Goal: Information Seeking & Learning: Learn about a topic

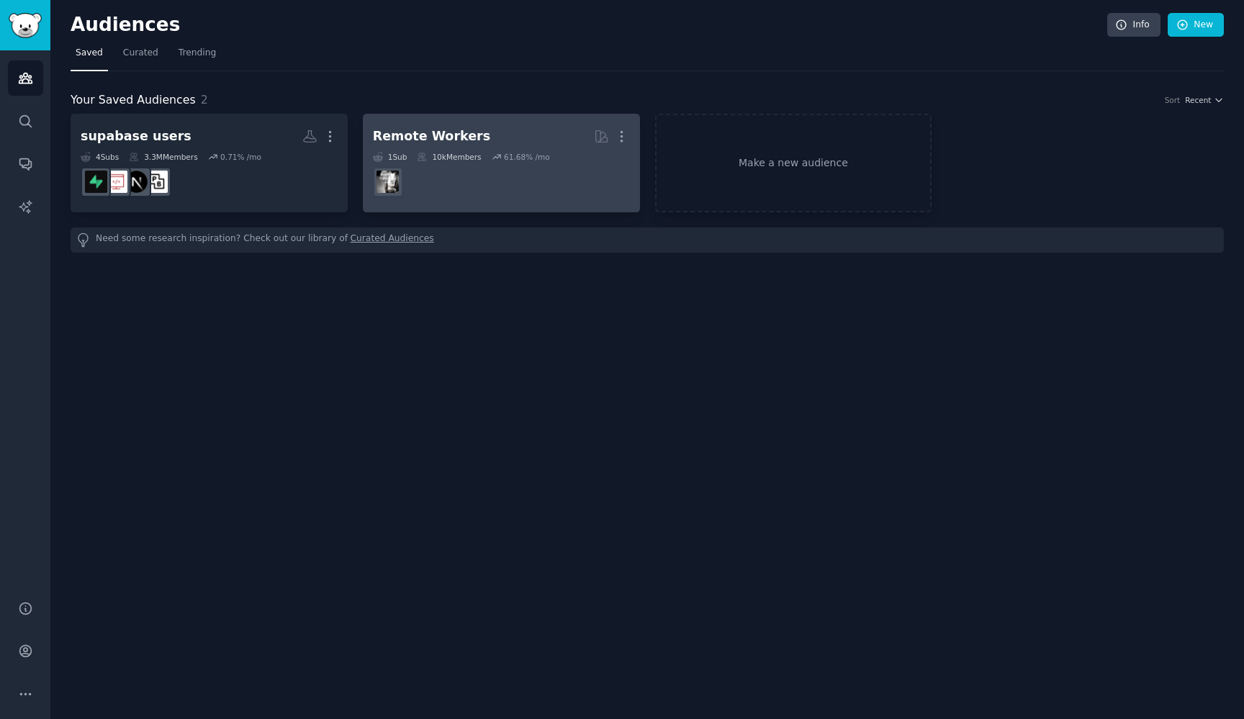
click at [477, 189] on dd at bounding box center [501, 182] width 257 height 40
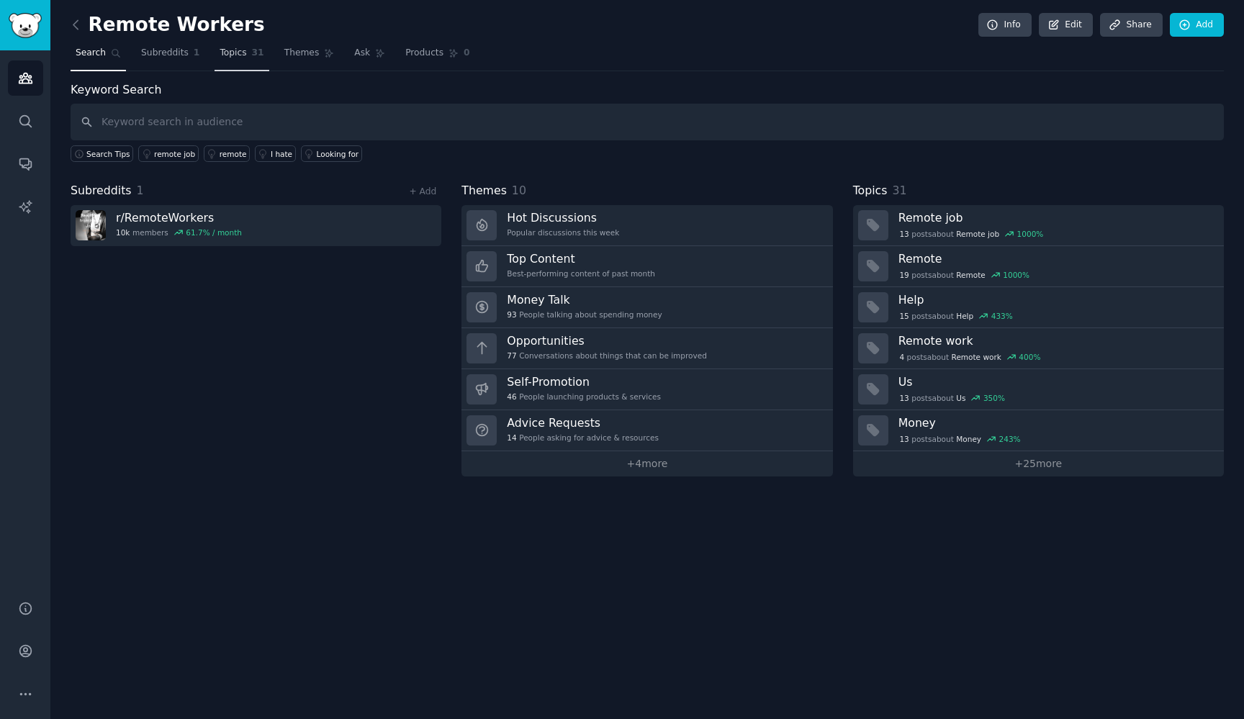
click at [232, 61] on link "Topics 31" at bounding box center [241, 57] width 54 height 30
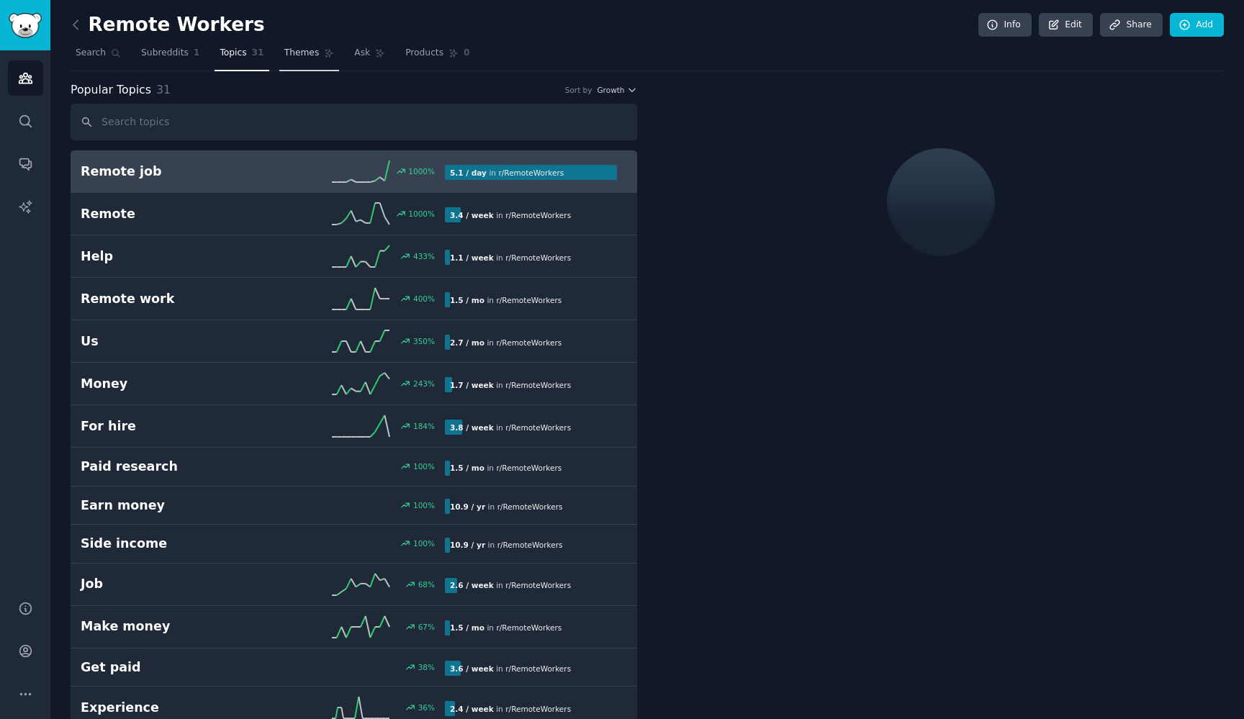
click at [296, 55] on span "Themes" at bounding box center [301, 53] width 35 height 13
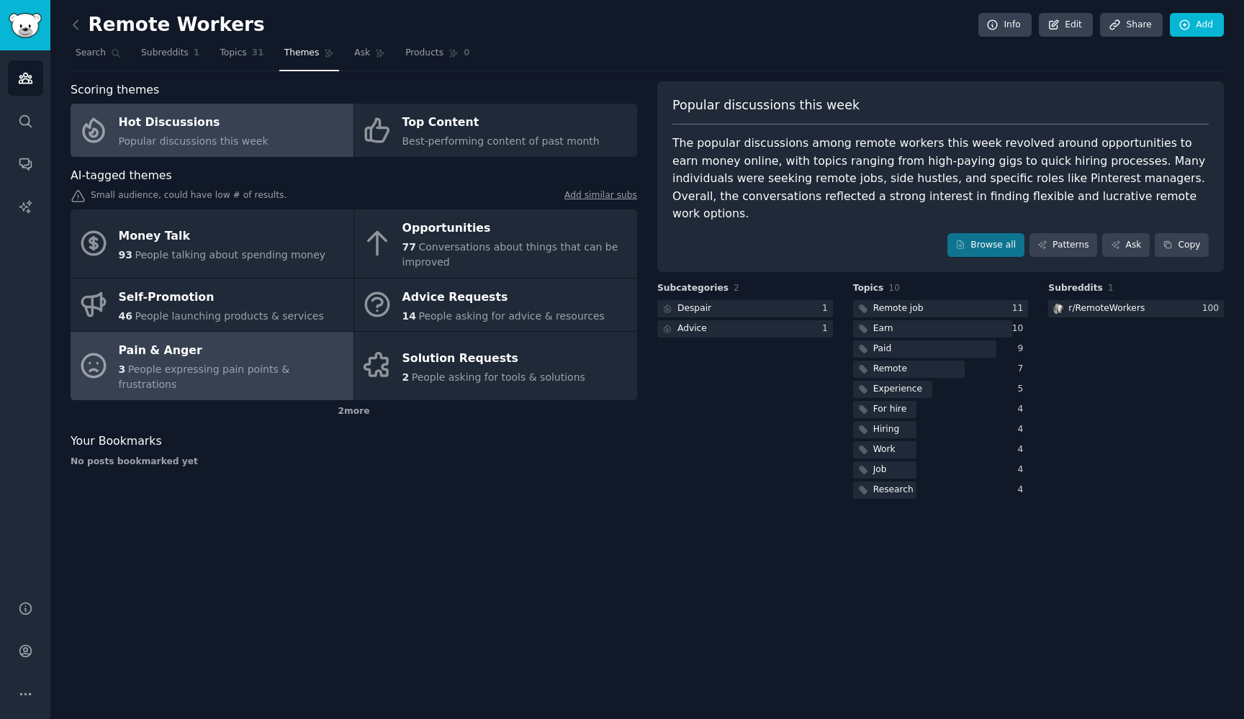
click at [281, 363] on span "People expressing pain points & frustrations" at bounding box center [204, 376] width 171 height 27
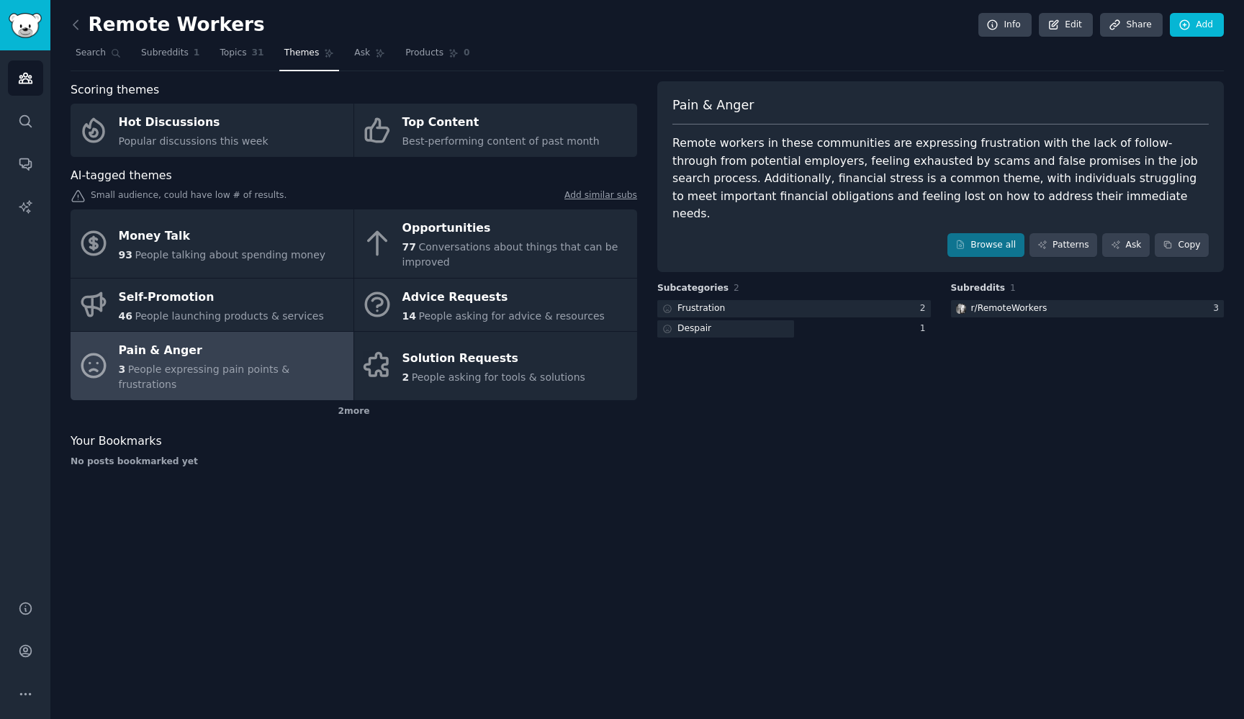
click at [22, 29] on img "Sidebar" at bounding box center [25, 25] width 33 height 25
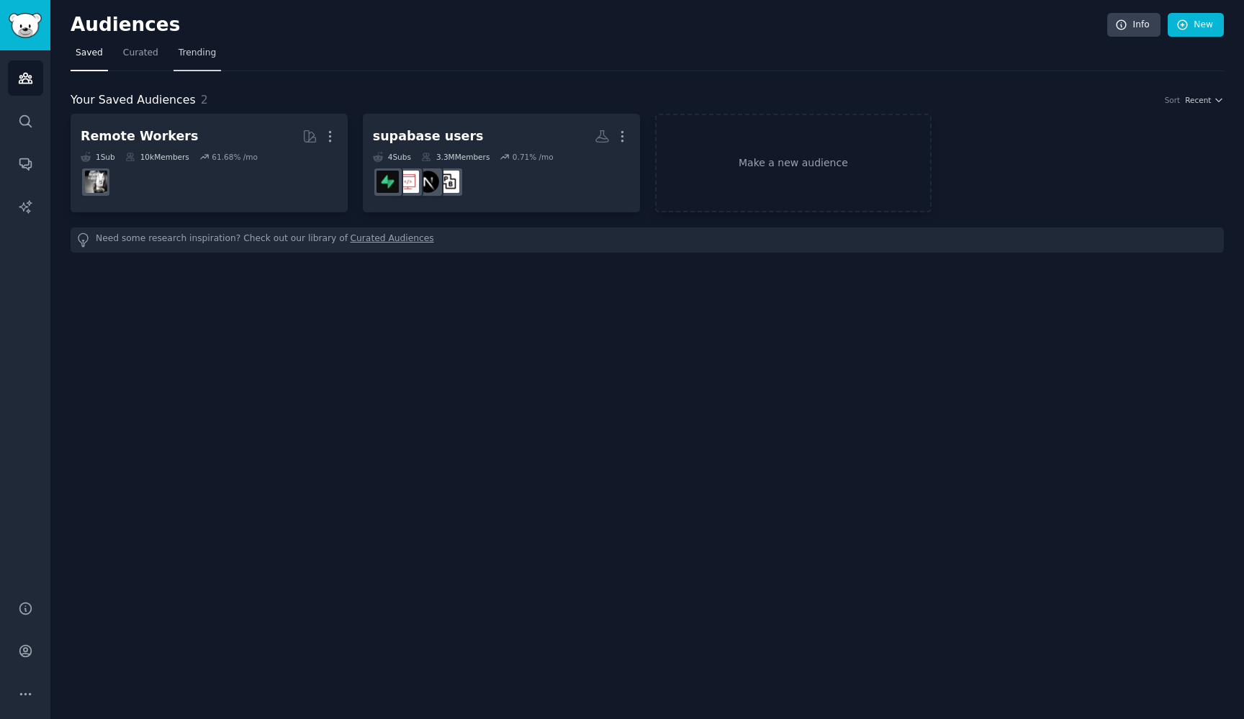
click at [187, 55] on span "Trending" at bounding box center [196, 53] width 37 height 13
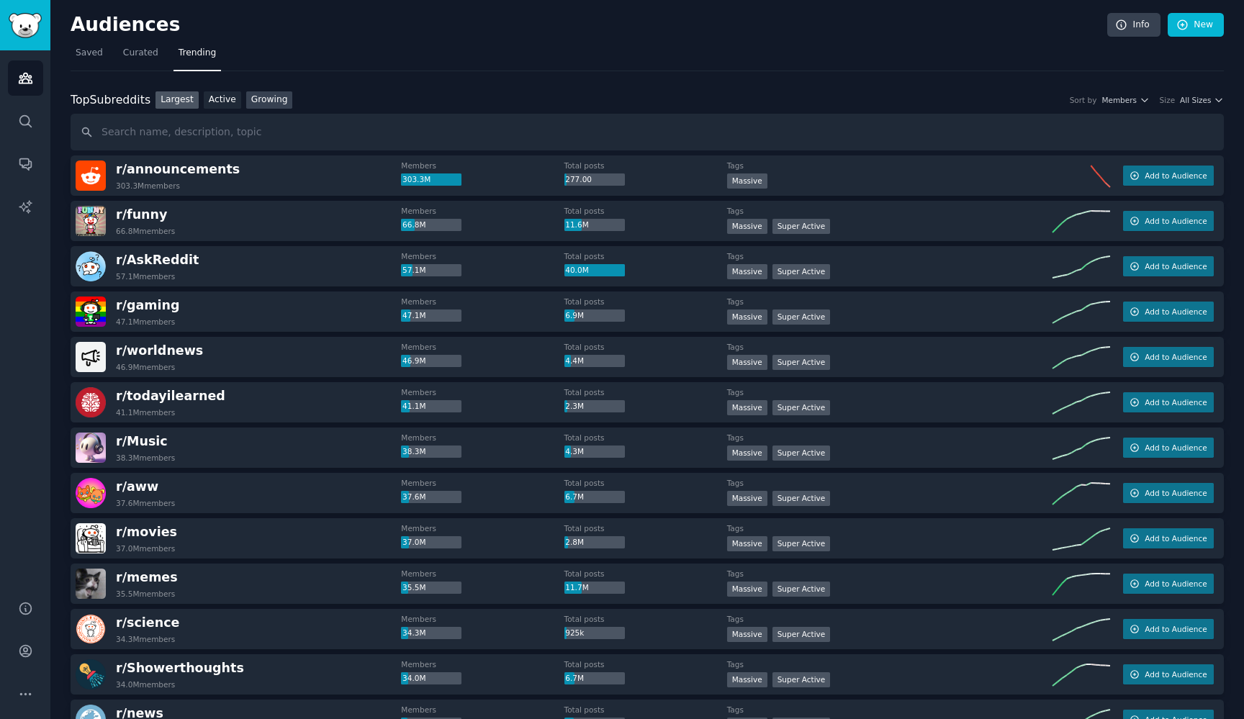
click at [259, 99] on link "Growing" at bounding box center [269, 100] width 47 height 18
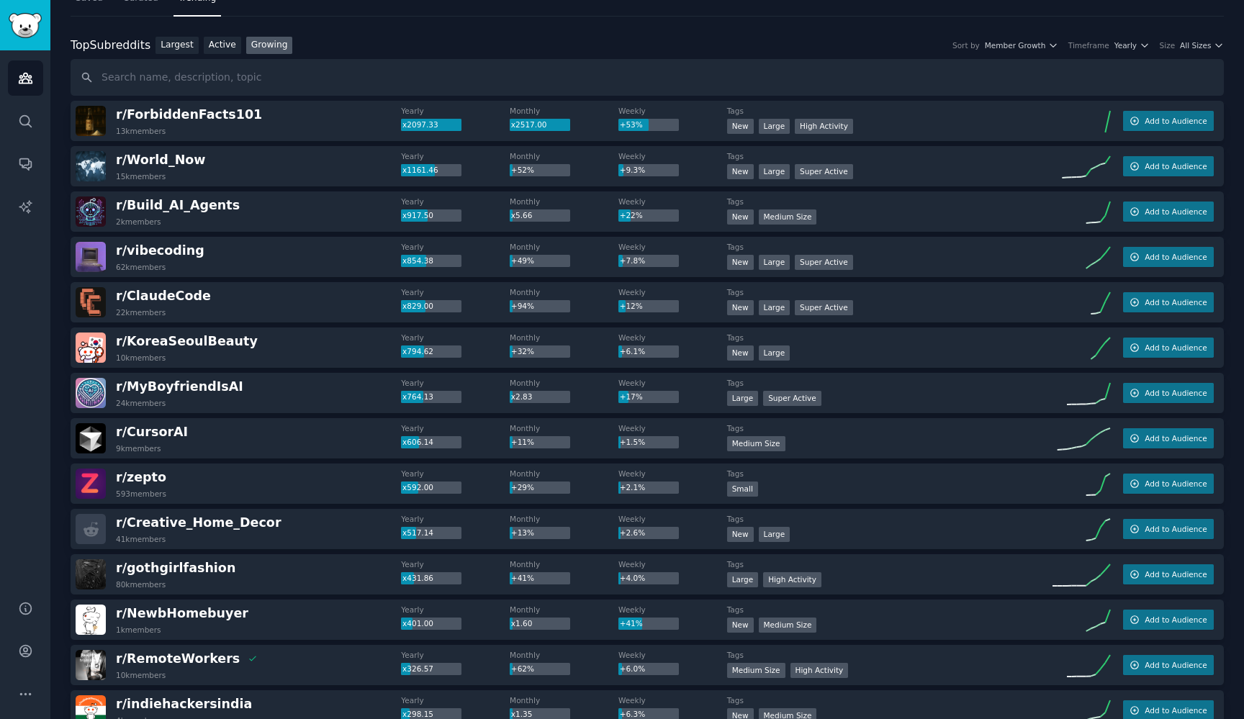
scroll to position [58, 0]
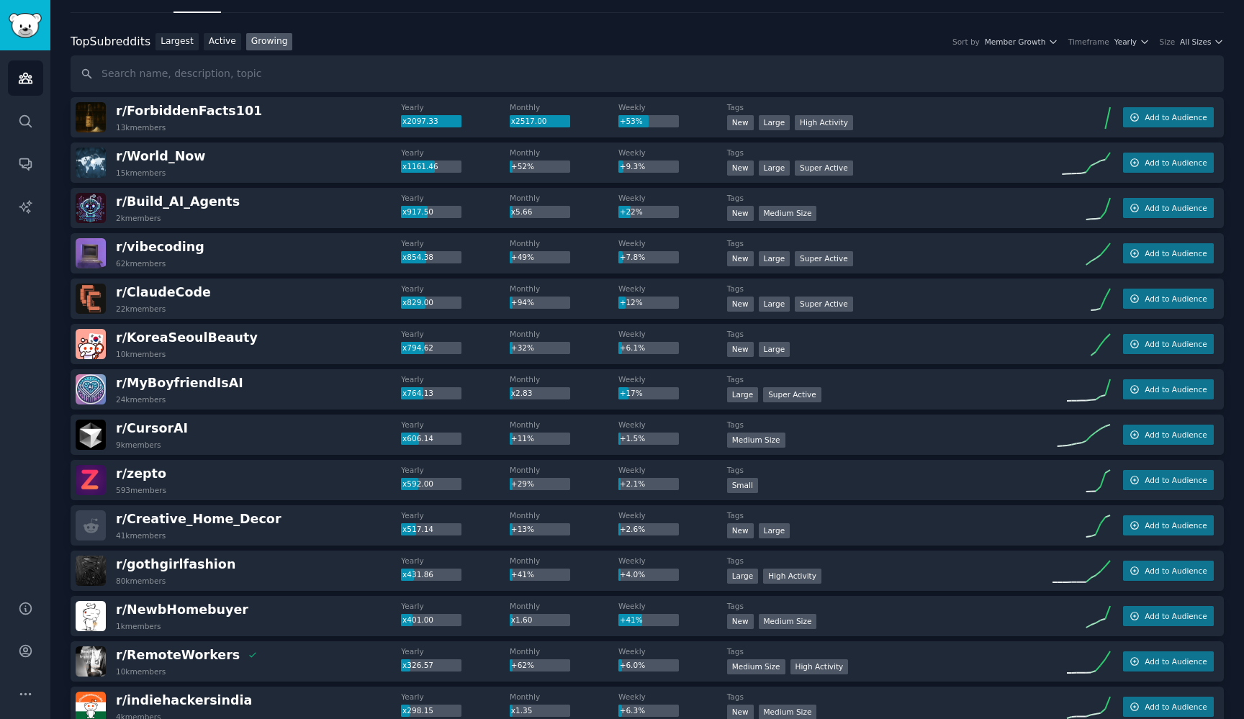
click at [1192, 47] on div "Top Subreddits Top Subreddits Largest Active Growing Sort by Member Growth Time…" at bounding box center [647, 42] width 1153 height 18
click at [1193, 43] on span "All Sizes" at bounding box center [1195, 42] width 31 height 10
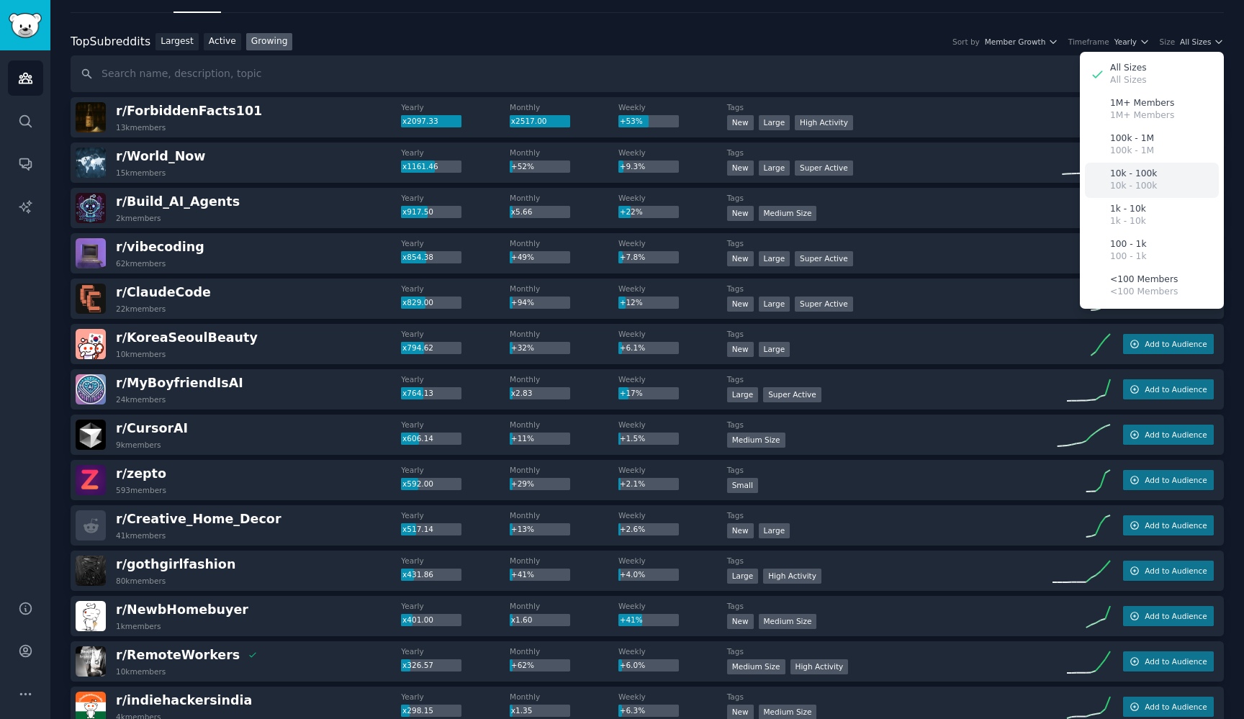
click at [1143, 183] on p "10k - 100k" at bounding box center [1133, 186] width 47 height 13
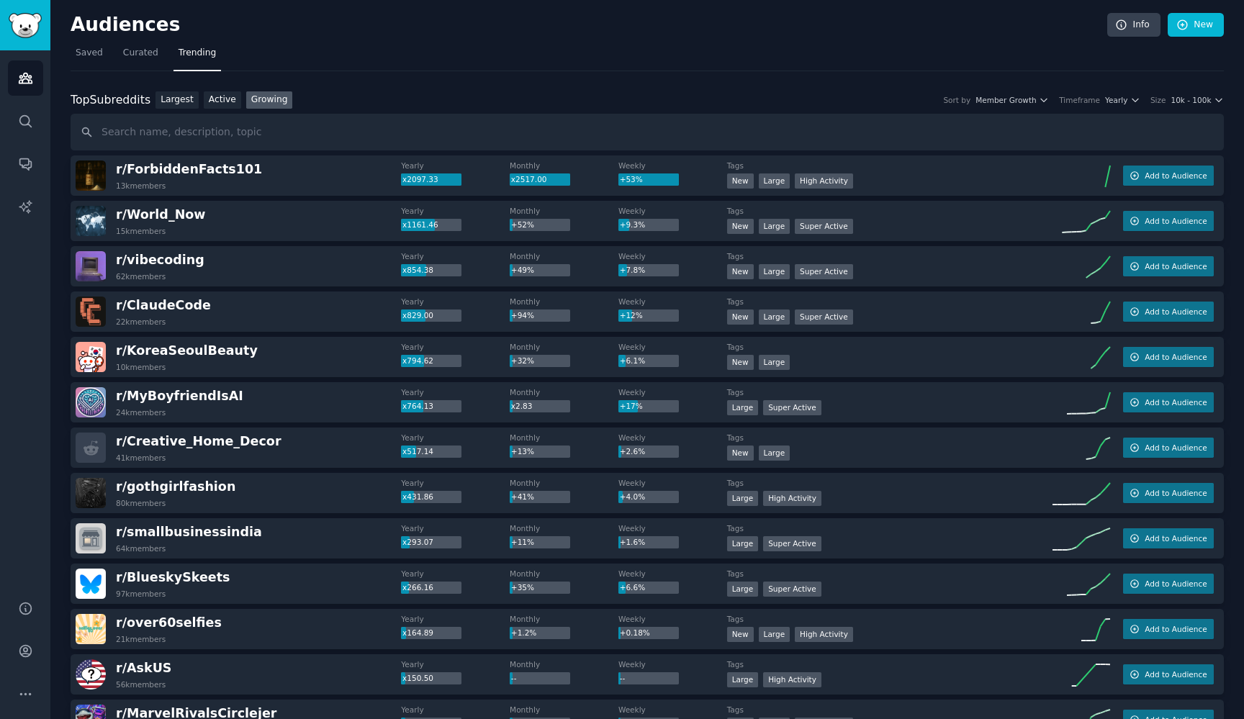
scroll to position [0, 0]
click at [1031, 101] on span "Member Growth" at bounding box center [1005, 100] width 61 height 10
click at [1093, 101] on div "Timeframe" at bounding box center [1079, 100] width 41 height 10
click at [1125, 100] on span "Yearly" at bounding box center [1116, 100] width 22 height 10
click at [1162, 127] on input "text" at bounding box center [647, 132] width 1153 height 37
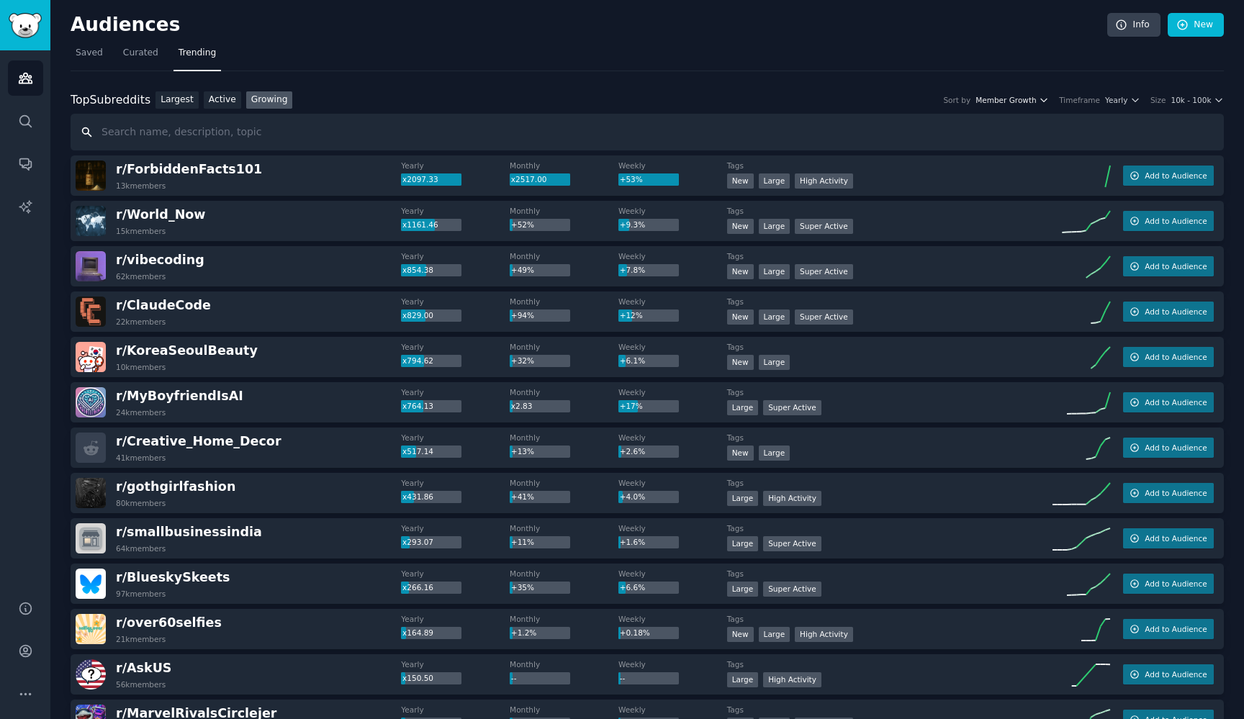
click at [998, 101] on span "Member Growth" at bounding box center [1005, 100] width 61 height 10
click at [1089, 127] on input "text" at bounding box center [647, 132] width 1153 height 37
click at [1002, 101] on span "Member Growth" at bounding box center [1005, 100] width 61 height 10
click at [1106, 132] on input "text" at bounding box center [647, 132] width 1153 height 37
click at [1090, 101] on div "Timeframe" at bounding box center [1079, 100] width 41 height 10
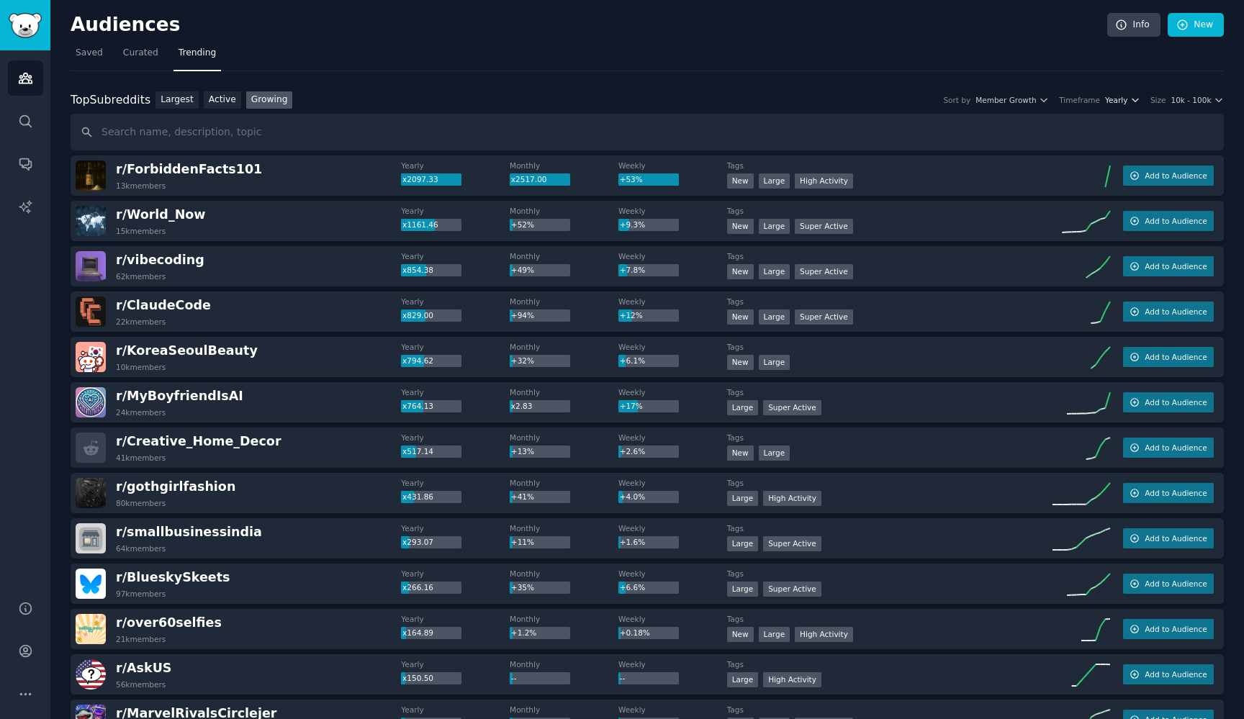
click at [1124, 101] on span "Yearly" at bounding box center [1116, 100] width 22 height 10
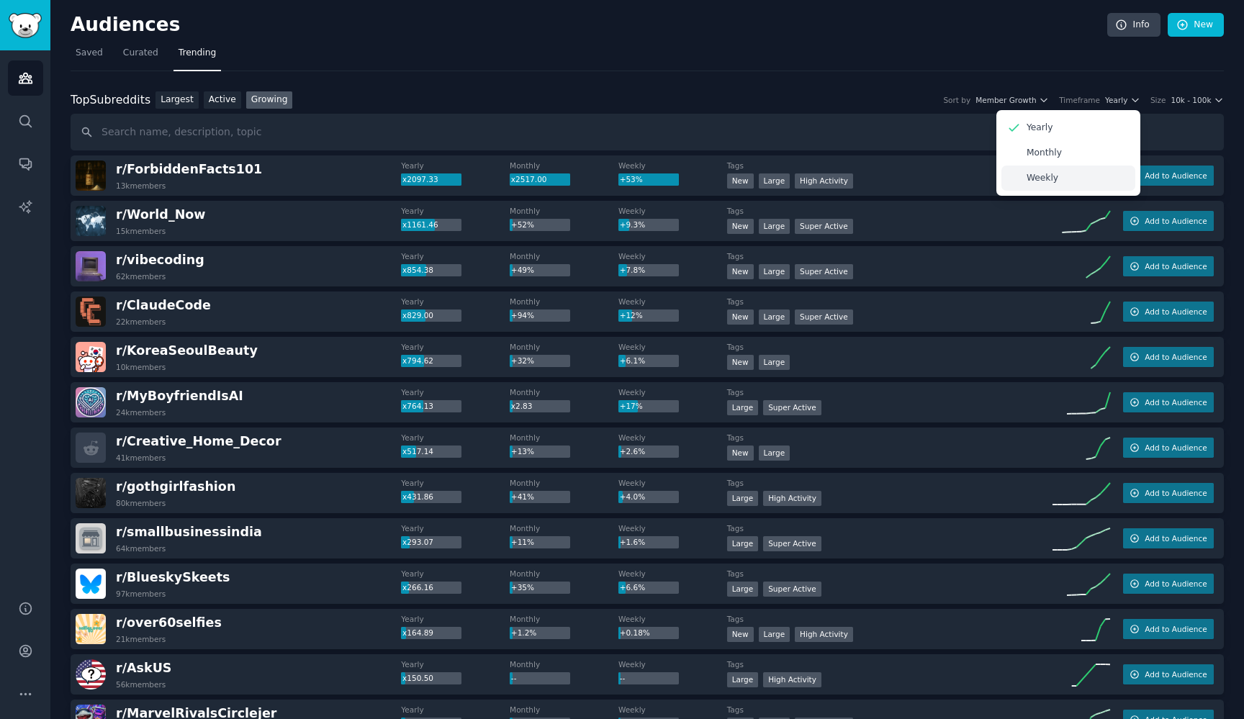
click at [1055, 178] on p "Weekly" at bounding box center [1042, 178] width 32 height 13
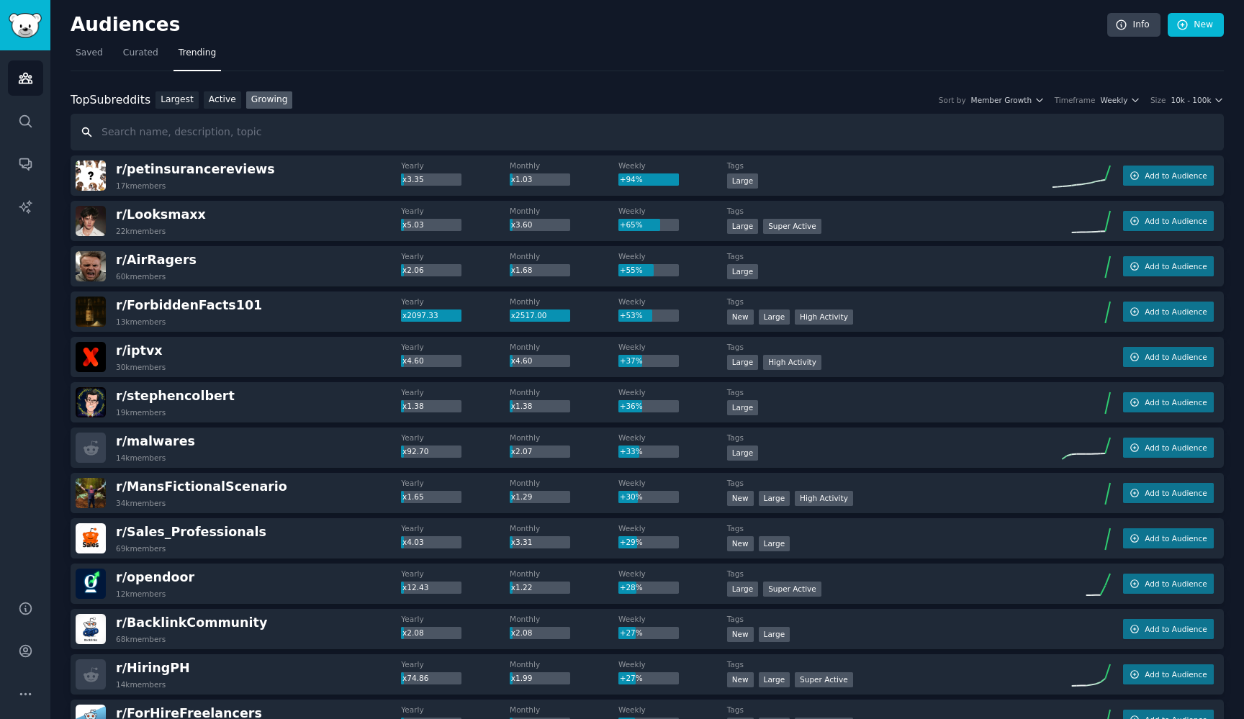
click at [387, 131] on input "text" at bounding box center [647, 132] width 1153 height 37
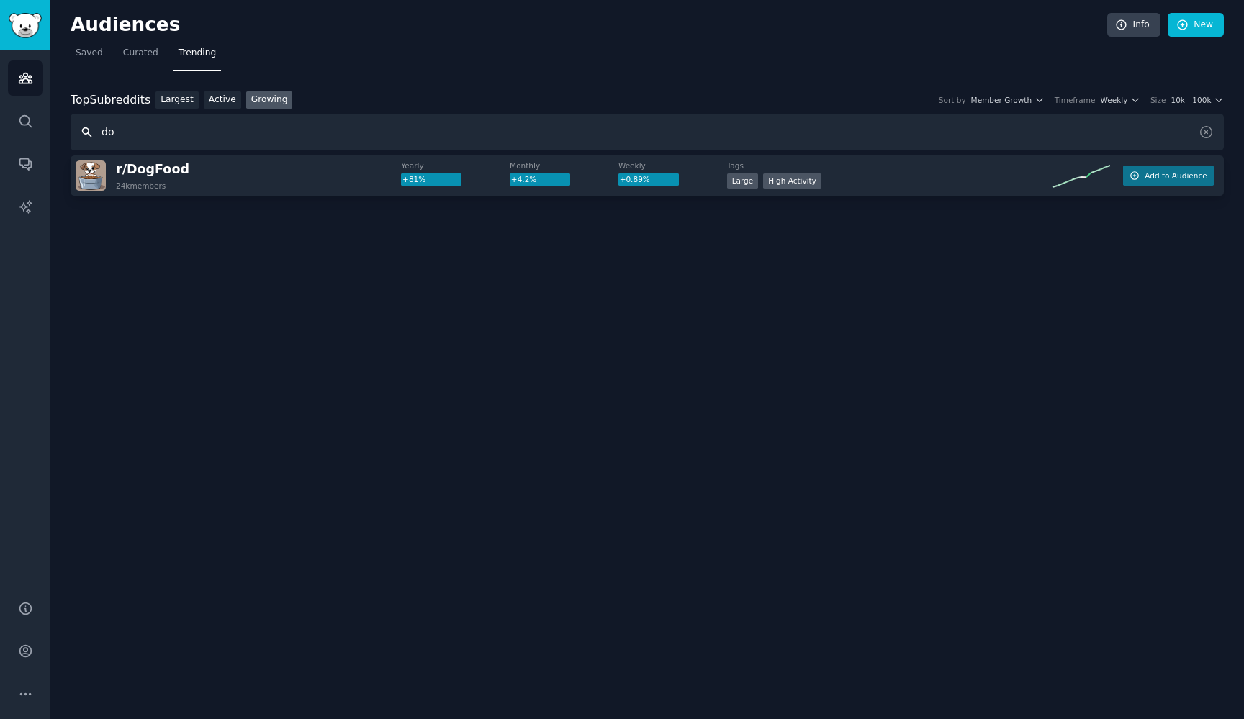
type input "d"
click at [1153, 174] on span "Add to Audience" at bounding box center [1175, 176] width 62 height 10
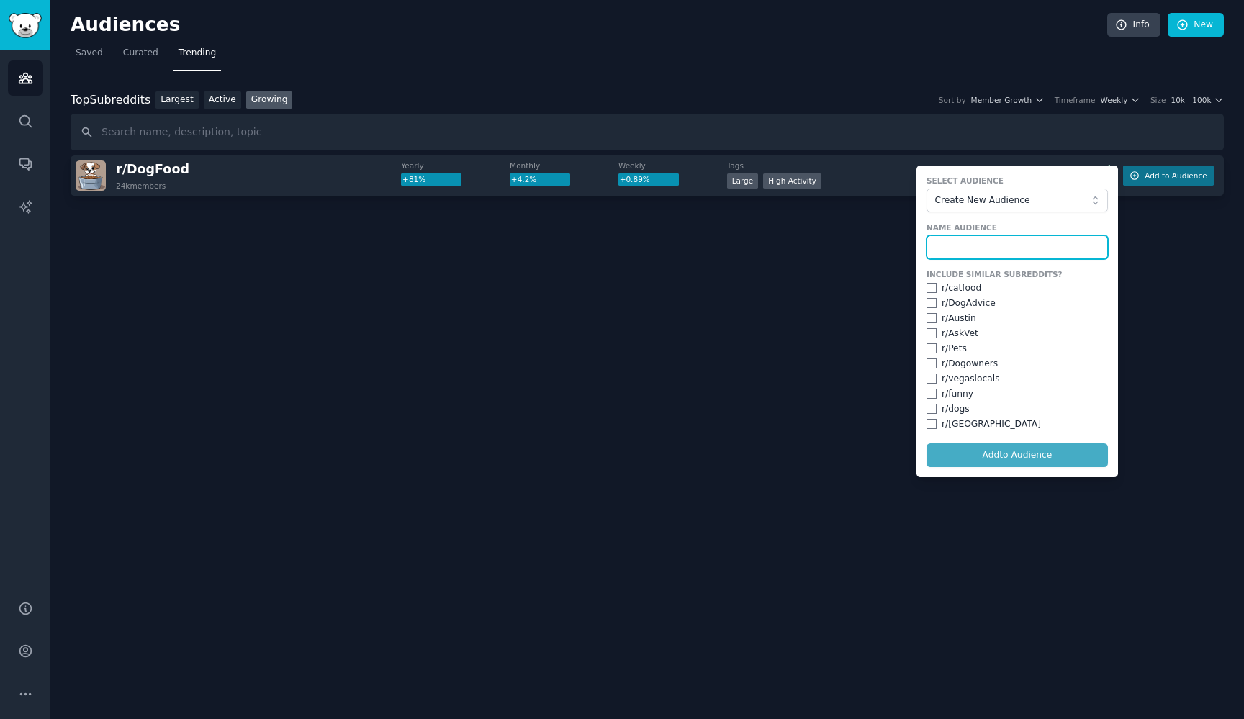
click at [985, 248] on input "text" at bounding box center [1016, 247] width 181 height 24
type input "Petfood"
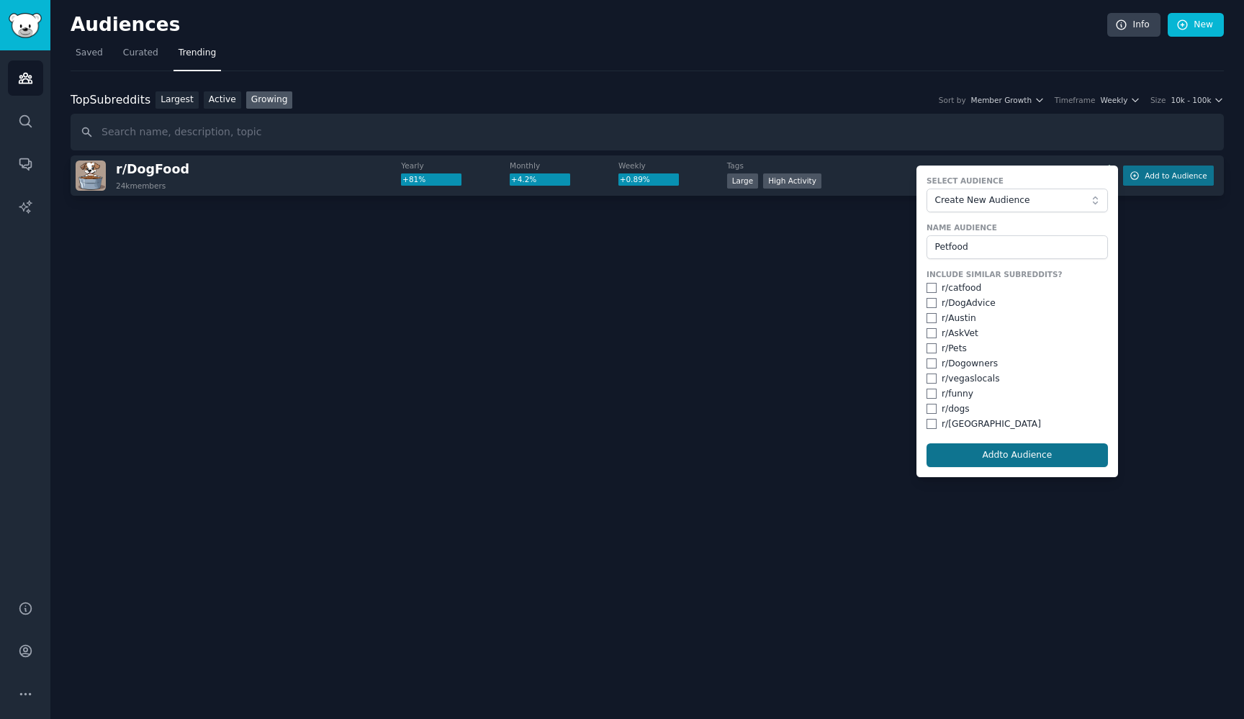
click at [977, 455] on button "Add to Audience" at bounding box center [1016, 455] width 181 height 24
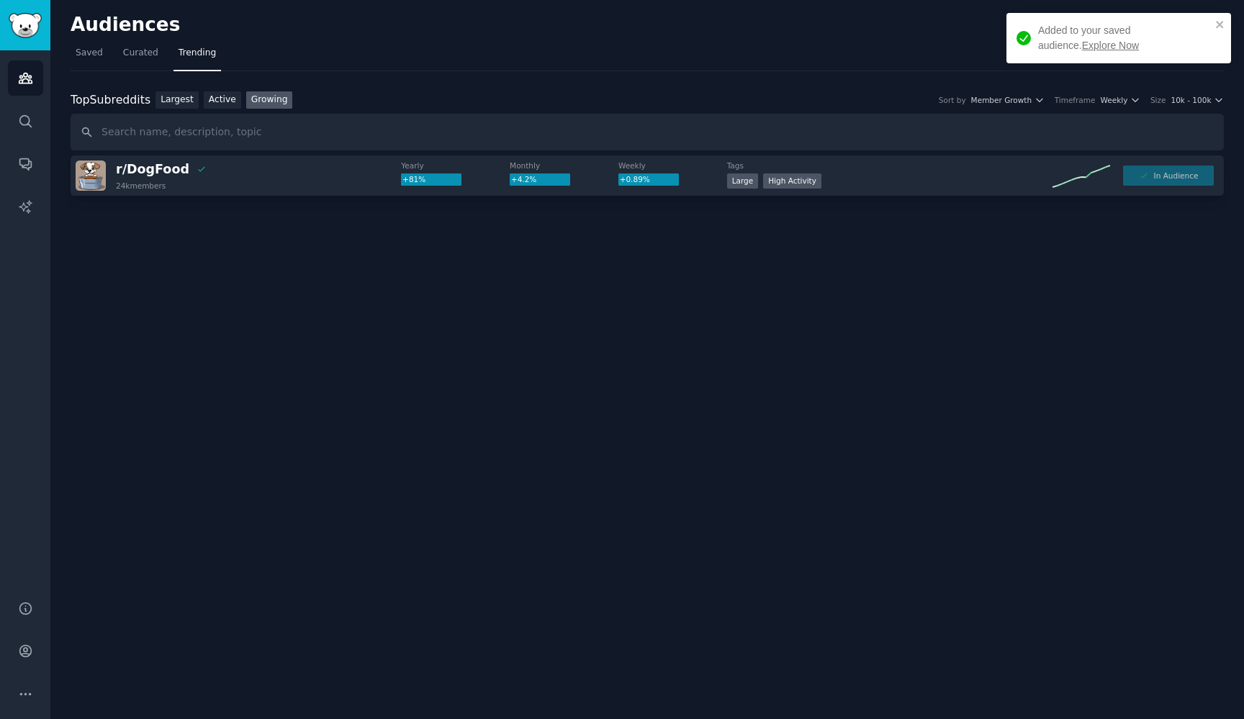
click at [602, 350] on div "Audiences Info New Saved Curated Trending Top Subreddits Top Subreddits Largest…" at bounding box center [646, 359] width 1193 height 719
click at [150, 171] on span "r/ DogFood" at bounding box center [152, 169] width 73 height 14
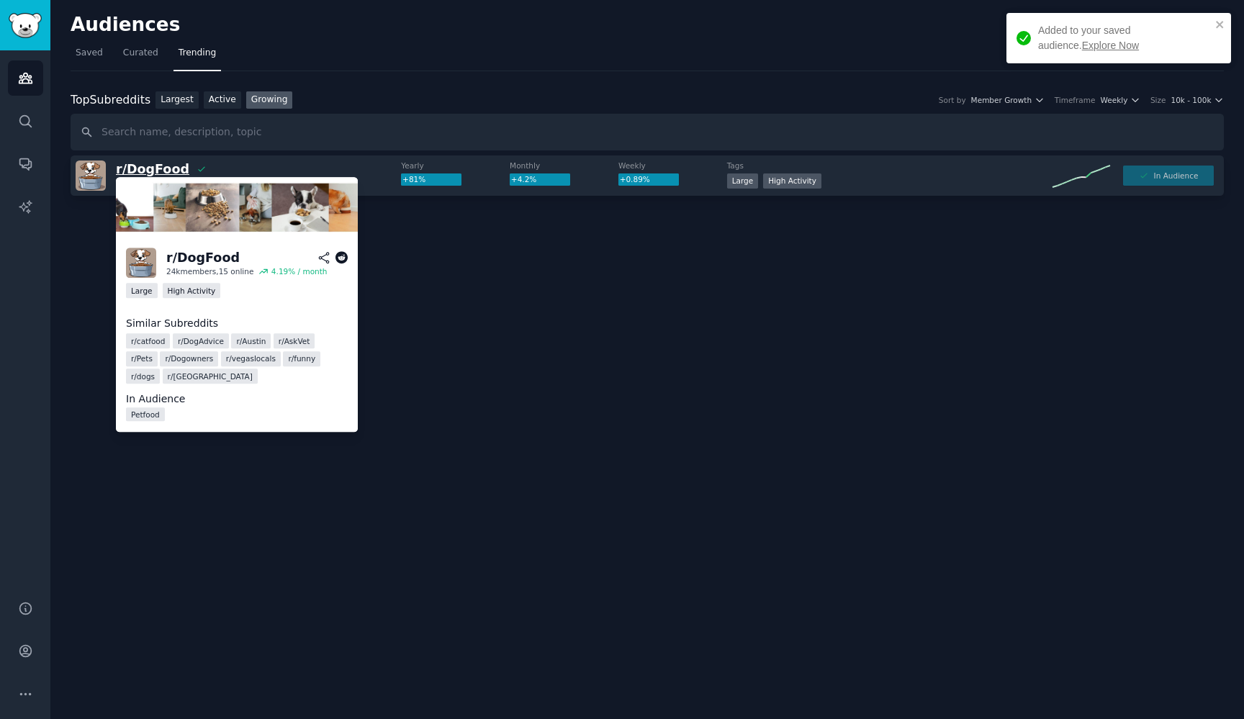
click at [150, 171] on span "r/ DogFood" at bounding box center [152, 169] width 73 height 14
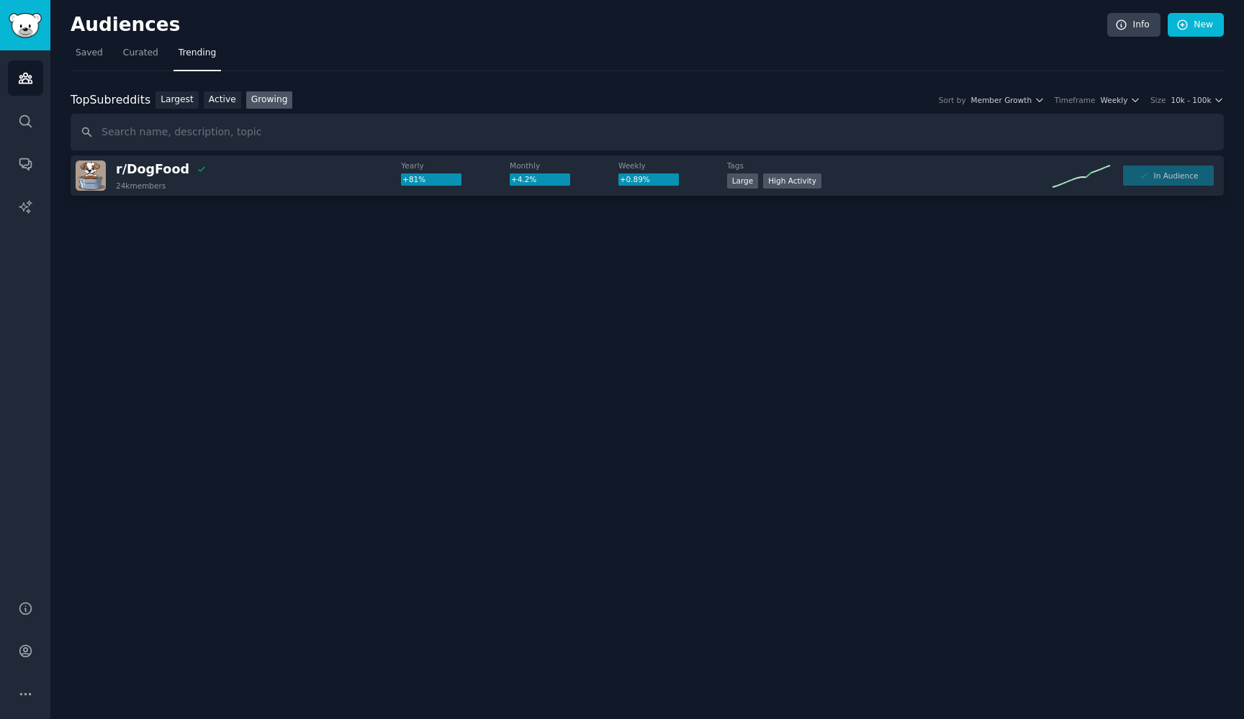
click at [94, 178] on img at bounding box center [91, 176] width 30 height 30
click at [139, 168] on span "r/ DogFood" at bounding box center [152, 169] width 73 height 14
click at [132, 45] on link "Curated" at bounding box center [140, 57] width 45 height 30
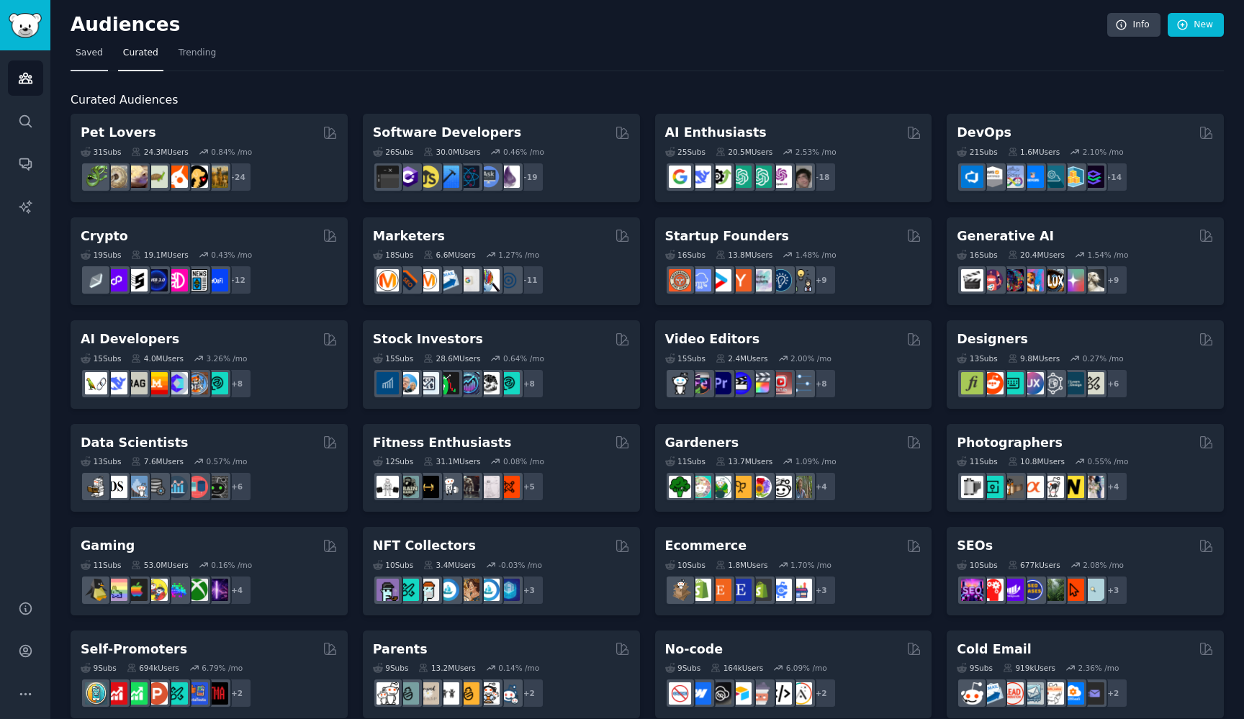
click at [81, 52] on span "Saved" at bounding box center [89, 53] width 27 height 13
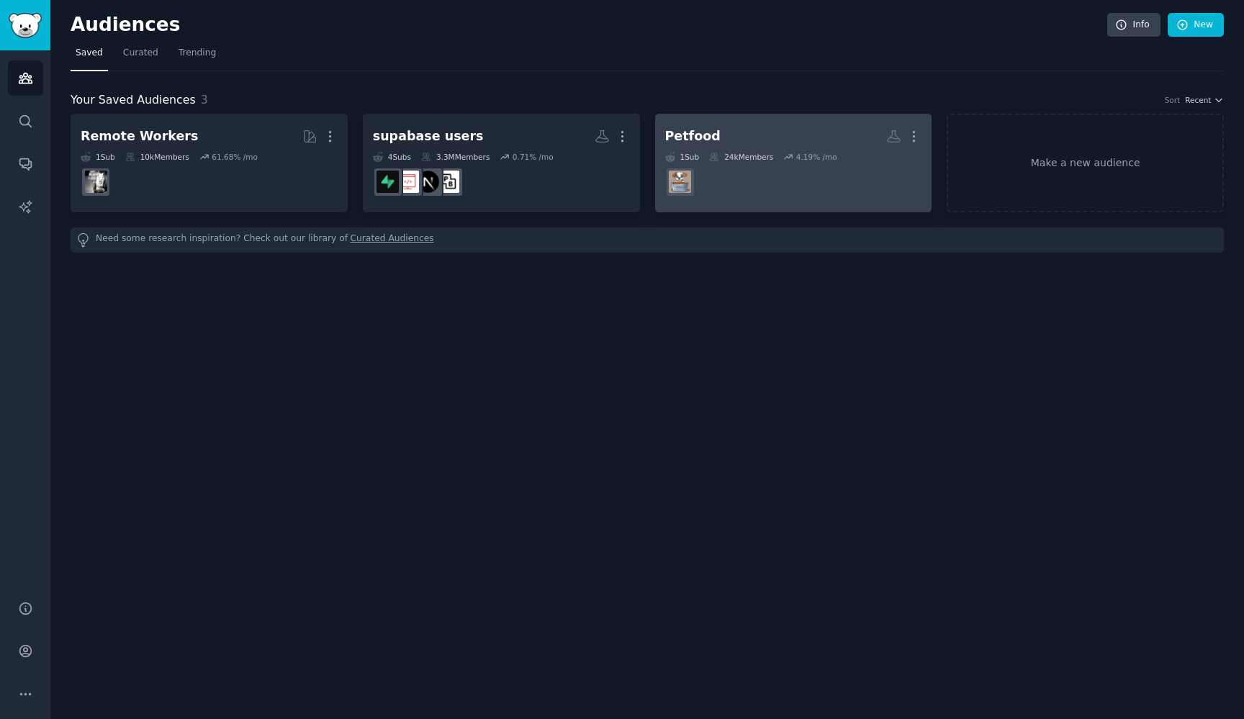
click at [742, 186] on dd at bounding box center [793, 182] width 257 height 40
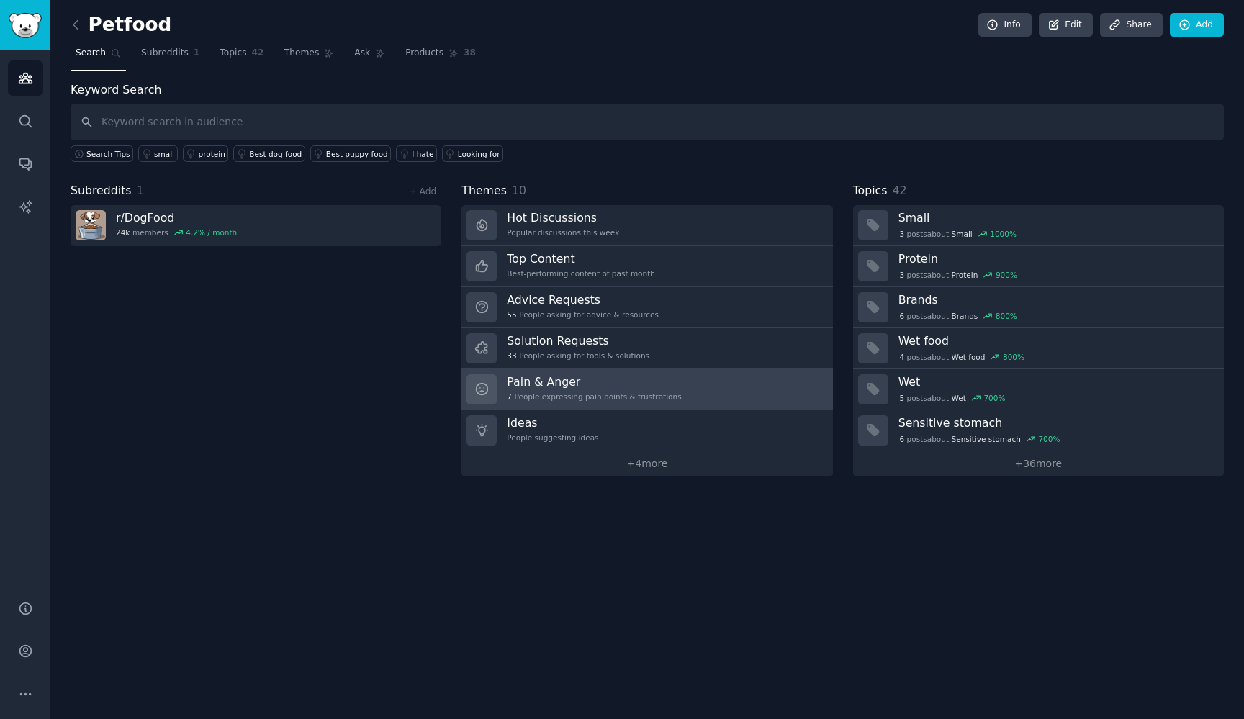
click at [605, 389] on div "Pain & Anger 7 People expressing pain points & frustrations" at bounding box center [594, 389] width 174 height 30
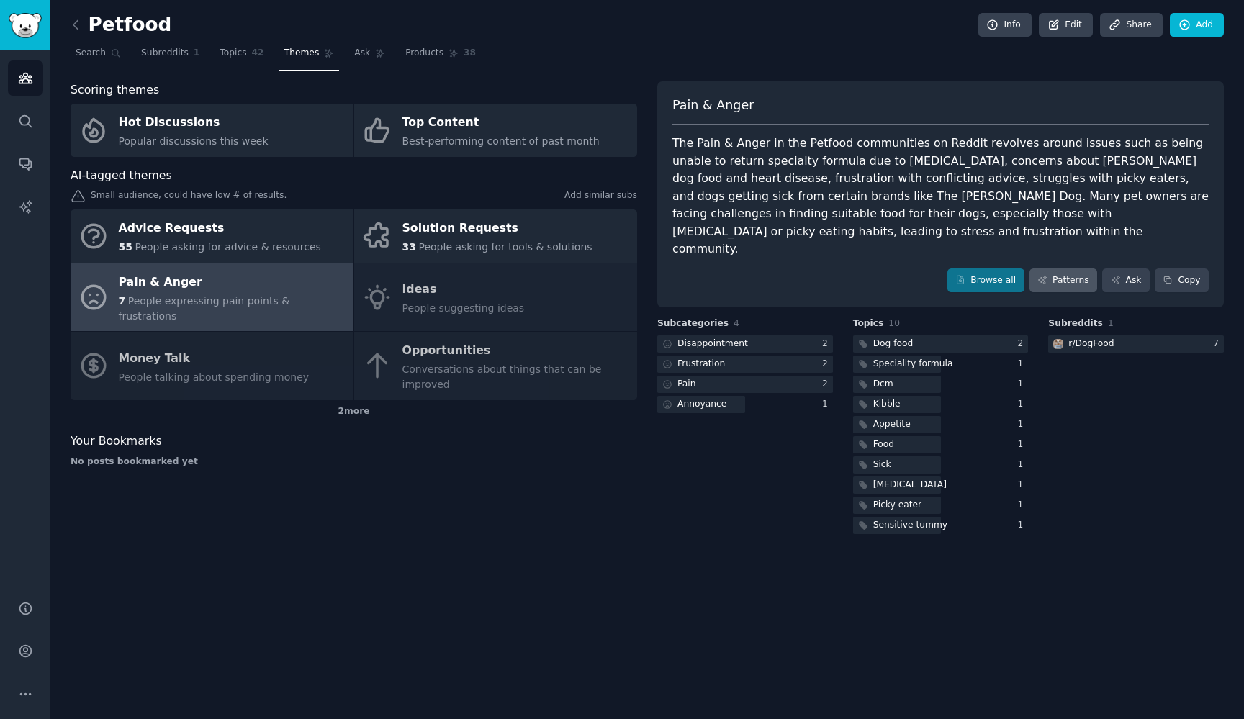
click at [1077, 268] on link "Patterns" at bounding box center [1063, 280] width 68 height 24
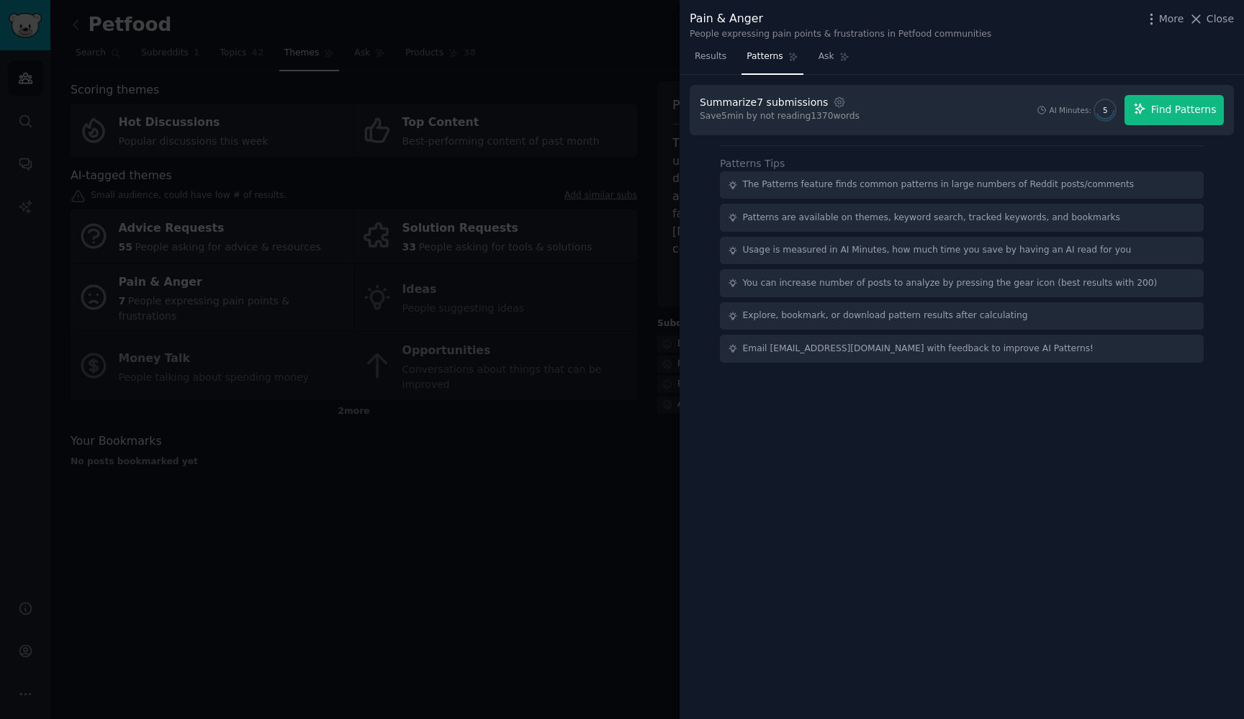
click at [1175, 102] on span "Find Patterns" at bounding box center [1183, 109] width 65 height 15
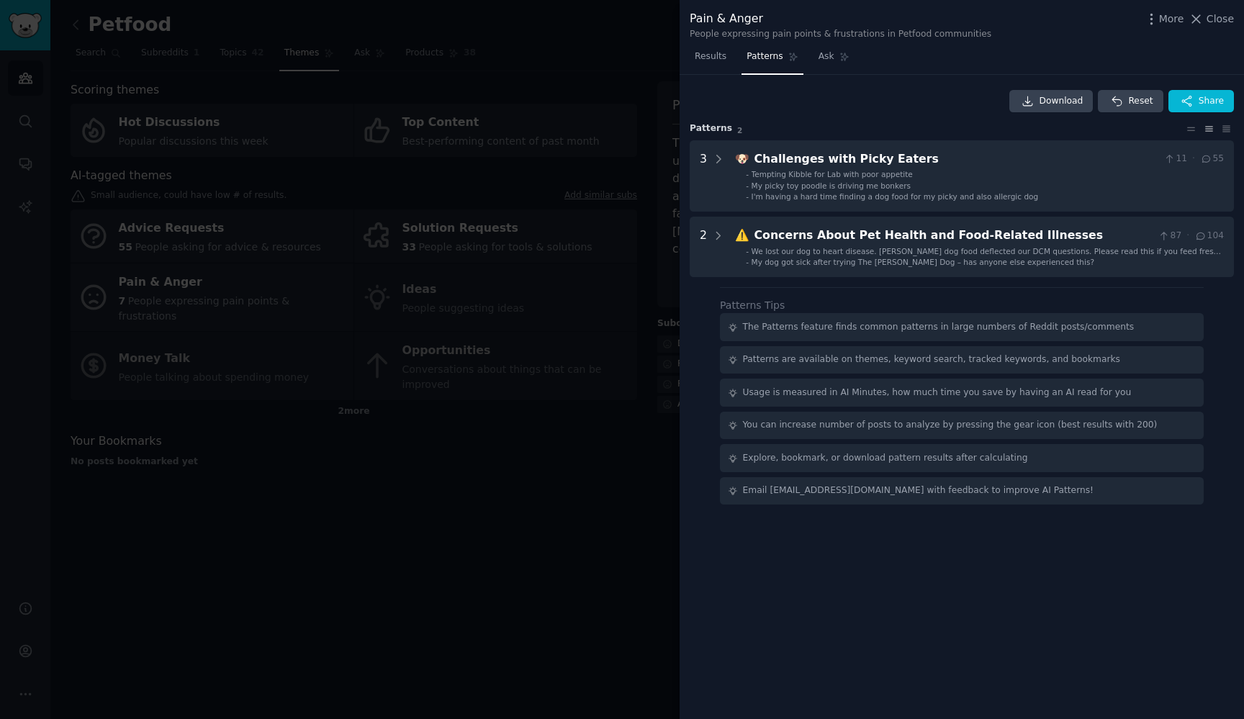
click at [608, 443] on div at bounding box center [622, 359] width 1244 height 719
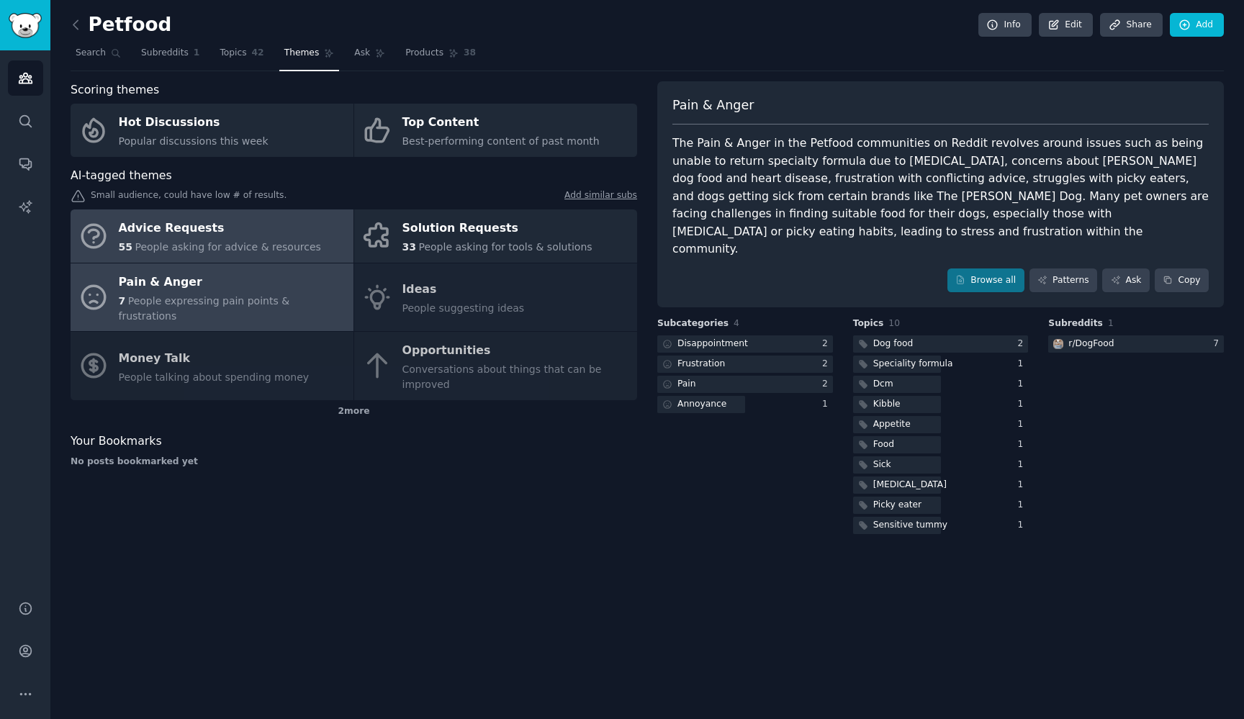
click at [274, 241] on span "People asking for advice & resources" at bounding box center [228, 247] width 186 height 12
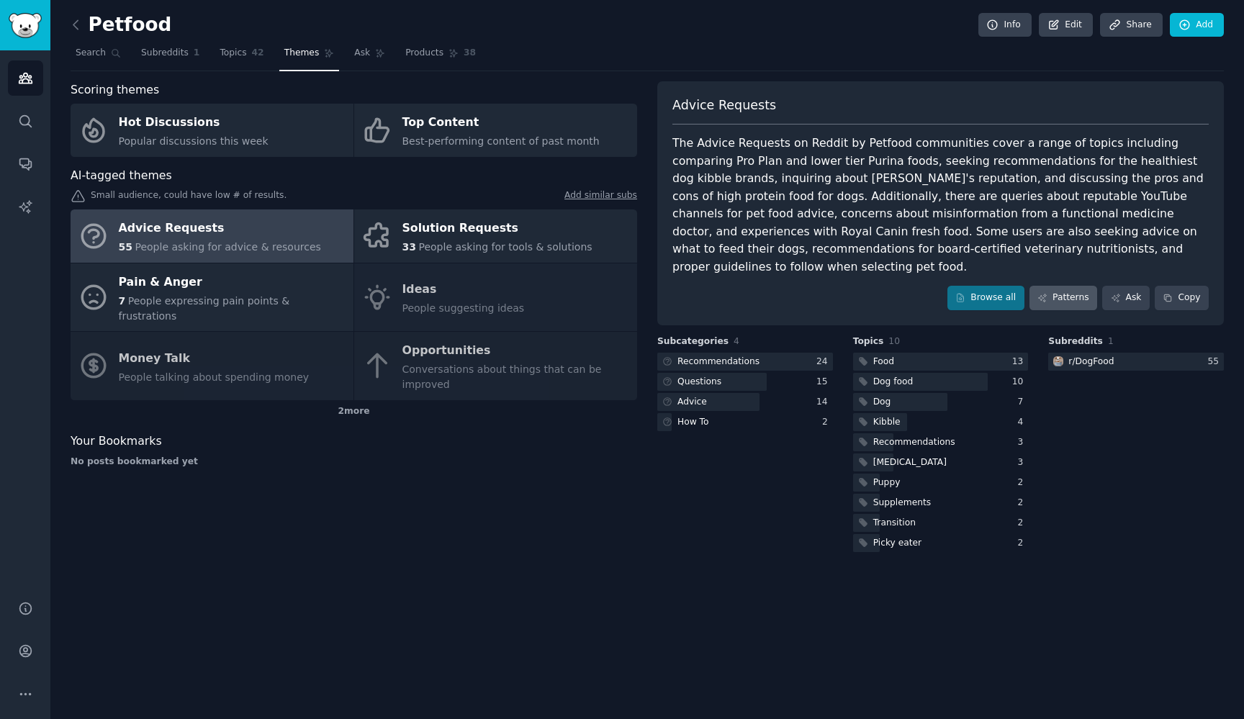
click at [1050, 286] on link "Patterns" at bounding box center [1063, 298] width 68 height 24
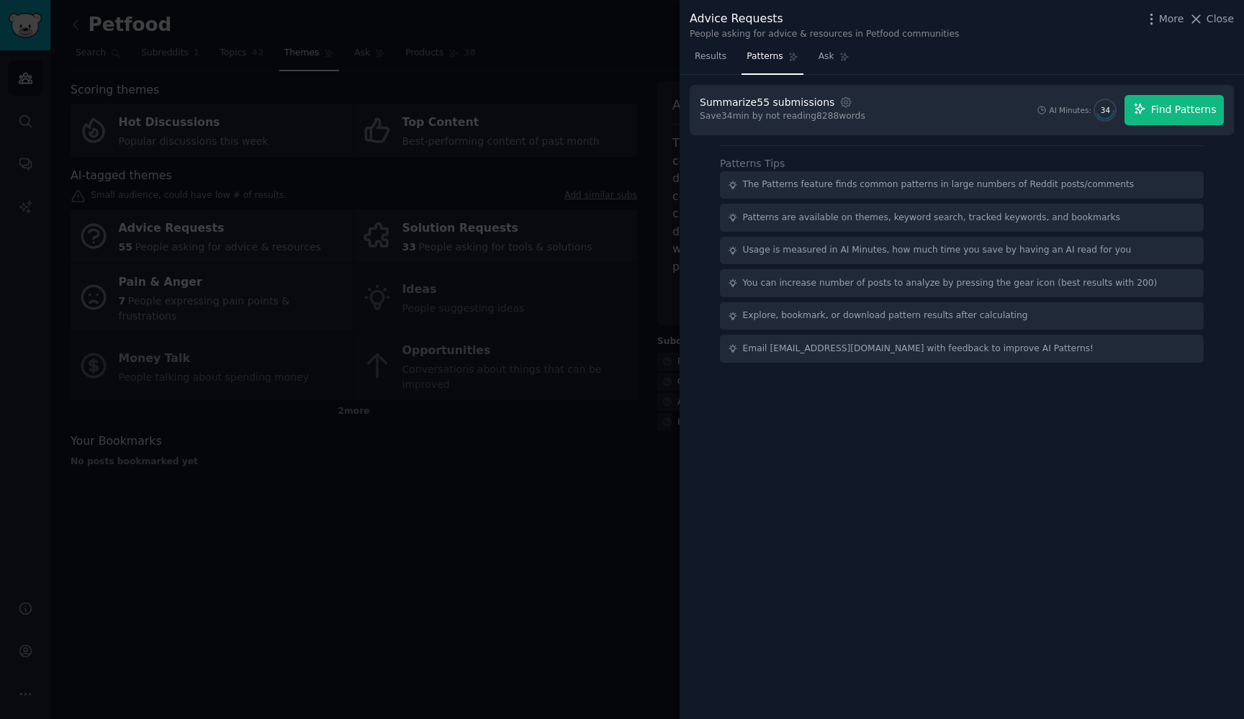
click at [1165, 107] on span "Find Patterns" at bounding box center [1183, 109] width 65 height 15
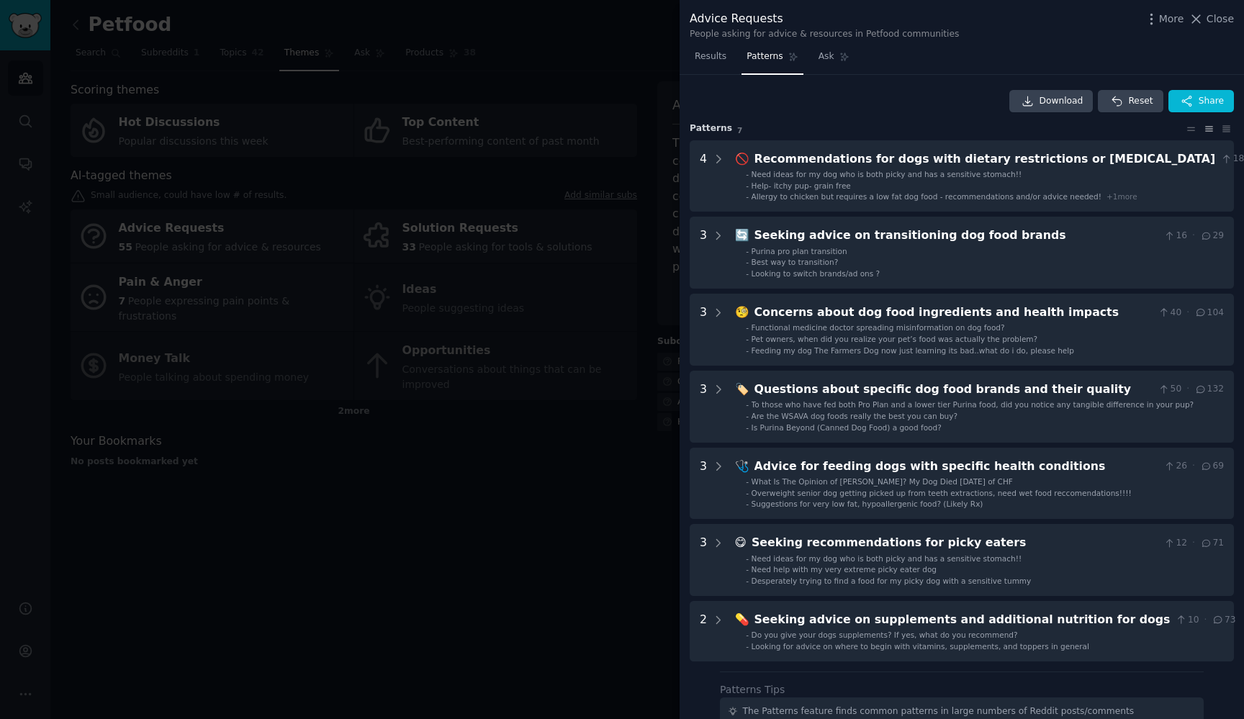
click at [574, 526] on div at bounding box center [622, 359] width 1244 height 719
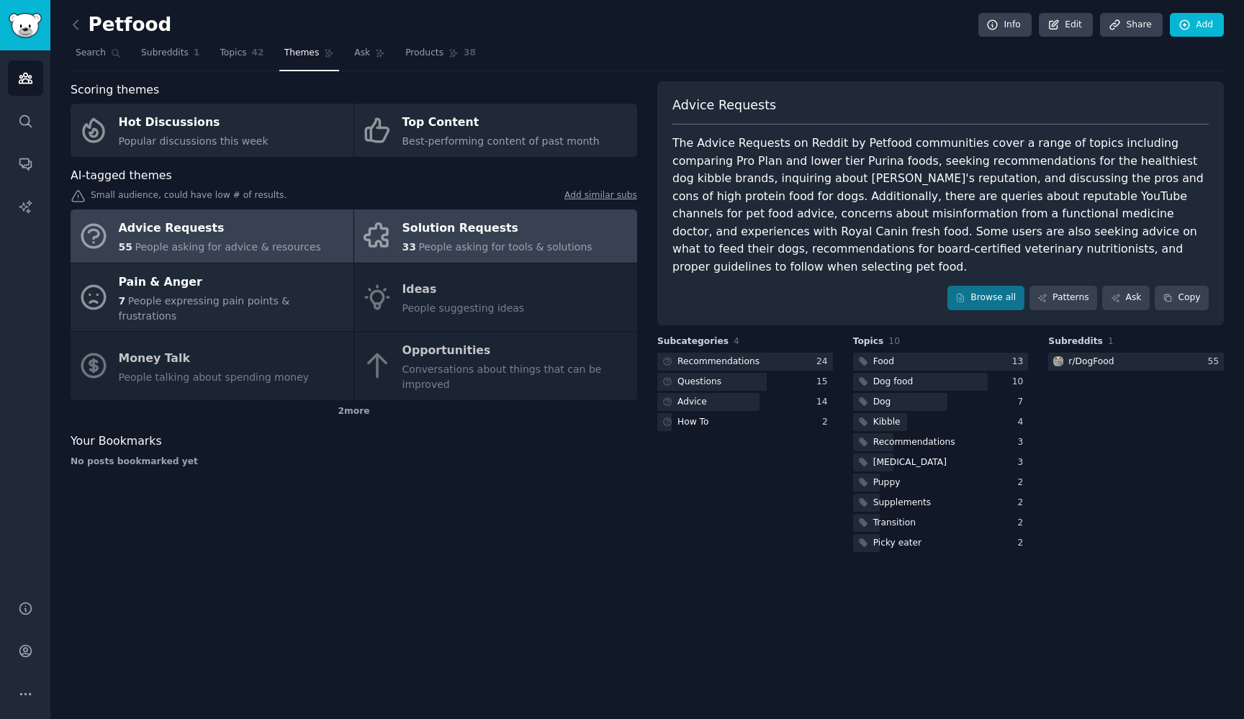
click at [477, 236] on div "Solution Requests" at bounding box center [497, 228] width 190 height 23
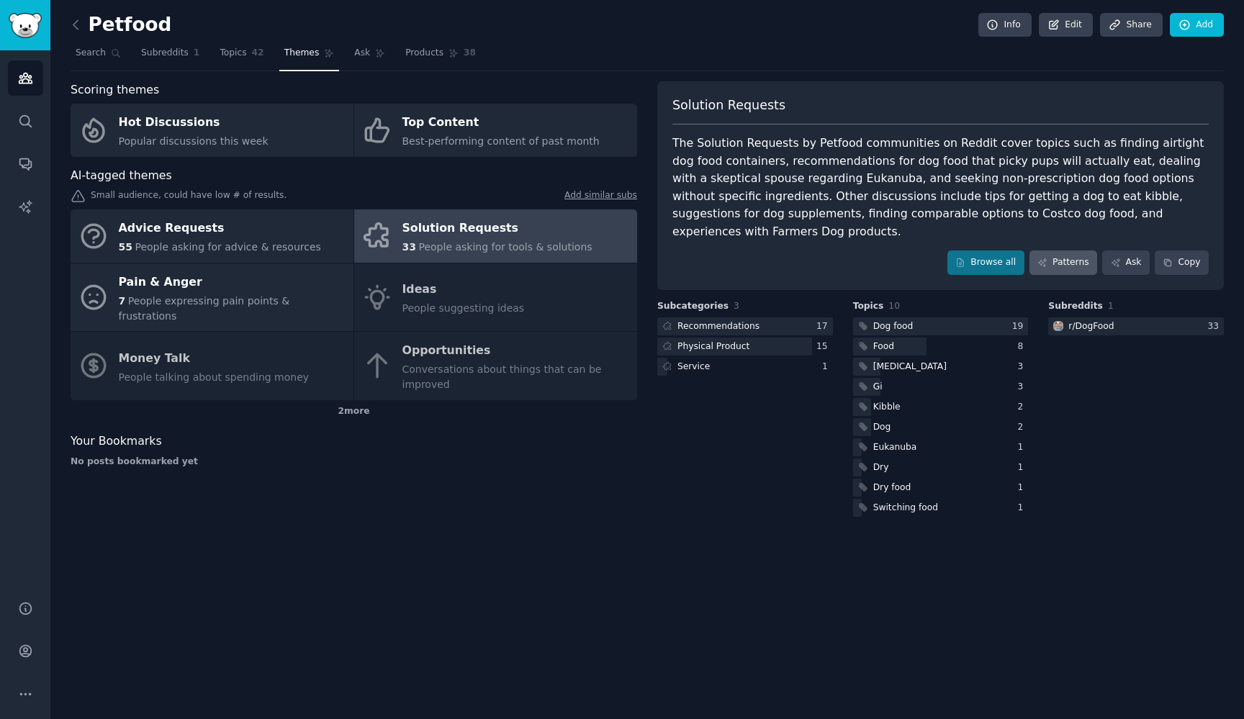
click at [1077, 265] on link "Patterns" at bounding box center [1063, 262] width 68 height 24
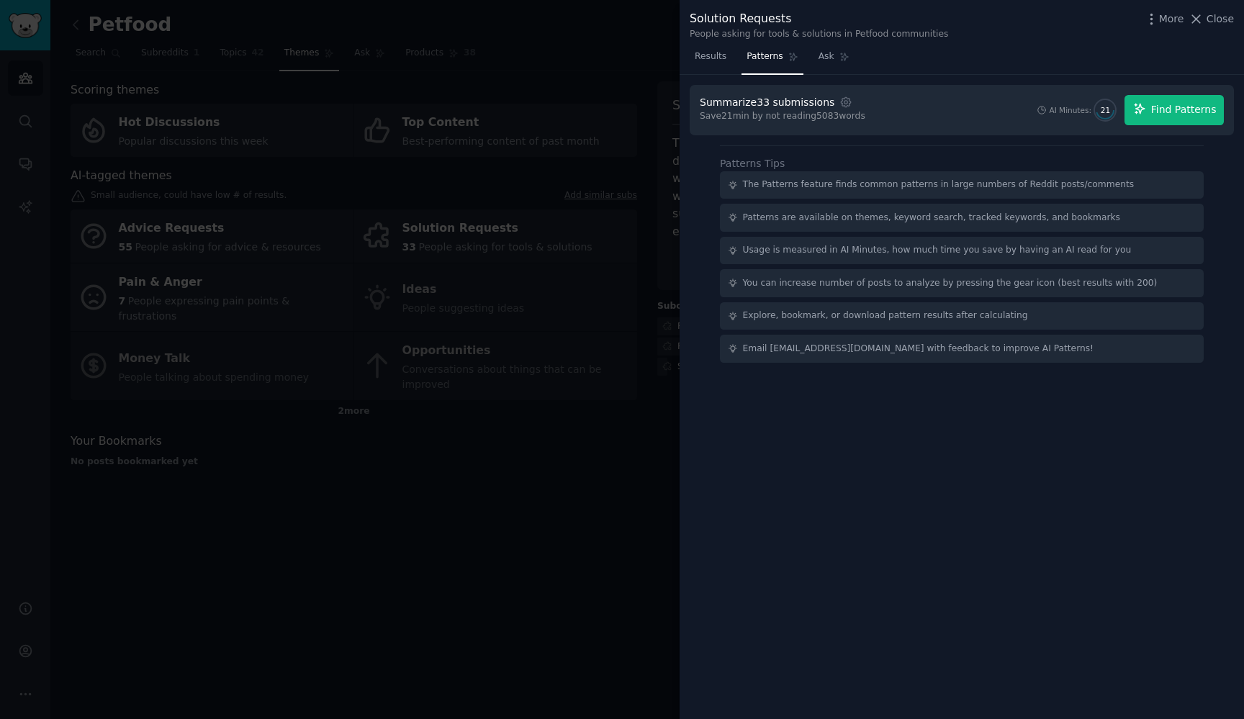
click at [1169, 109] on span "Find Patterns" at bounding box center [1183, 109] width 65 height 15
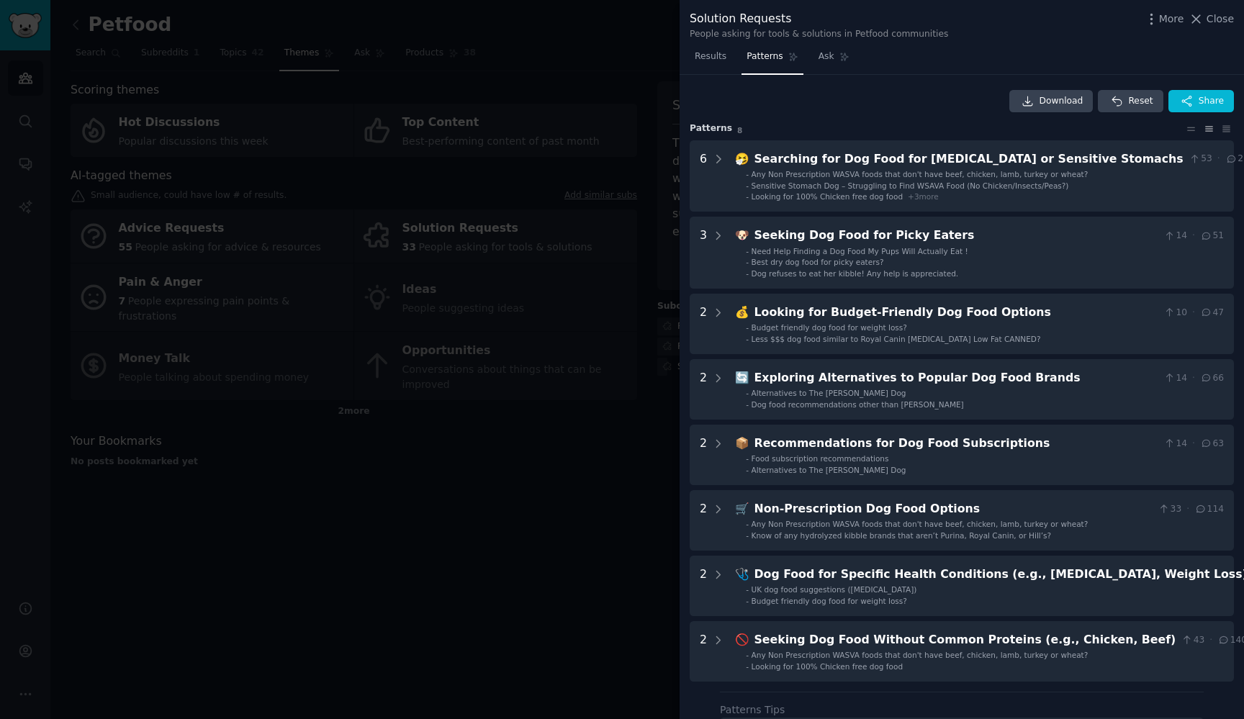
click at [493, 519] on div at bounding box center [622, 359] width 1244 height 719
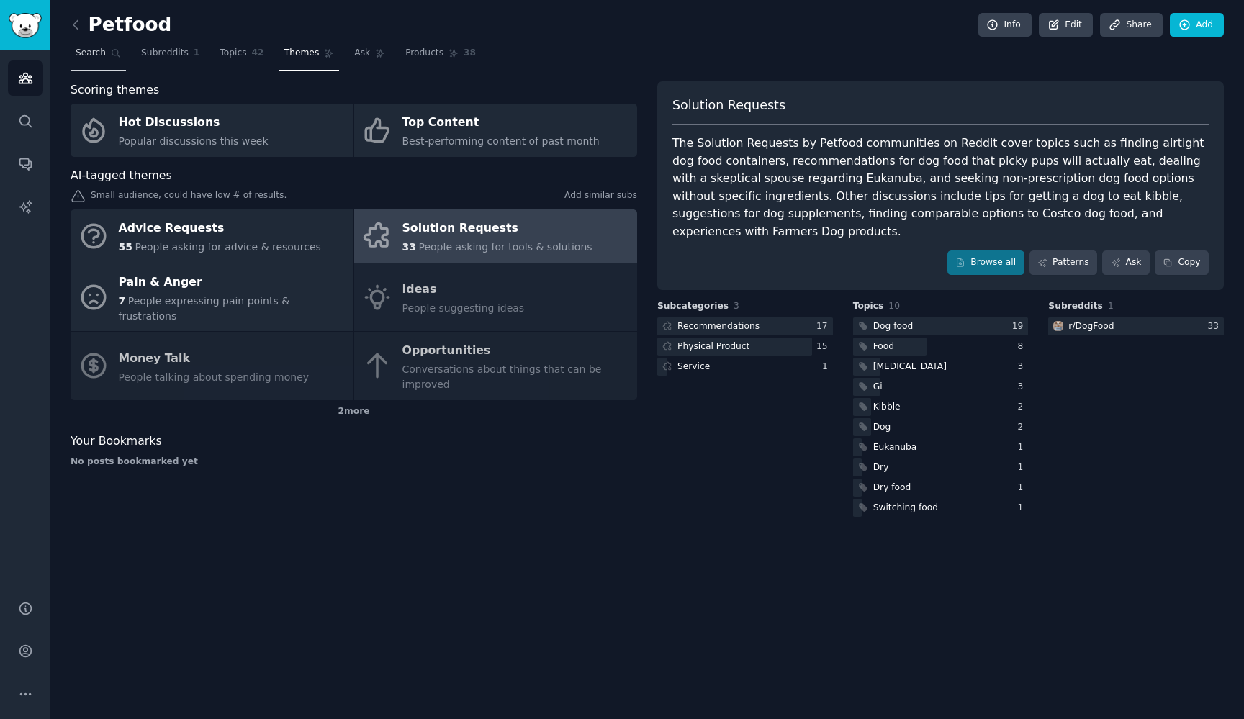
click at [102, 53] on span "Search" at bounding box center [91, 53] width 30 height 13
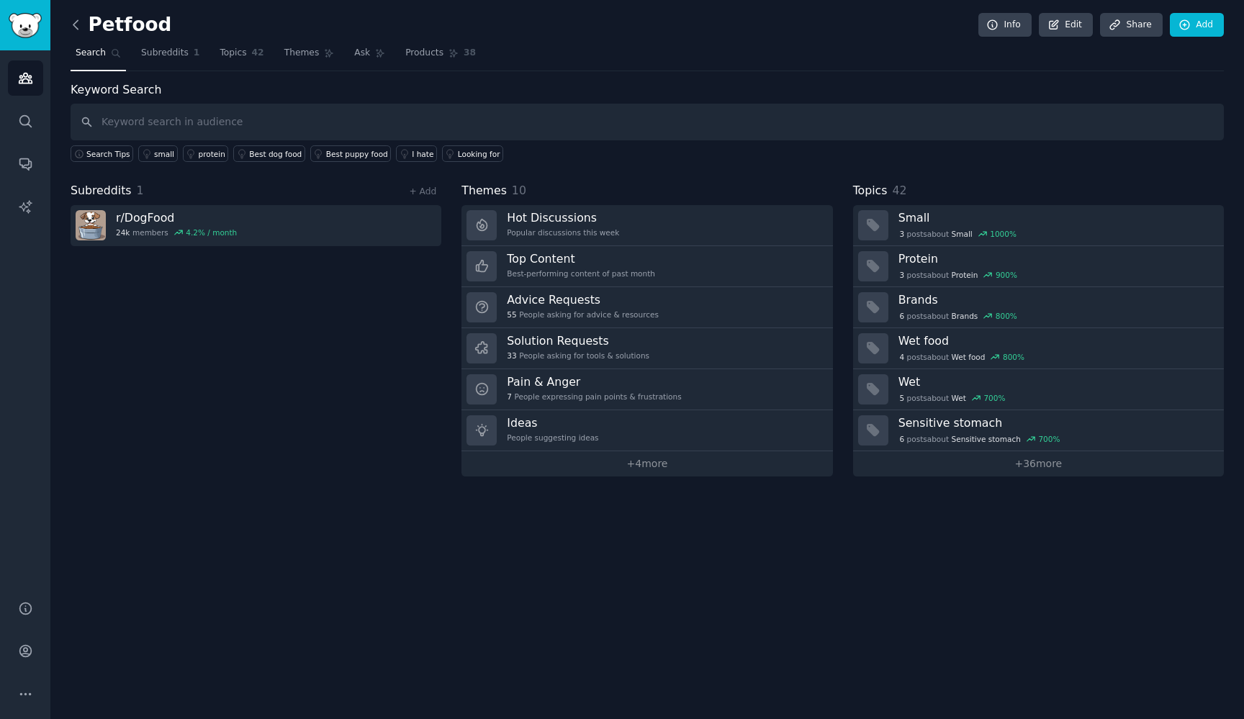
click at [81, 25] on icon at bounding box center [75, 24] width 15 height 15
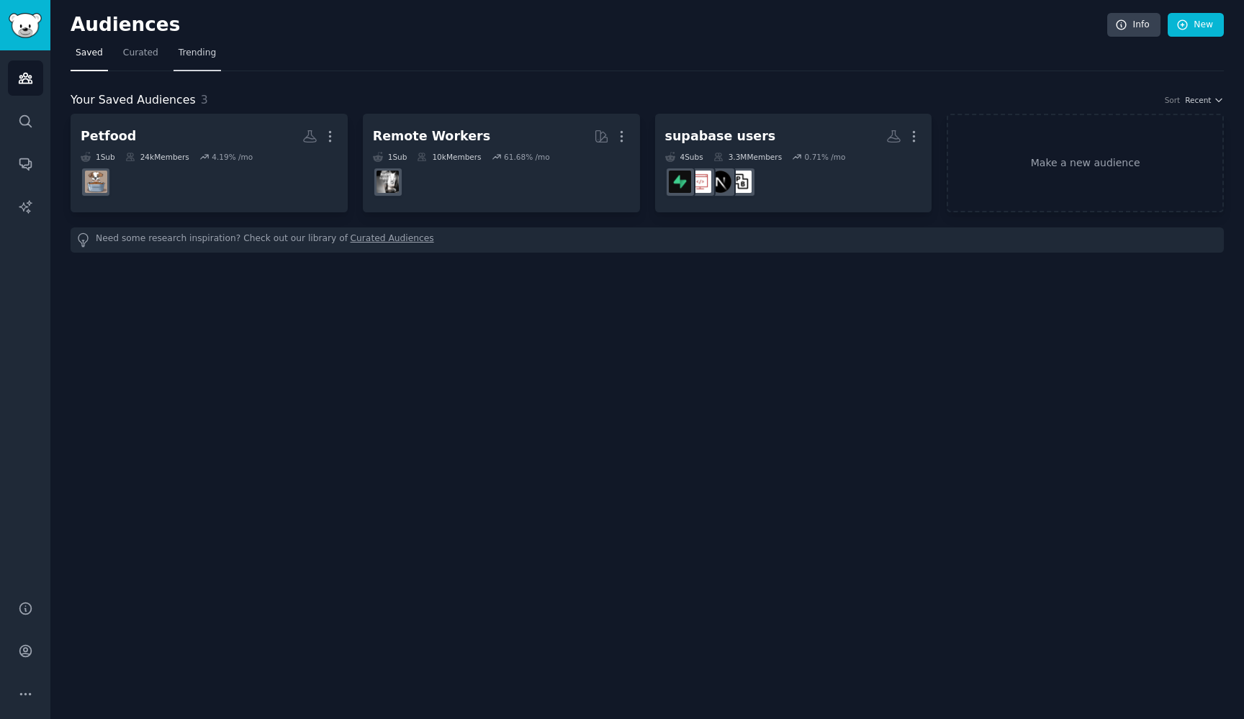
click at [202, 55] on span "Trending" at bounding box center [196, 53] width 37 height 13
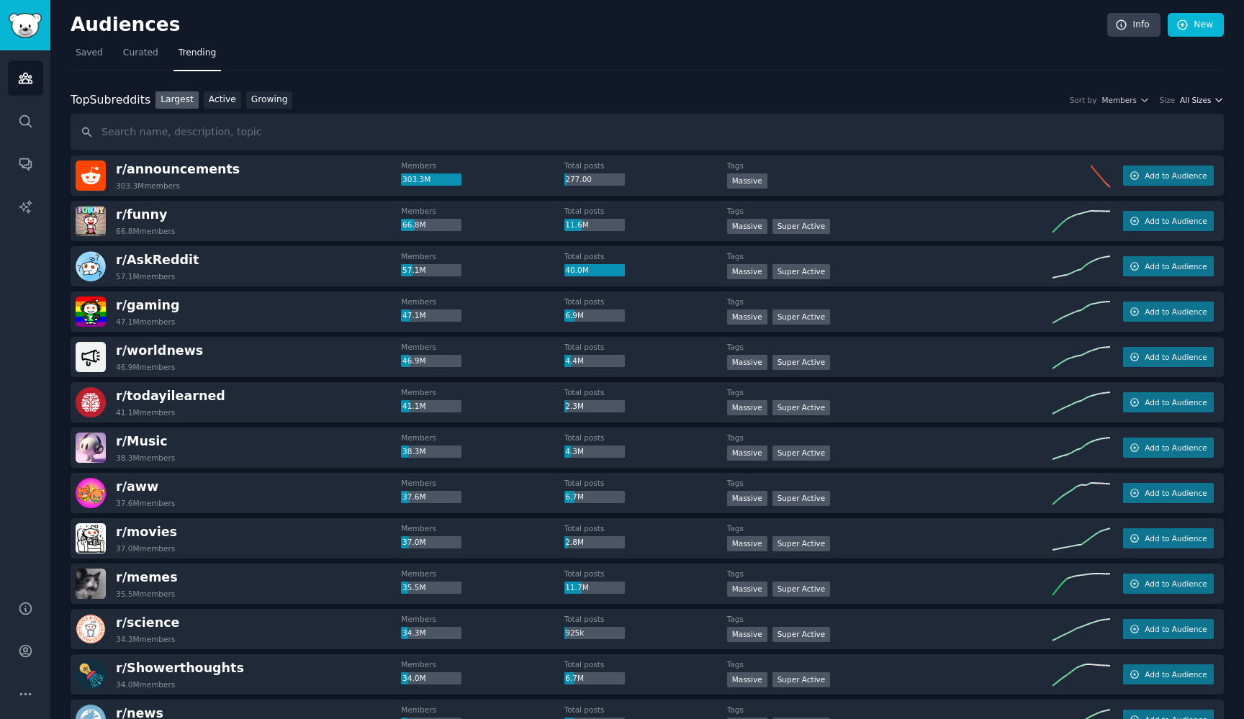
click at [1193, 100] on span "All Sizes" at bounding box center [1195, 100] width 31 height 10
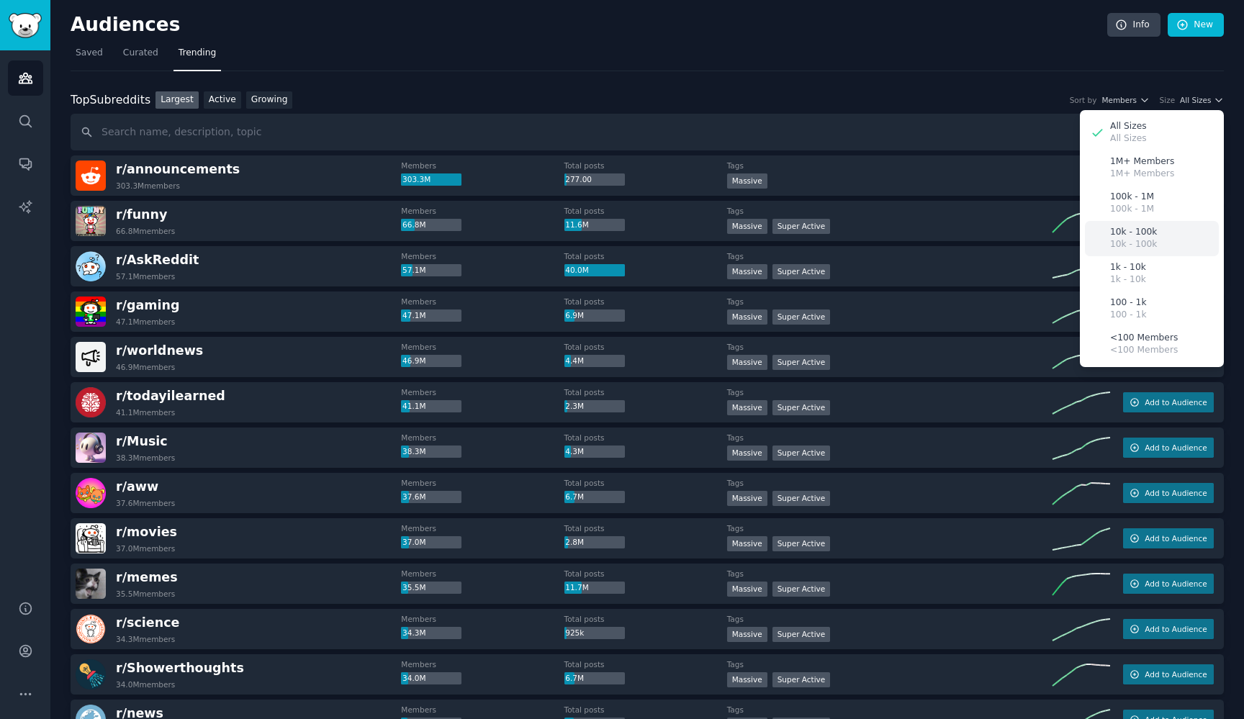
click at [1165, 234] on div "10k - 100k 10k - 100k" at bounding box center [1152, 238] width 134 height 35
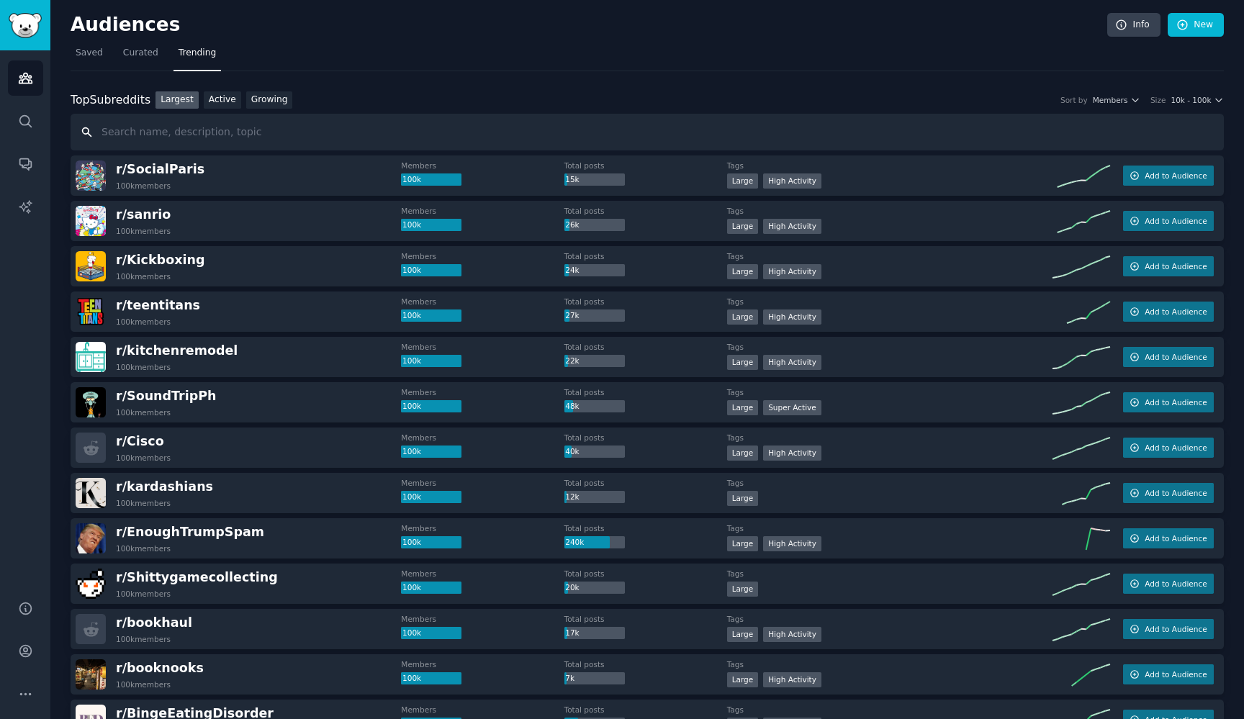
click at [284, 135] on input "text" at bounding box center [647, 132] width 1153 height 37
type input "[PERSON_NAME]"
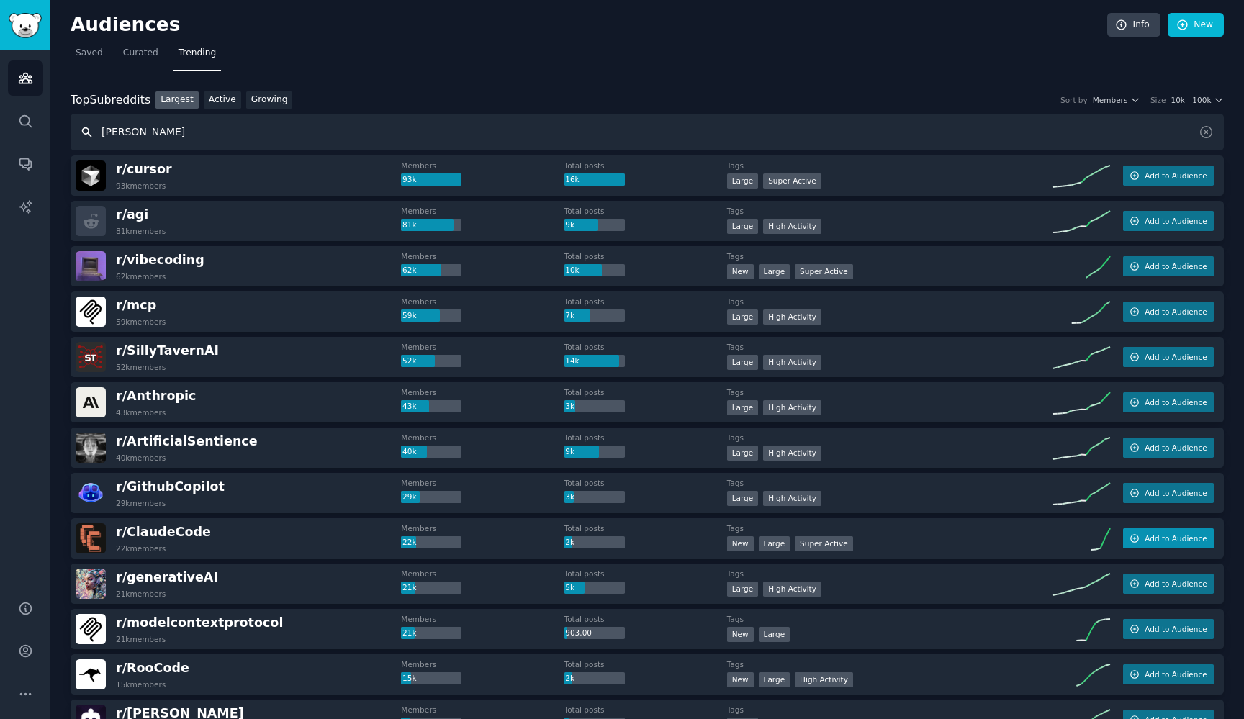
click at [1139, 538] on button "Add to Audience" at bounding box center [1168, 538] width 91 height 20
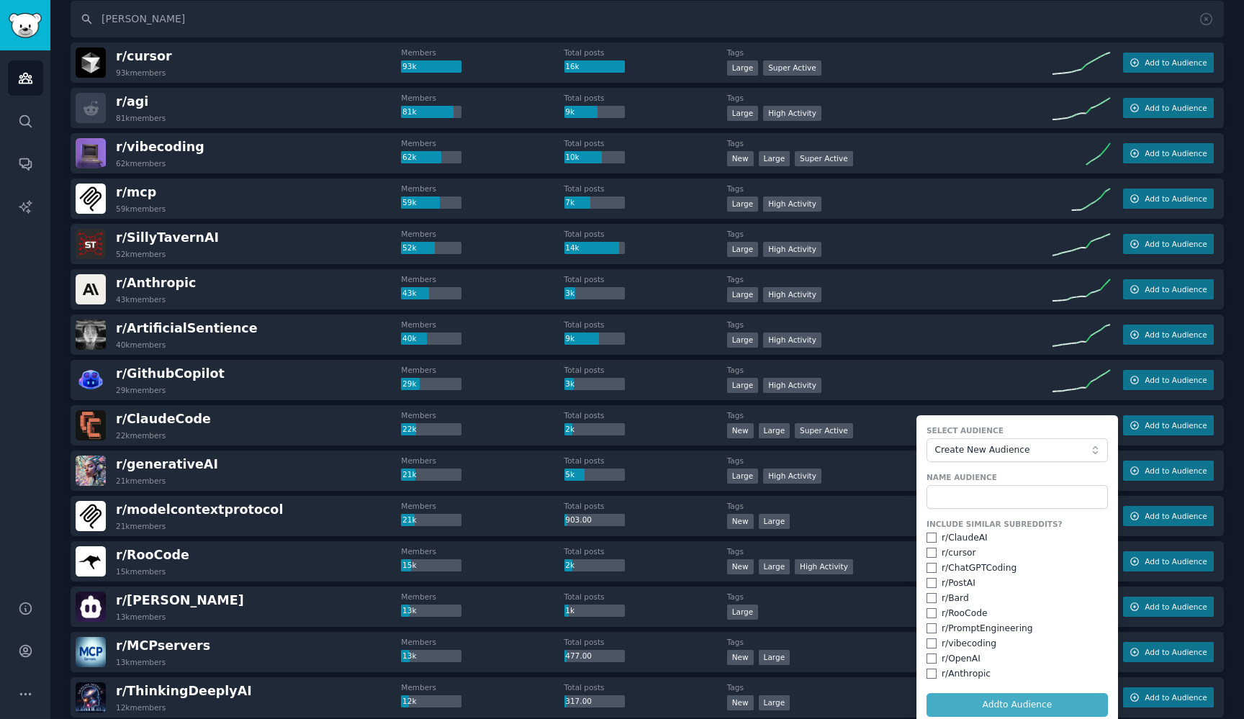
scroll to position [133, 0]
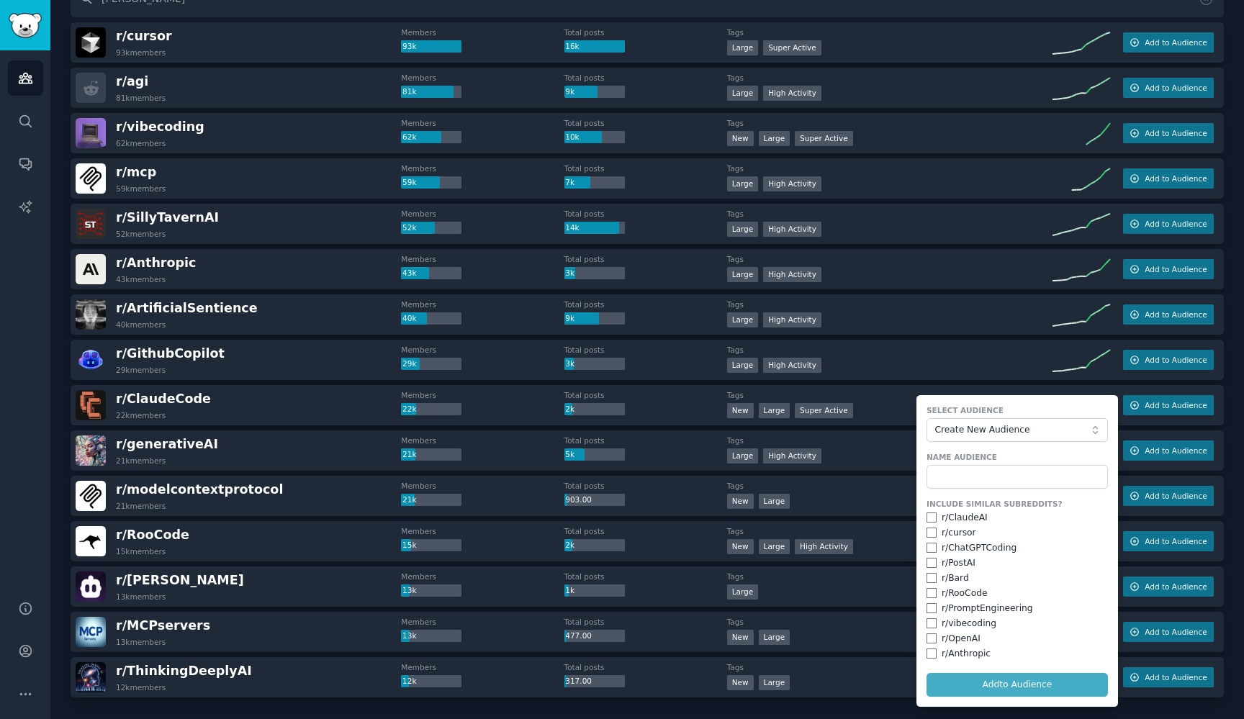
click at [926, 530] on input "checkbox" at bounding box center [931, 533] width 10 height 10
click at [929, 533] on input "checkbox" at bounding box center [931, 533] width 10 height 10
checkbox input "false"
click at [957, 479] on input "text" at bounding box center [1016, 477] width 181 height 24
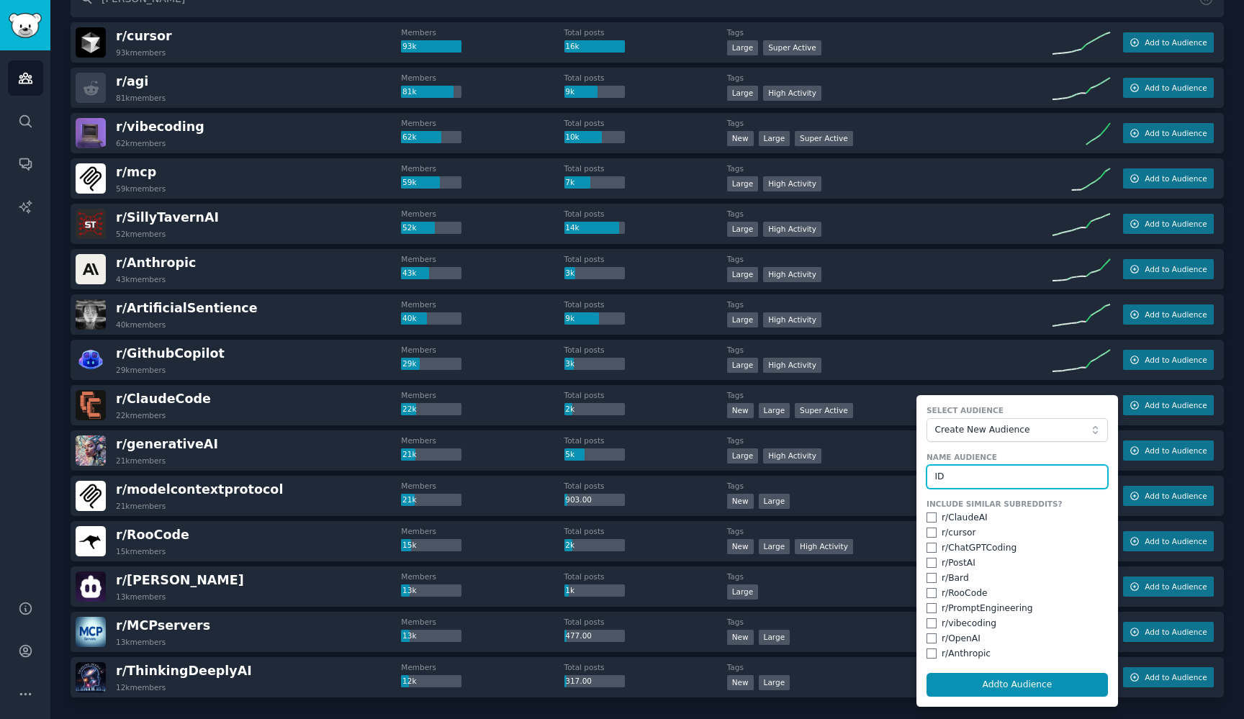
type input "I"
type input "AI IDE"
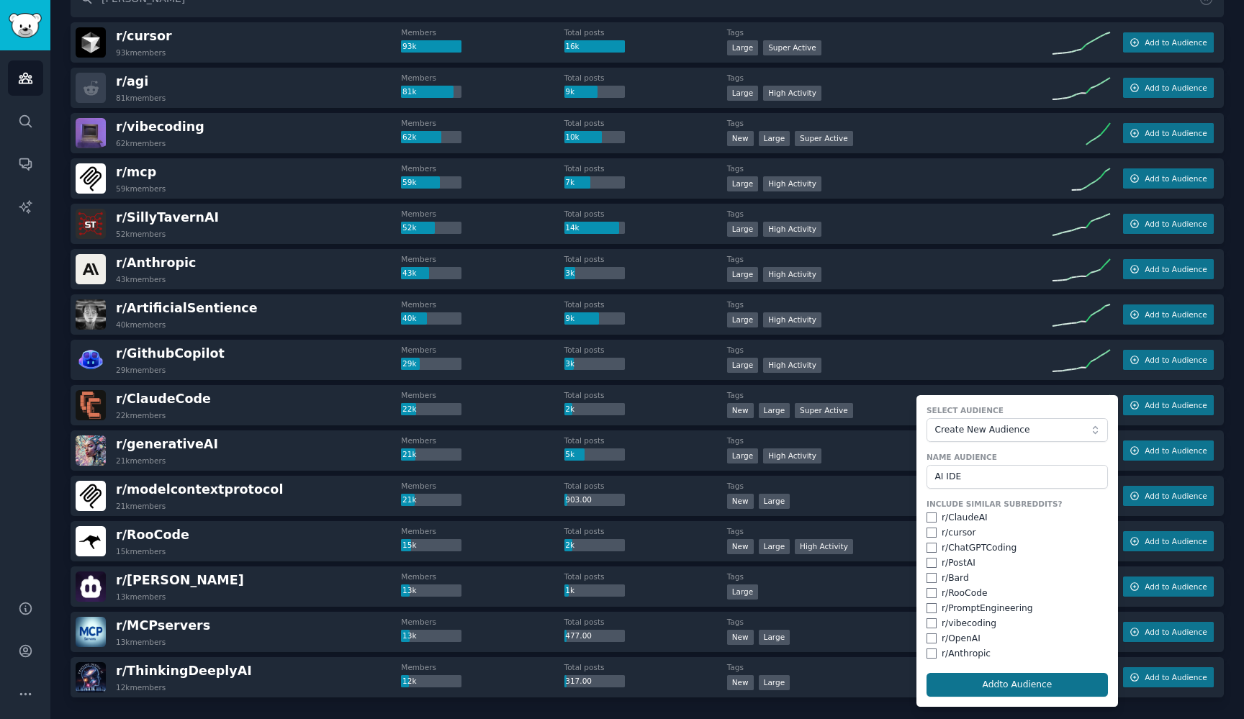
click at [964, 679] on button "Add to Audience" at bounding box center [1016, 685] width 181 height 24
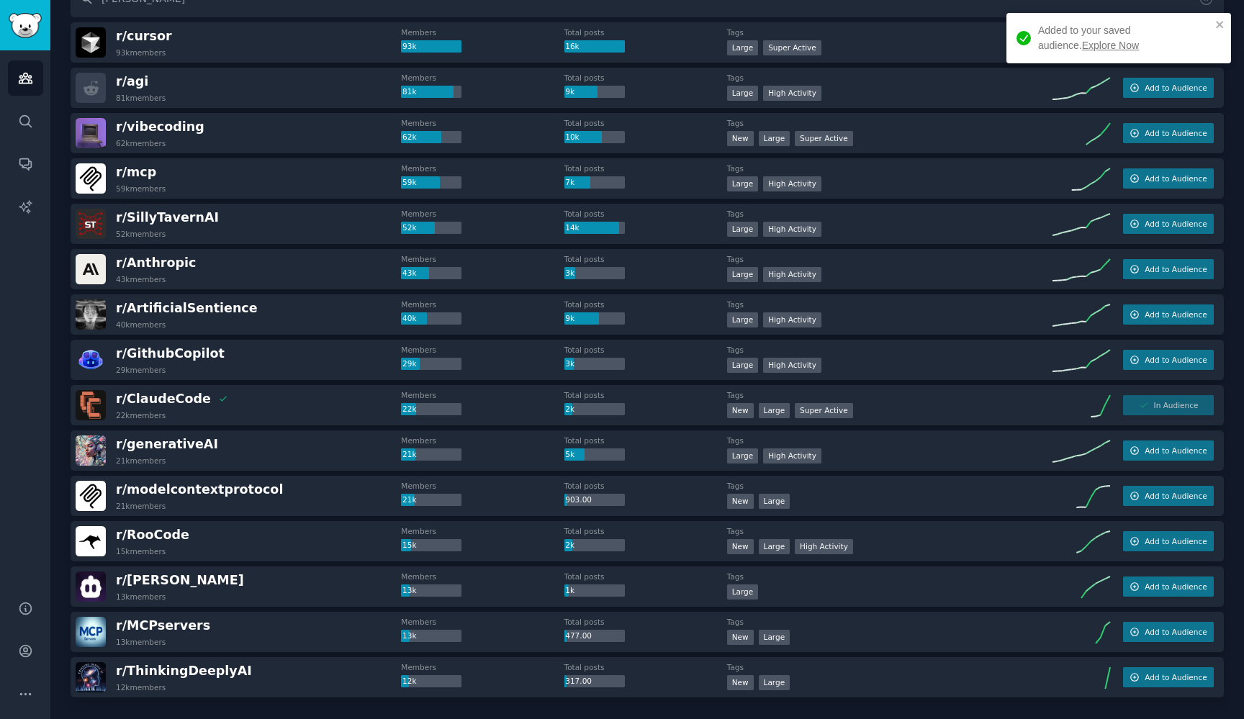
click at [1082, 47] on link "Explore Now" at bounding box center [1110, 46] width 57 height 12
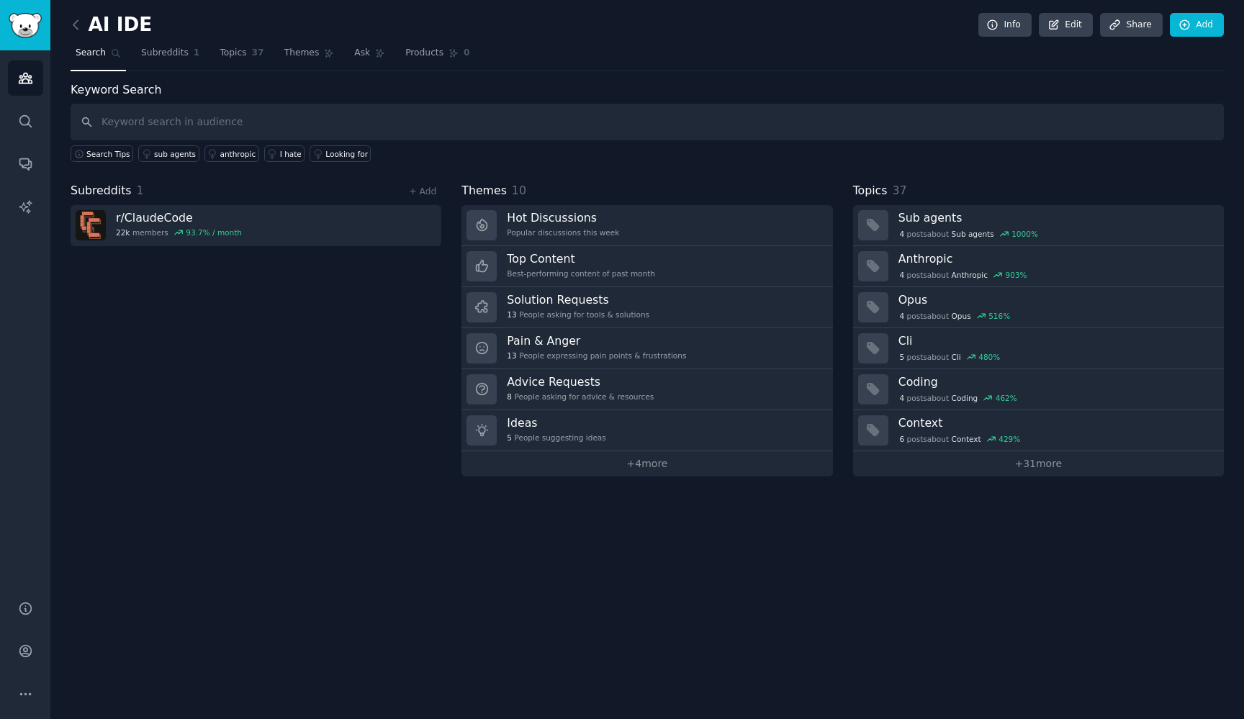
click at [259, 269] on div "Subreddits 1 + Add r/ ClaudeCode 22k members 93.7 % / month" at bounding box center [256, 329] width 371 height 294
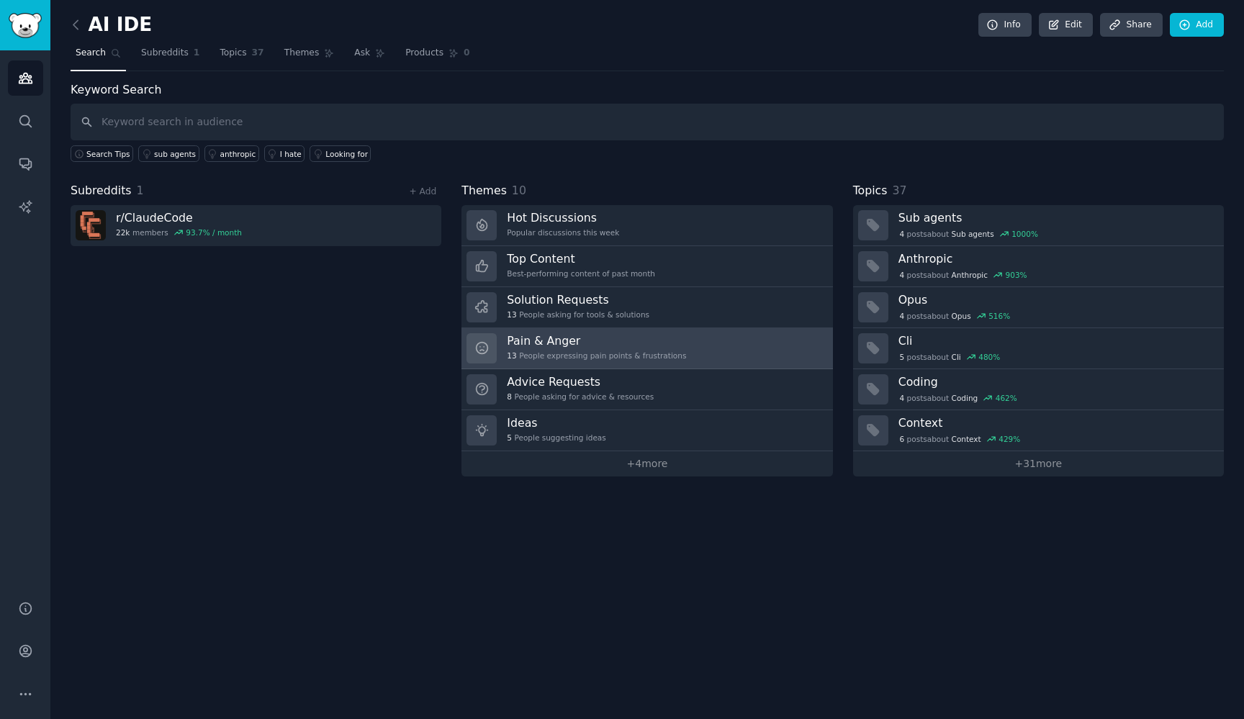
click at [581, 340] on h3 "Pain & Anger" at bounding box center [596, 340] width 179 height 15
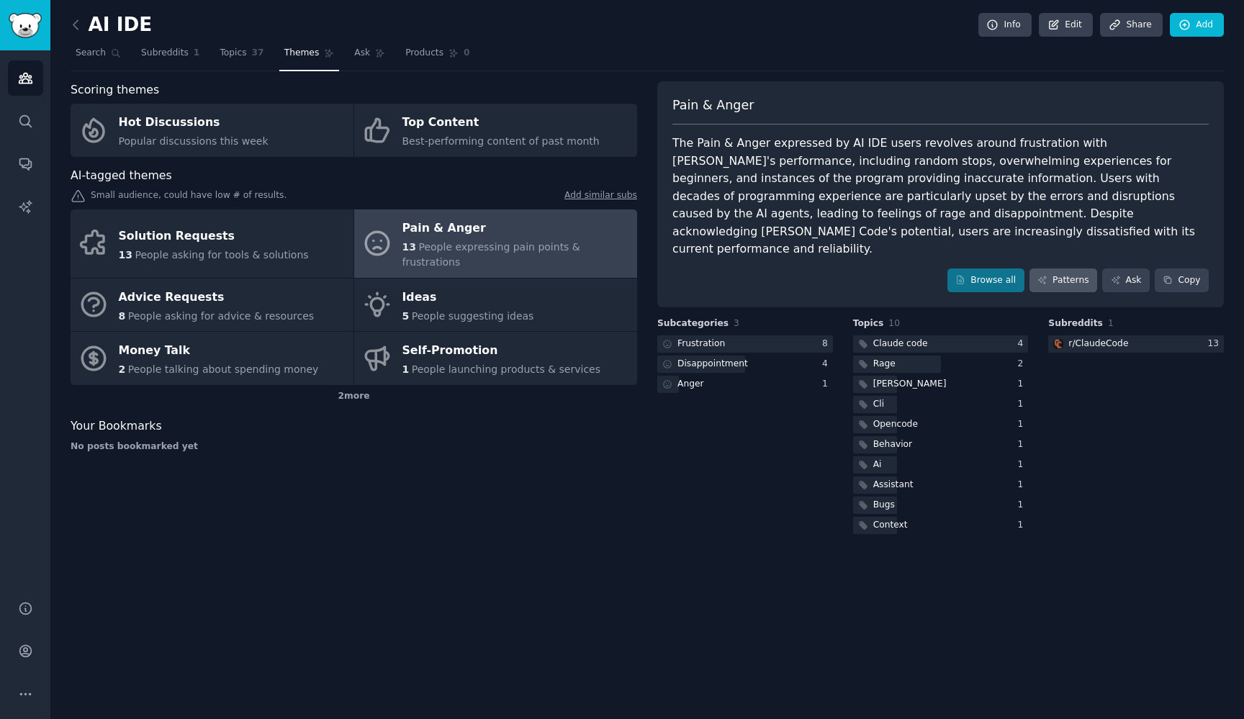
click at [1063, 268] on link "Patterns" at bounding box center [1063, 280] width 68 height 24
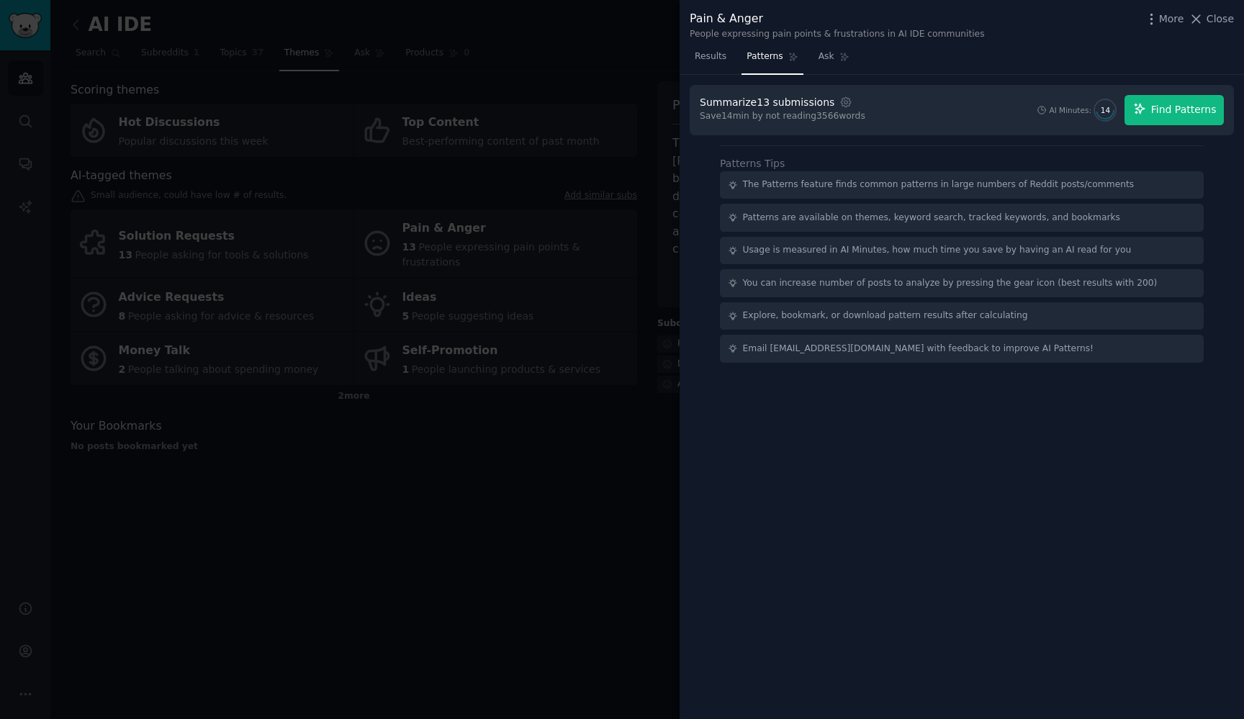
click at [1170, 104] on span "Find Patterns" at bounding box center [1183, 109] width 65 height 15
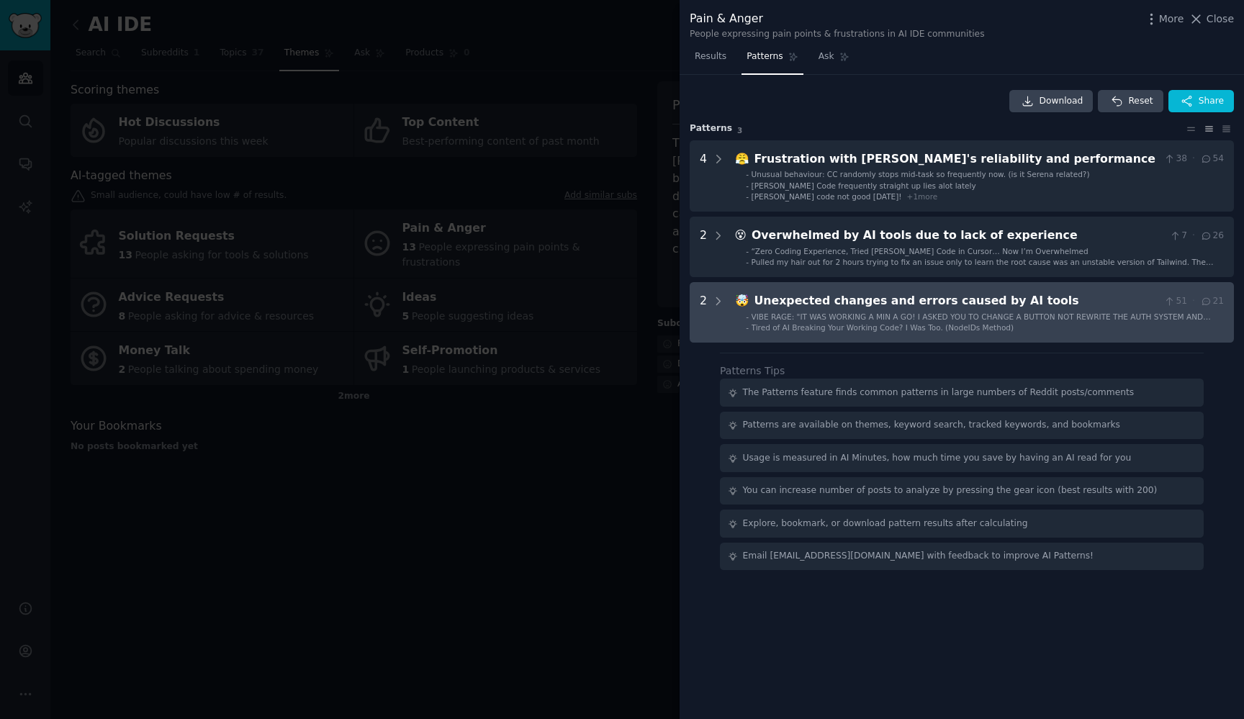
click at [906, 331] on tools "2 🤯 Unexpected changes and errors caused by AI tools 51 · 21 - VIBE RAGE: "IT W…" at bounding box center [962, 312] width 544 height 60
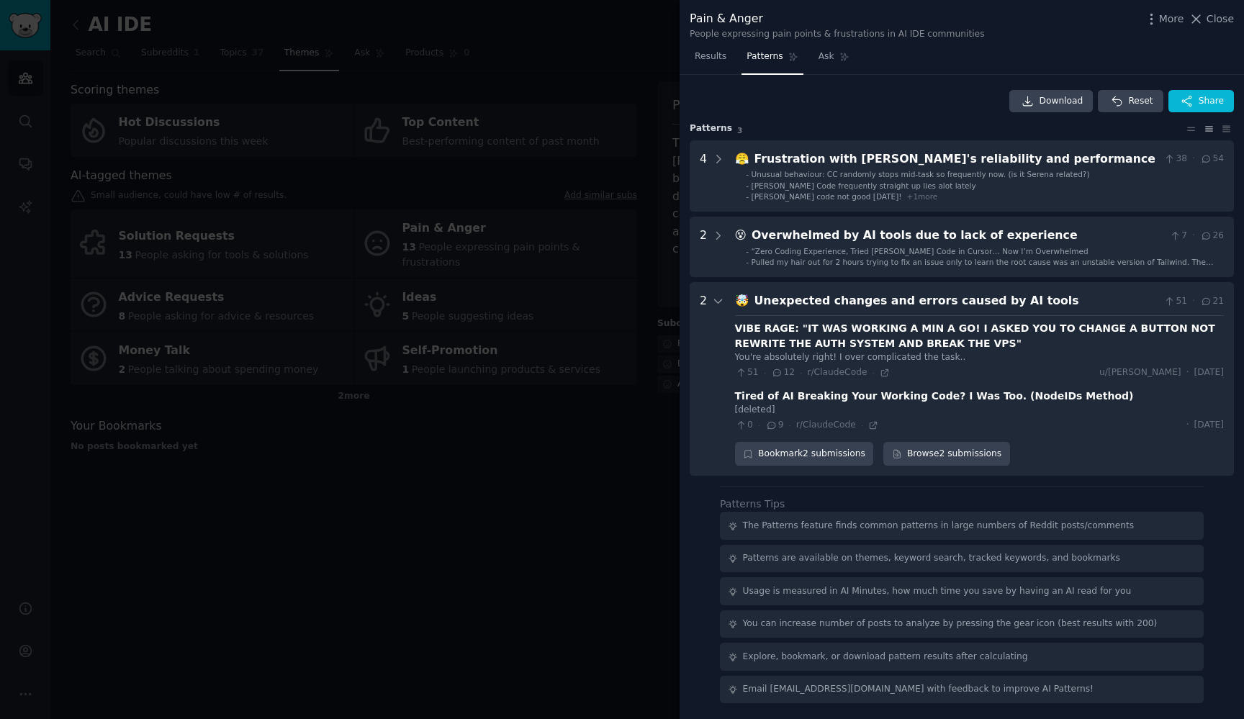
click at [829, 297] on div "Unexpected changes and errors caused by AI tools" at bounding box center [956, 301] width 404 height 18
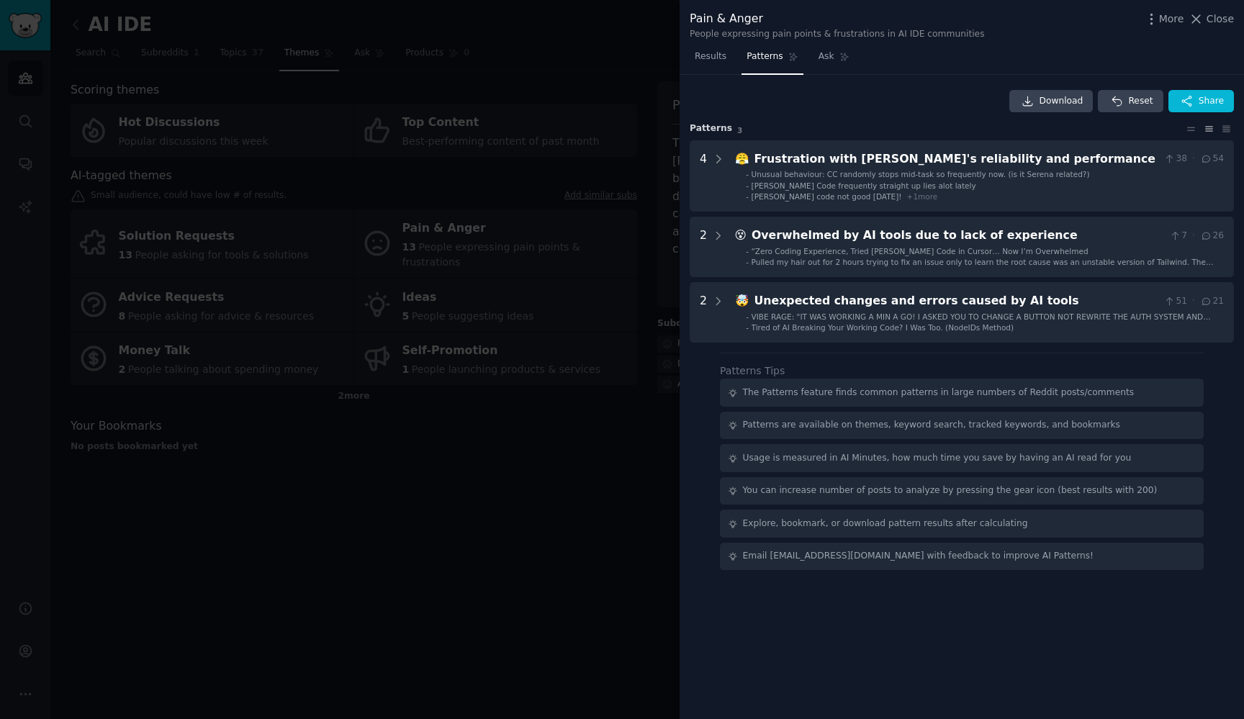
click at [575, 430] on div at bounding box center [622, 359] width 1244 height 719
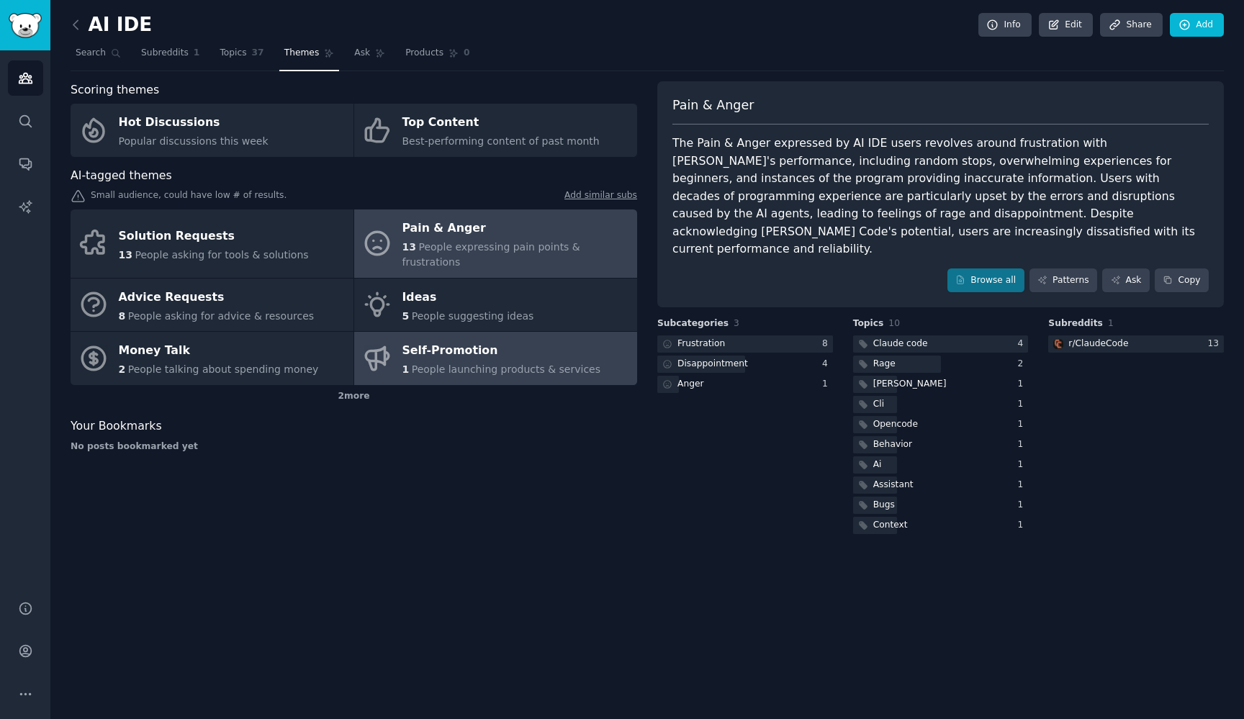
click at [491, 362] on div "1 People launching products & services" at bounding box center [501, 369] width 199 height 15
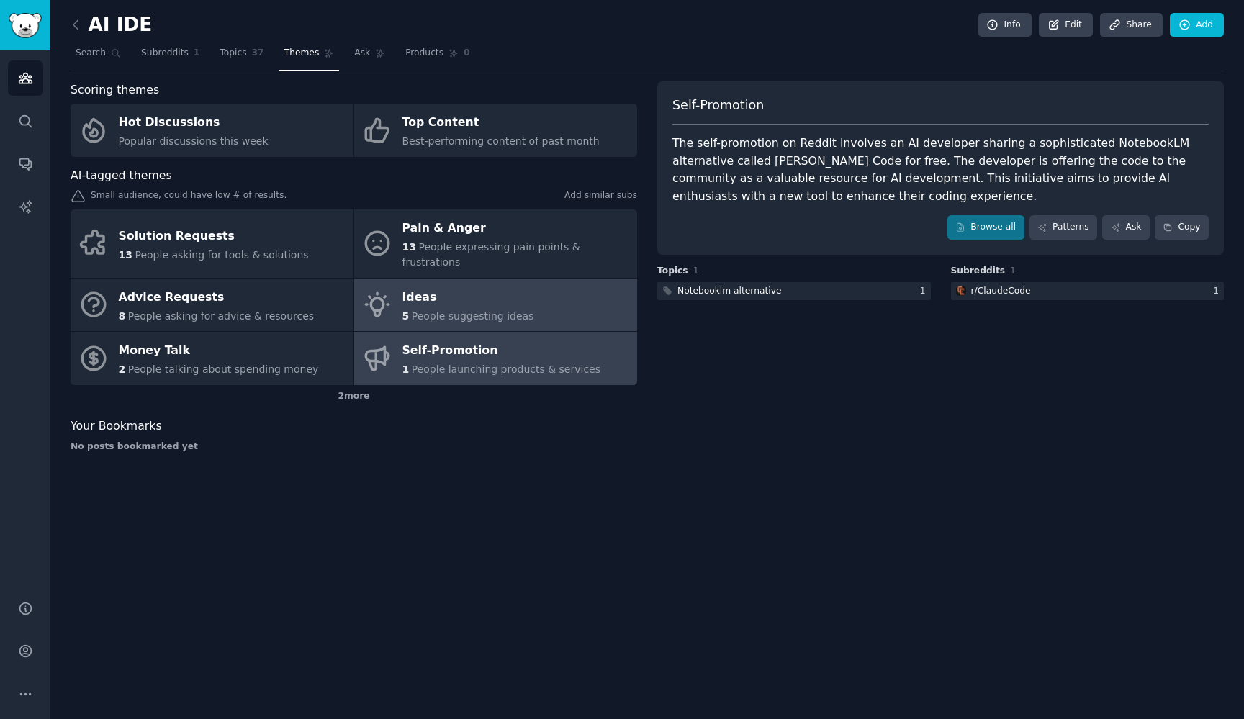
click at [424, 310] on span "People suggesting ideas" at bounding box center [473, 316] width 122 height 12
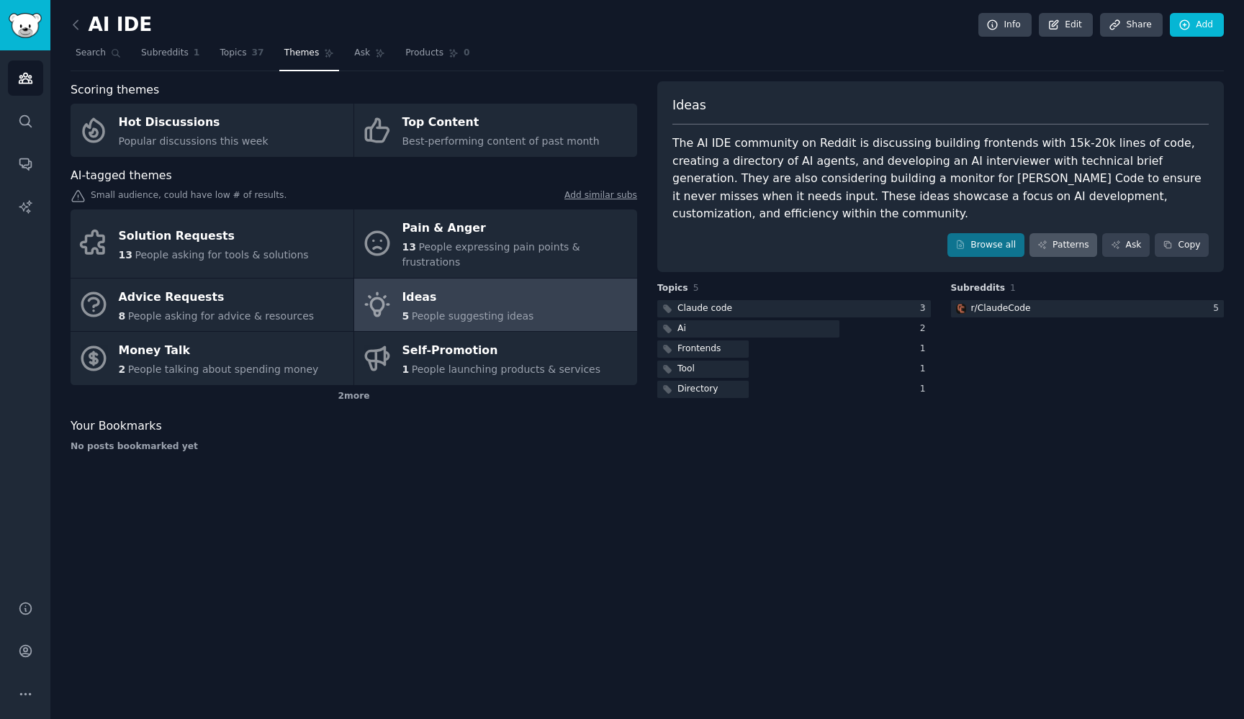
click at [1059, 233] on link "Patterns" at bounding box center [1063, 245] width 68 height 24
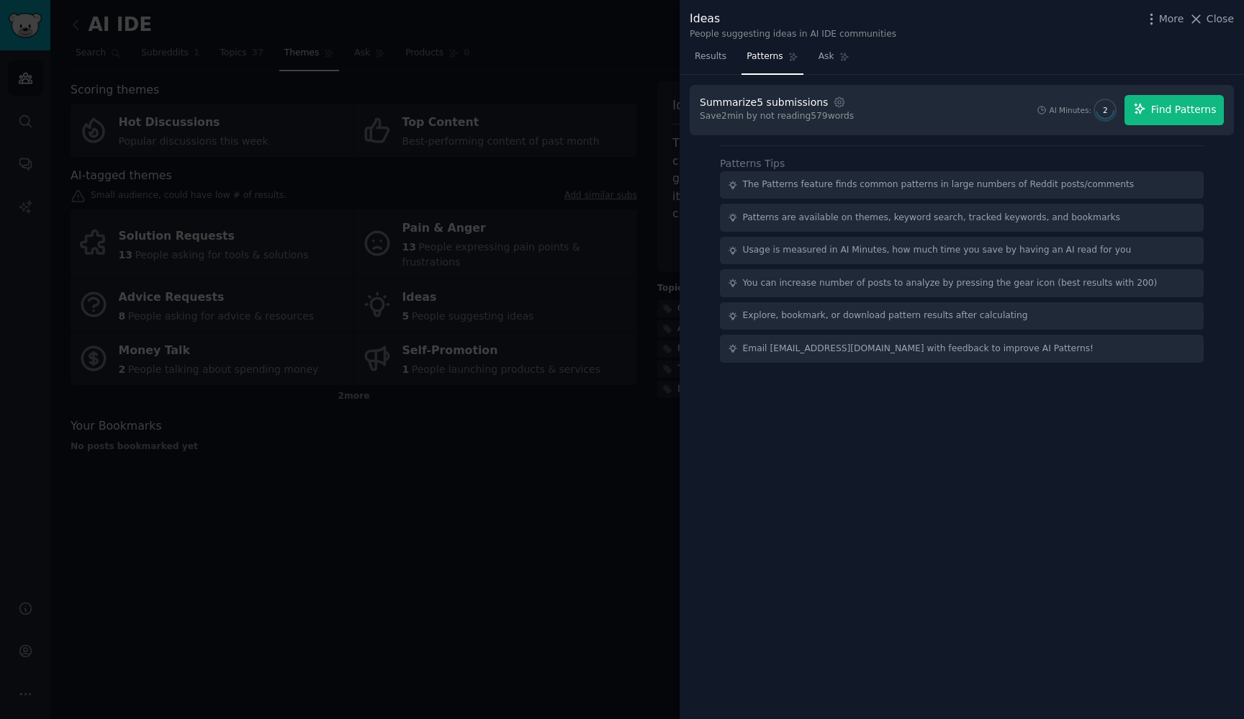
click at [1173, 112] on span "Find Patterns" at bounding box center [1183, 109] width 65 height 15
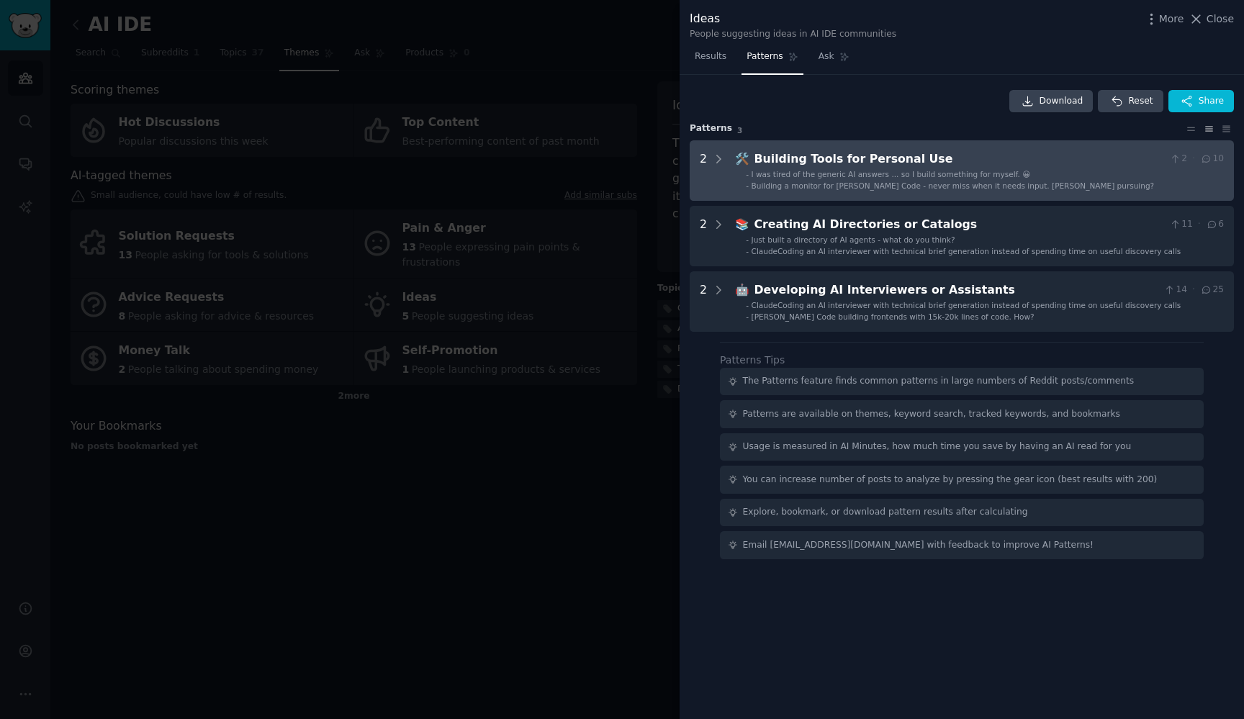
click at [824, 181] on span "Building a monitor for [PERSON_NAME] Code - never miss when it needs input. [PE…" at bounding box center [952, 185] width 403 height 9
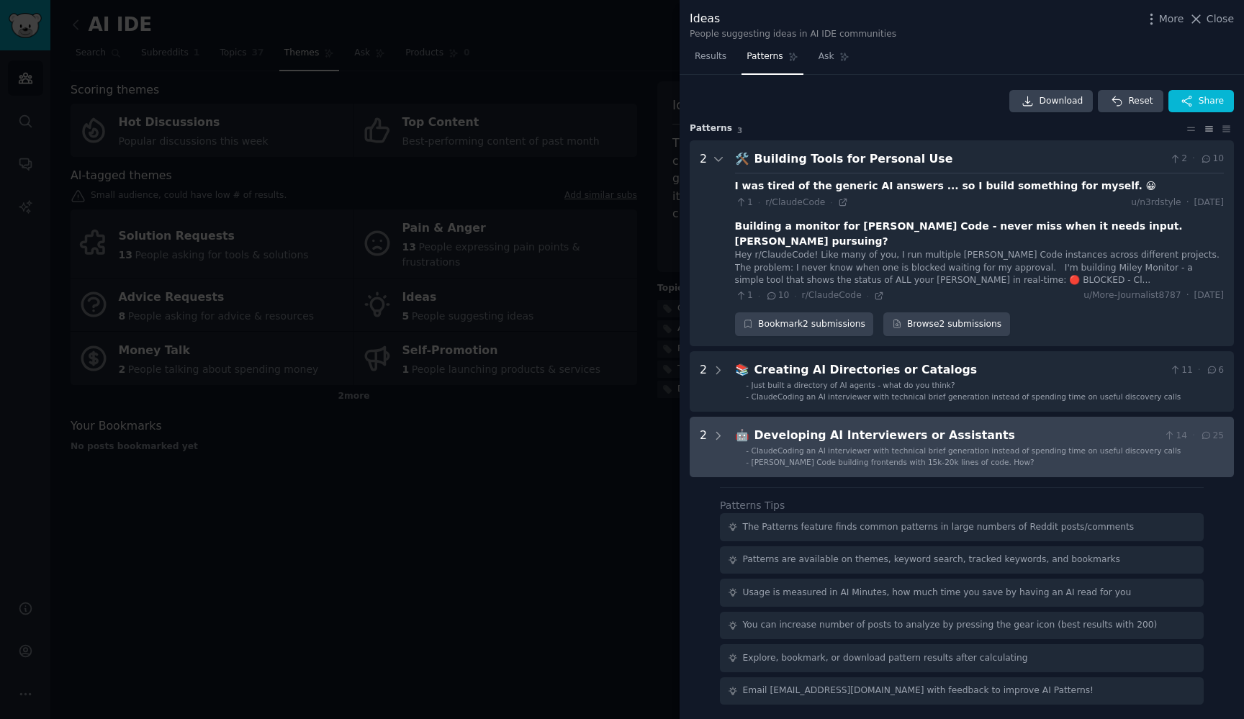
click at [862, 458] on span "[PERSON_NAME] Code building frontends with 15k-20k lines of code. How?" at bounding box center [892, 462] width 283 height 9
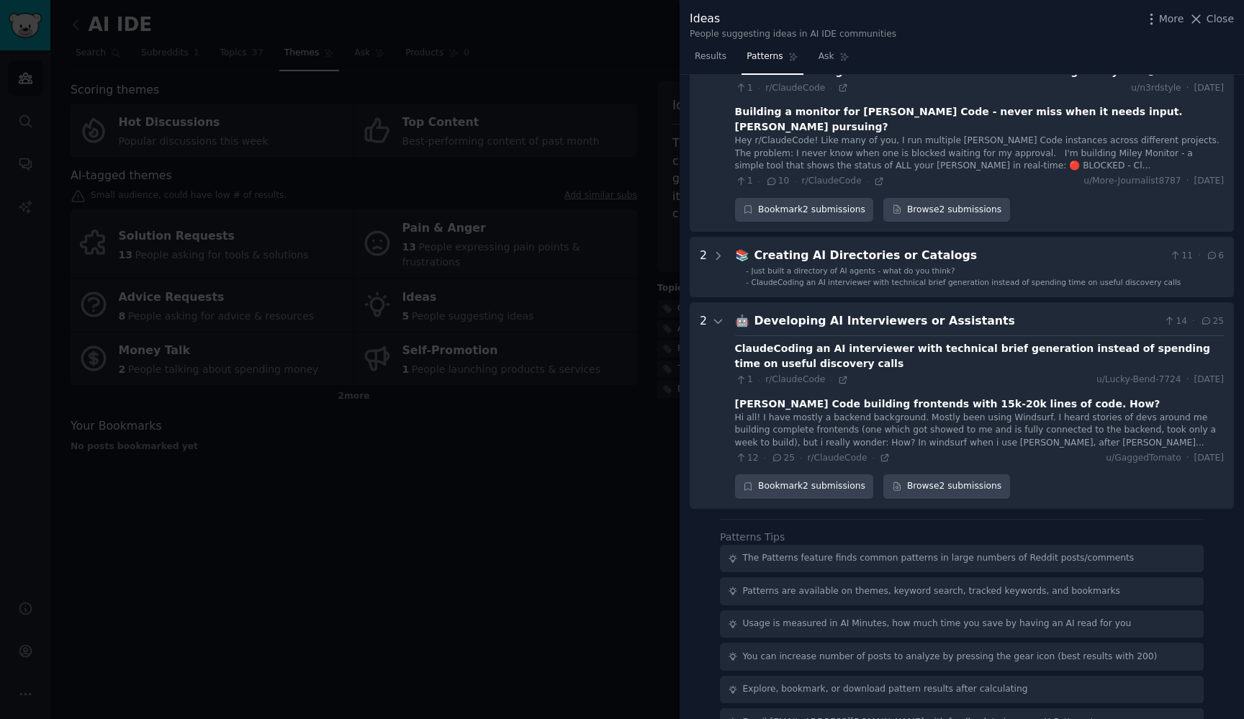
scroll to position [123, 0]
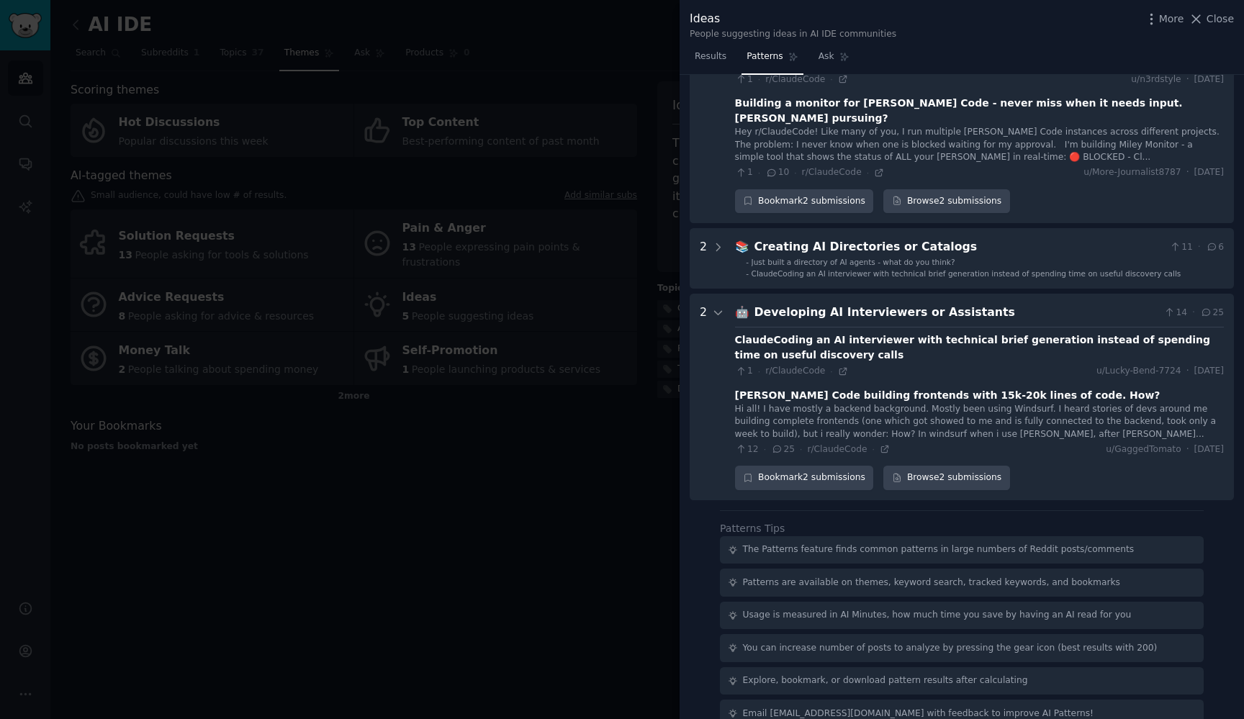
click at [646, 557] on div at bounding box center [622, 359] width 1244 height 719
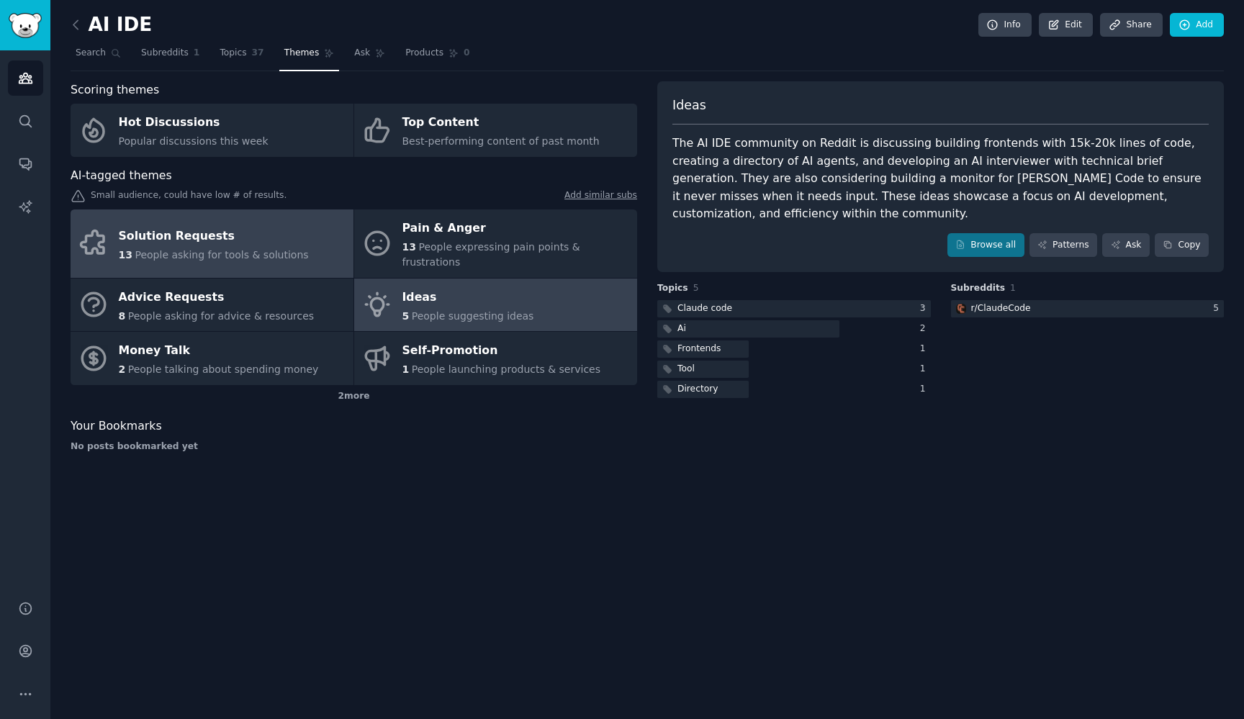
click at [227, 235] on div "Solution Requests" at bounding box center [214, 236] width 190 height 23
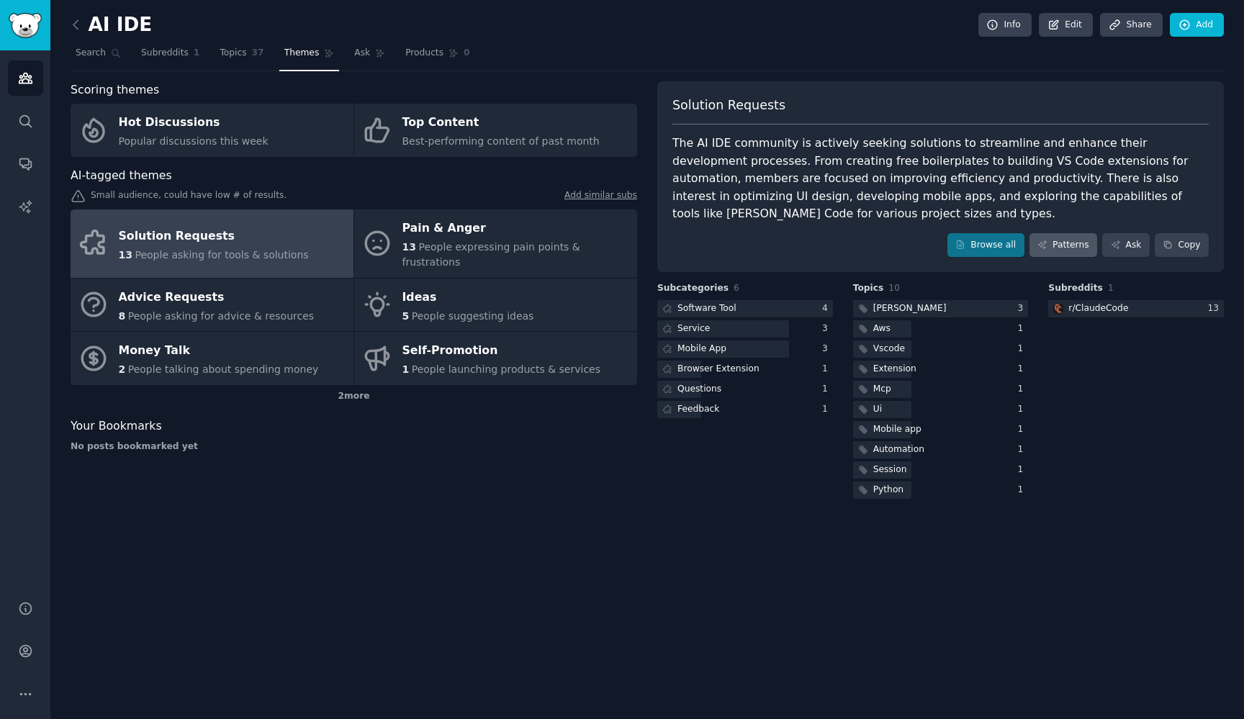
click at [1047, 240] on icon at bounding box center [1042, 245] width 10 height 10
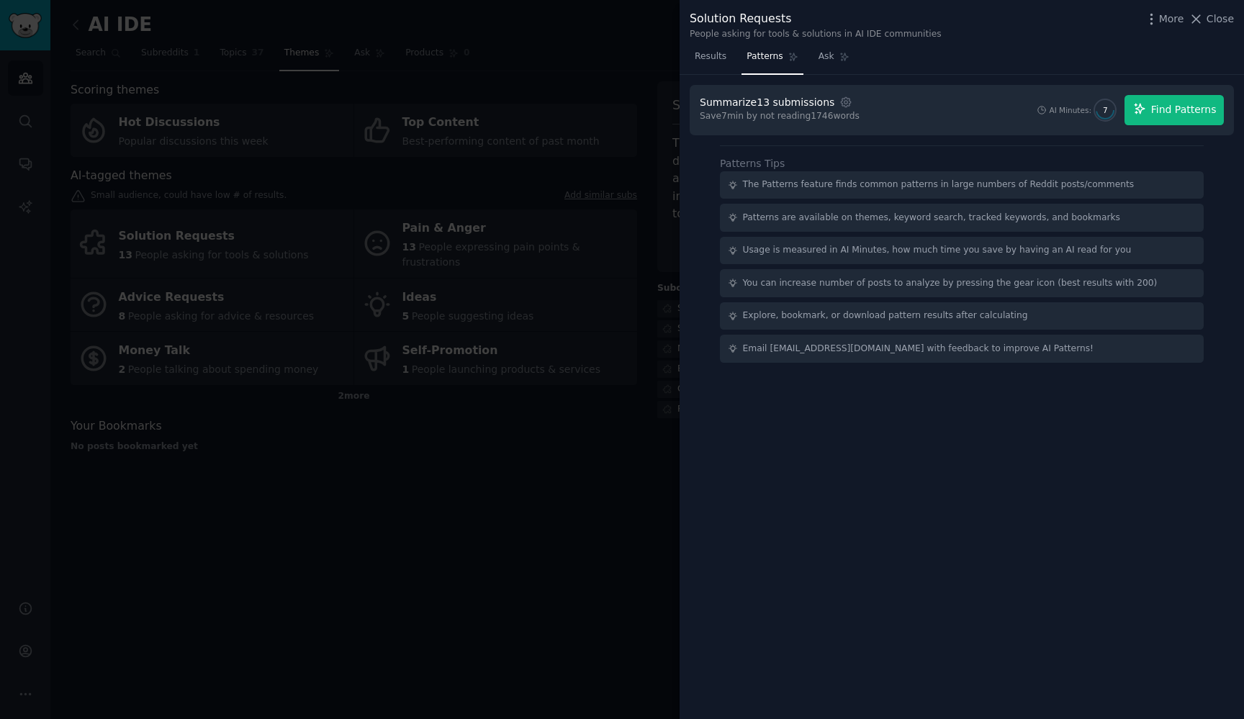
click at [1177, 108] on span "Find Patterns" at bounding box center [1183, 109] width 65 height 15
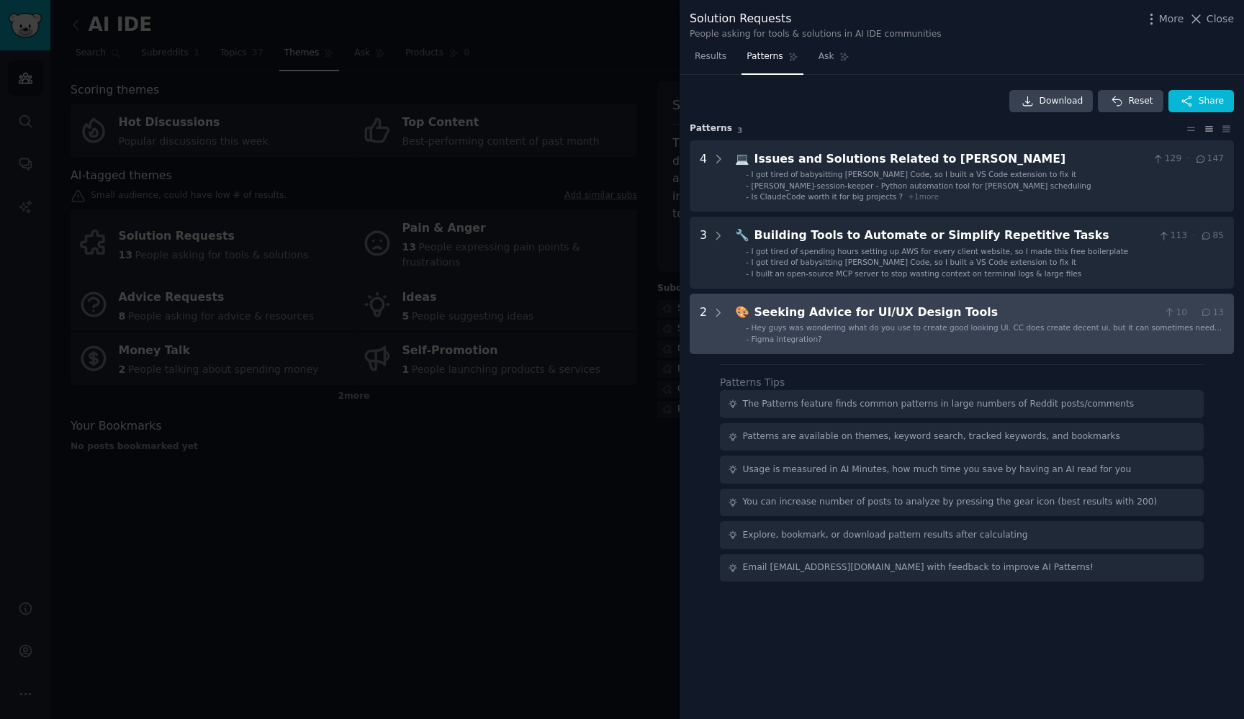
click at [926, 316] on div "Seeking Advice for UI/UX Design Tools" at bounding box center [956, 313] width 404 height 18
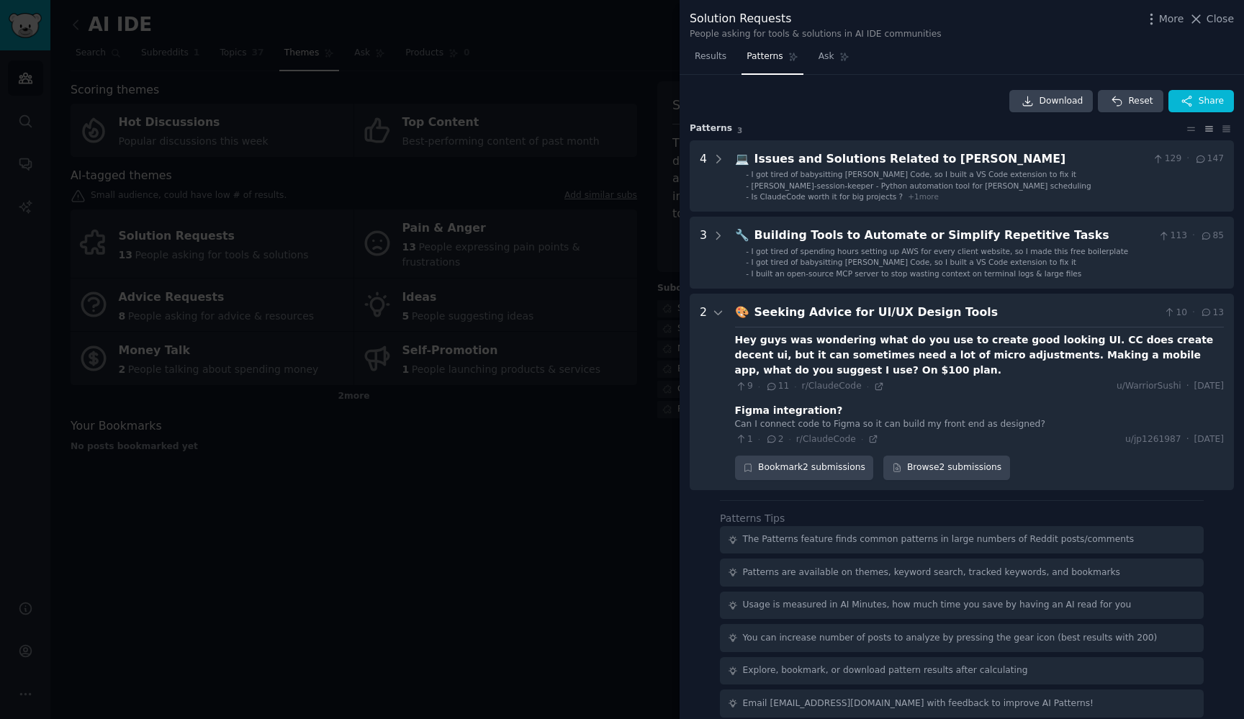
scroll to position [8, 0]
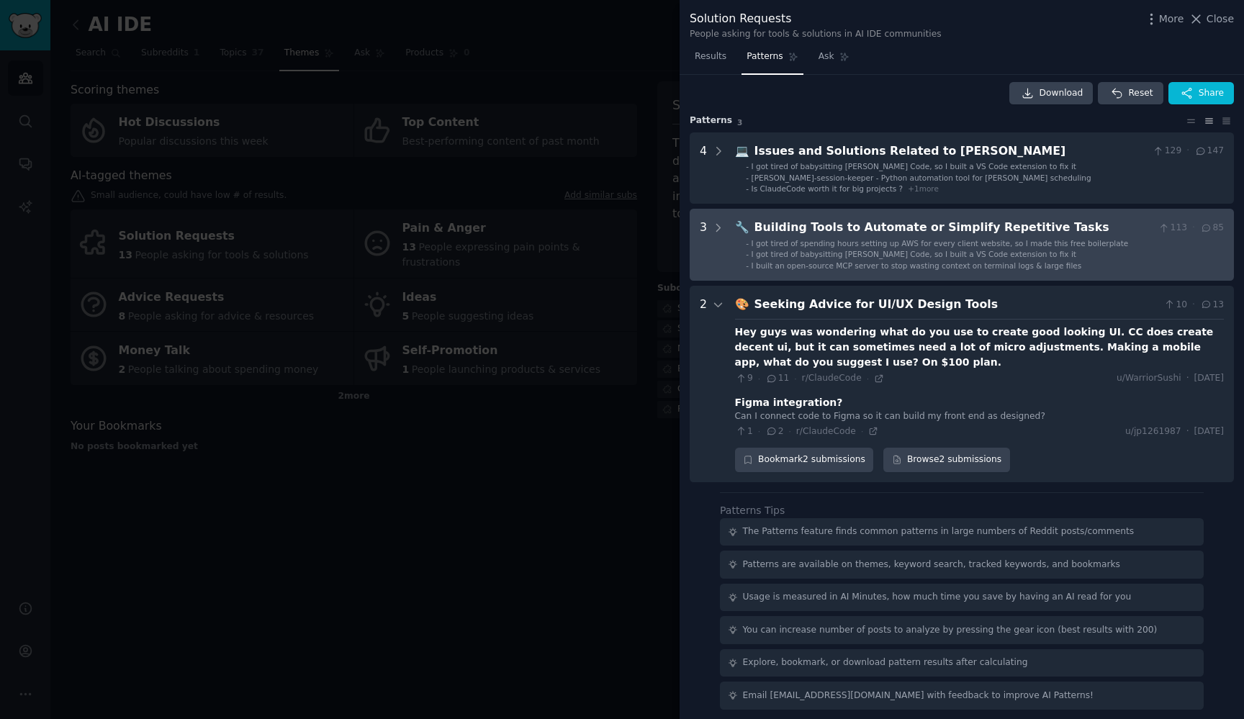
click at [941, 262] on span "I built an open-source MCP server to stop wasting context on terminal logs & la…" at bounding box center [916, 265] width 330 height 9
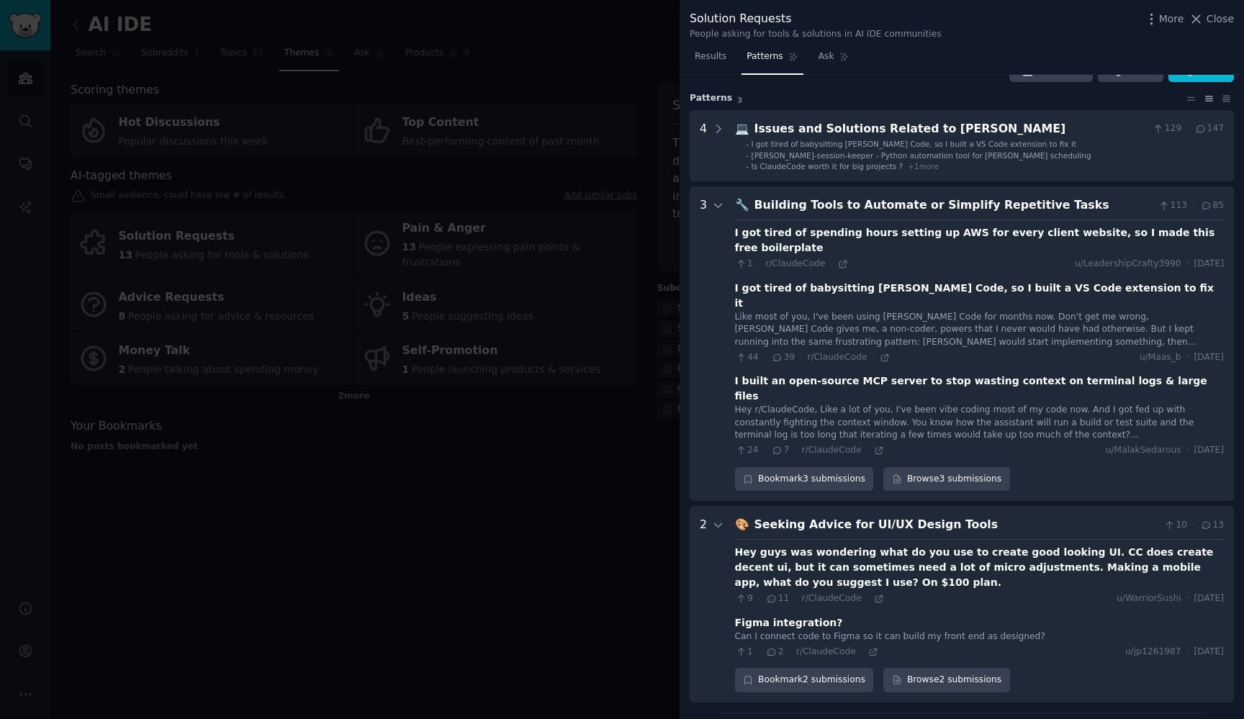
scroll to position [34, 0]
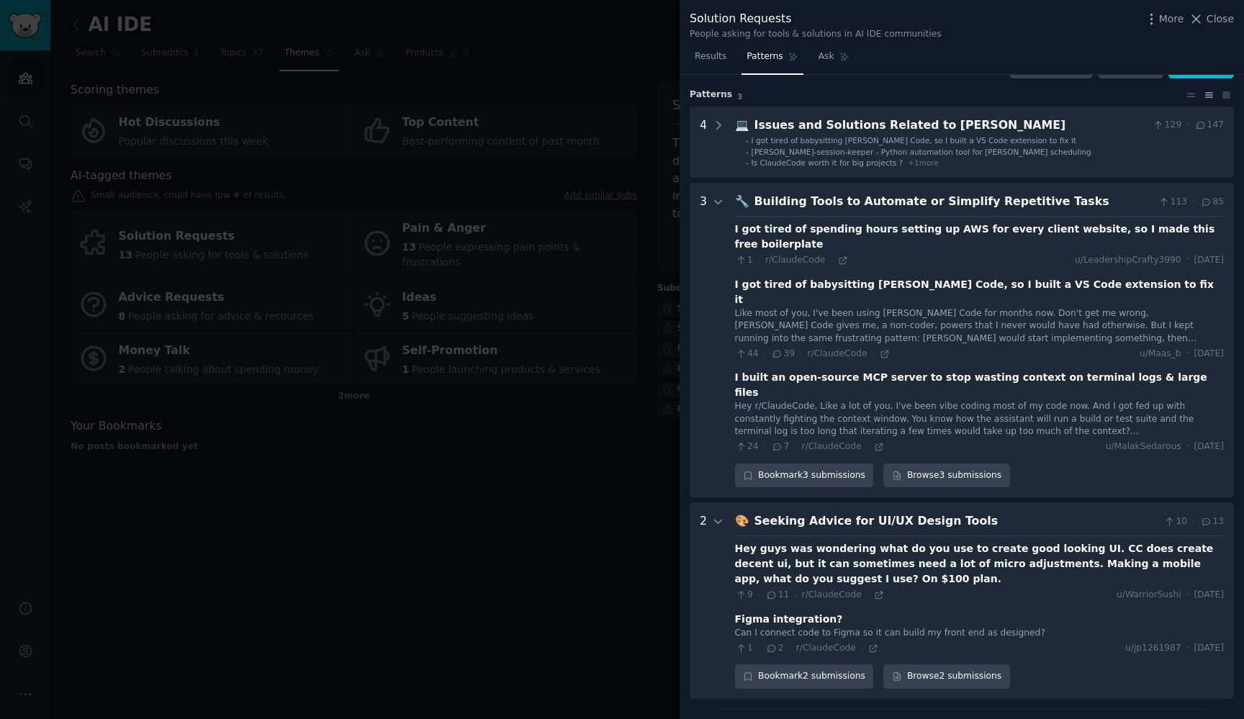
click at [776, 307] on div "Like most of you, I've been using [PERSON_NAME] Code for months now. Don't get …" at bounding box center [979, 326] width 489 height 38
click at [767, 307] on div "Like most of you, I've been using [PERSON_NAME] Code for months now. Don't get …" at bounding box center [979, 326] width 489 height 38
click at [824, 307] on div "Like most of you, I've been using [PERSON_NAME] Code for months now. Don't get …" at bounding box center [979, 326] width 489 height 38
click at [818, 348] on span "r/ClaudeCode" at bounding box center [837, 353] width 60 height 10
click at [856, 277] on div "I got tired of babysitting [PERSON_NAME] Code, so I built a VS Code extension t…" at bounding box center [979, 292] width 489 height 30
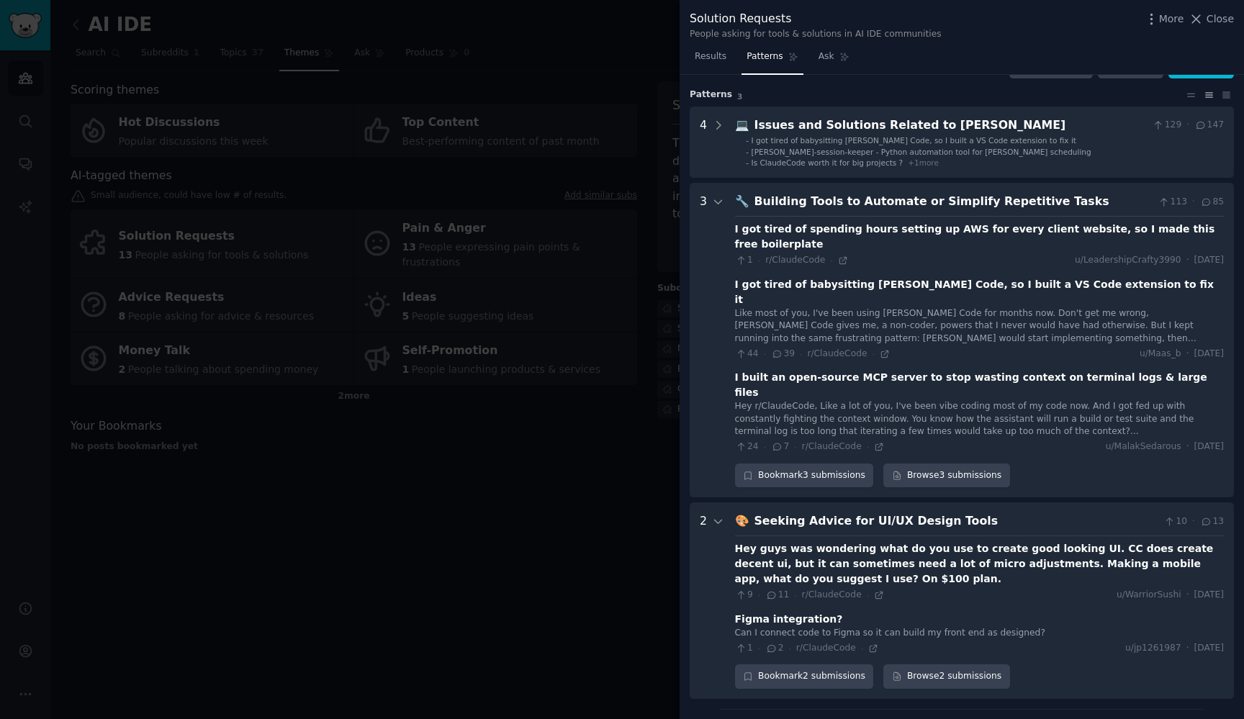
click at [835, 277] on div "I got tired of babysitting [PERSON_NAME] Code, so I built a VS Code extension t…" at bounding box center [979, 292] width 489 height 30
click at [953, 307] on div "Like most of you, I've been using [PERSON_NAME] Code for months now. Don't get …" at bounding box center [979, 326] width 489 height 38
click at [938, 464] on link "Browse 3 submissions" at bounding box center [946, 476] width 126 height 24
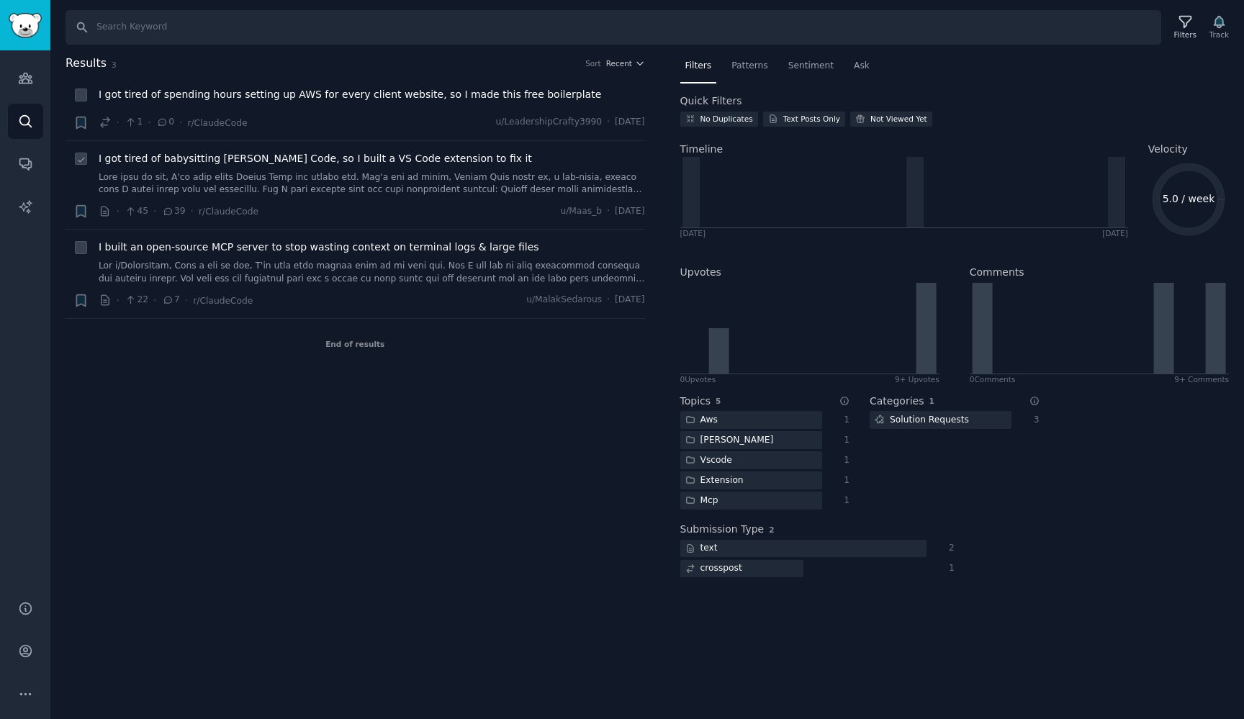
click at [390, 157] on span "I got tired of babysitting [PERSON_NAME] Code, so I built a VS Code extension t…" at bounding box center [315, 158] width 433 height 15
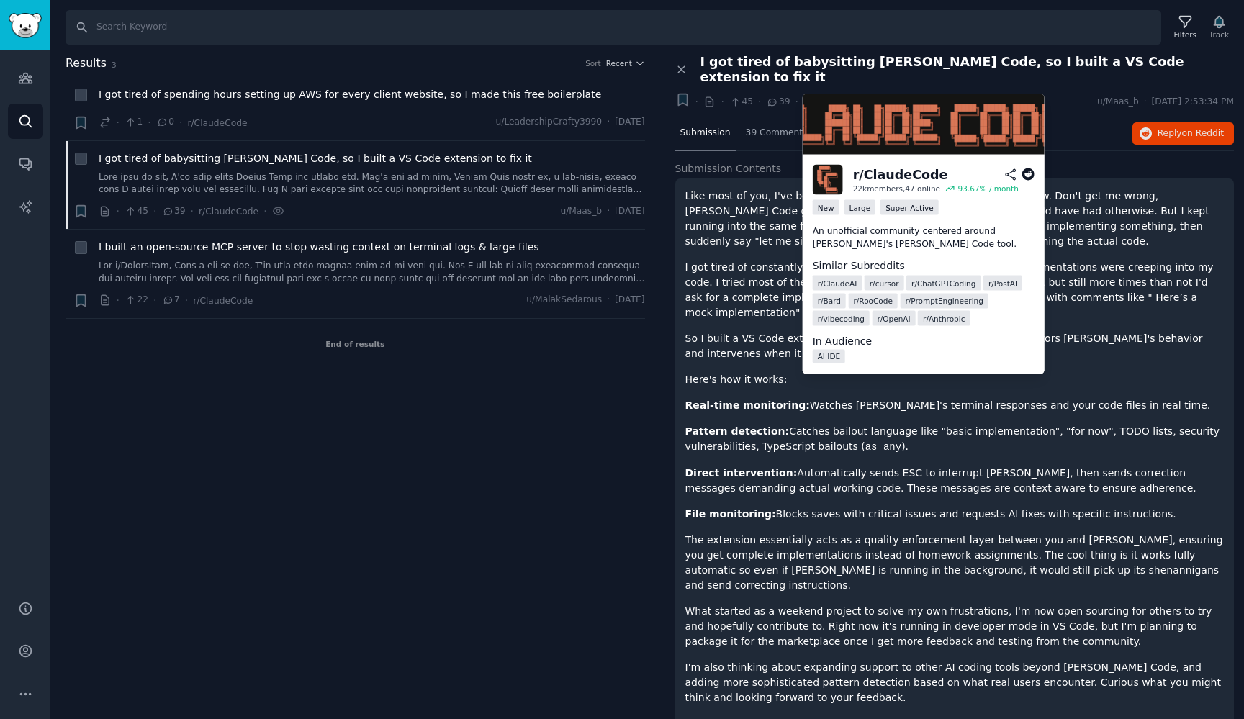
click at [838, 97] on span "r/ClaudeCode" at bounding box center [833, 102] width 60 height 10
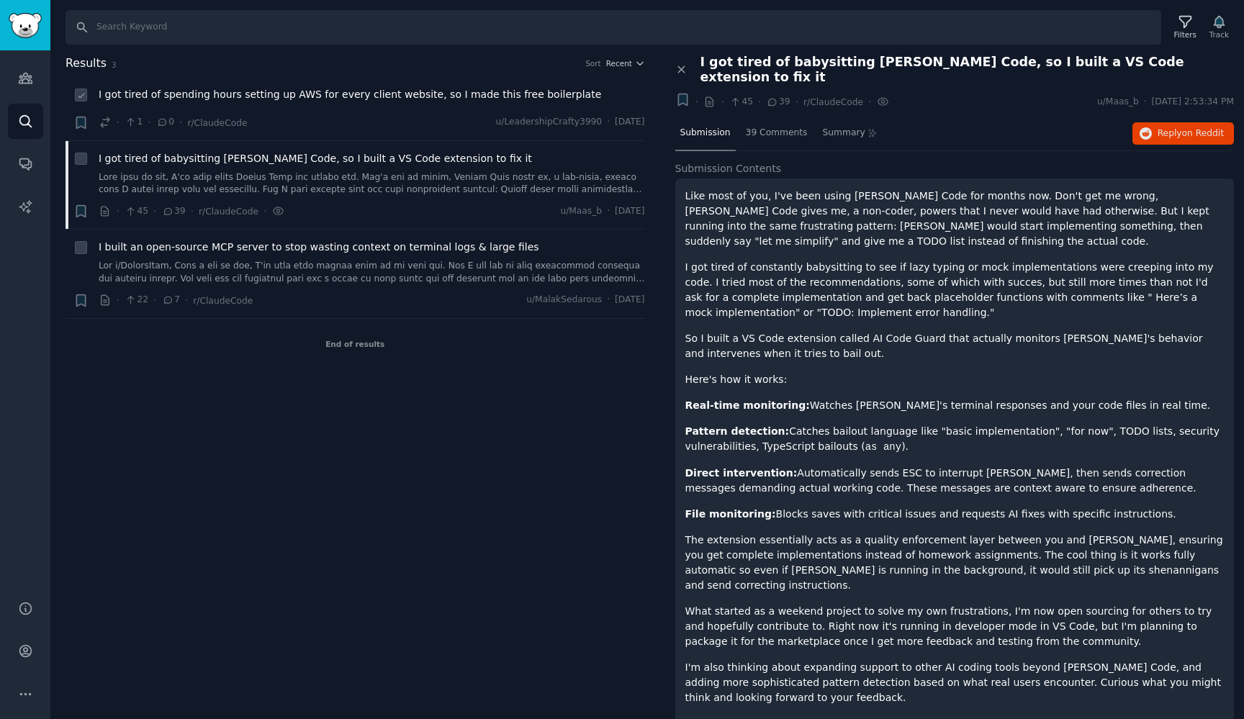
click at [438, 91] on span "I got tired of spending hours setting up AWS for every client website, so I mad…" at bounding box center [350, 94] width 502 height 15
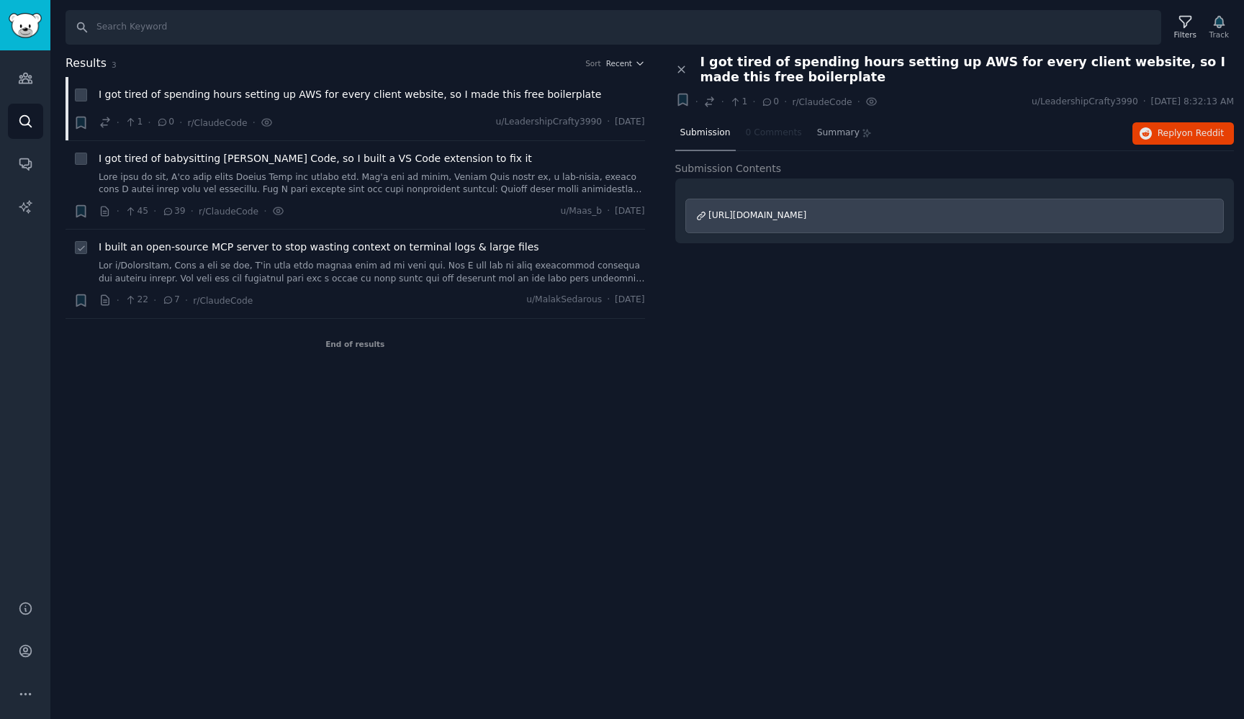
click at [406, 248] on span "I built an open-source MCP server to stop wasting context on terminal logs & la…" at bounding box center [319, 247] width 440 height 15
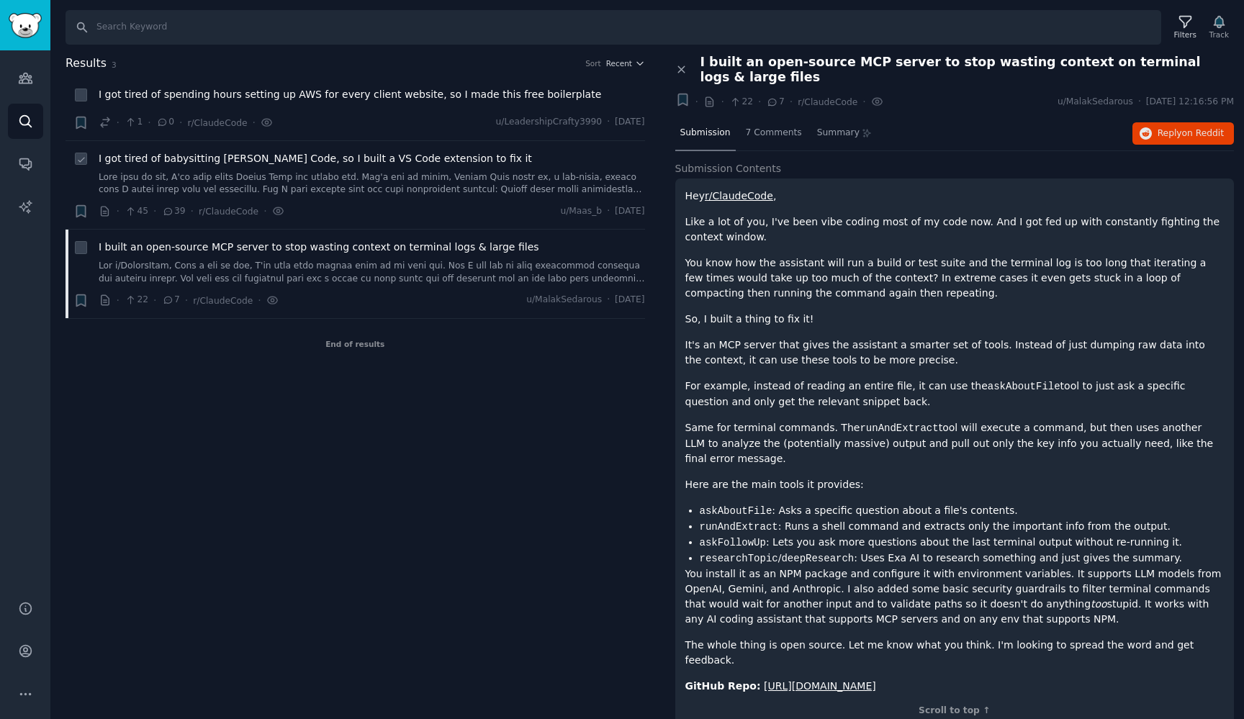
click at [418, 157] on span "I got tired of babysitting [PERSON_NAME] Code, so I built a VS Code extension t…" at bounding box center [315, 158] width 433 height 15
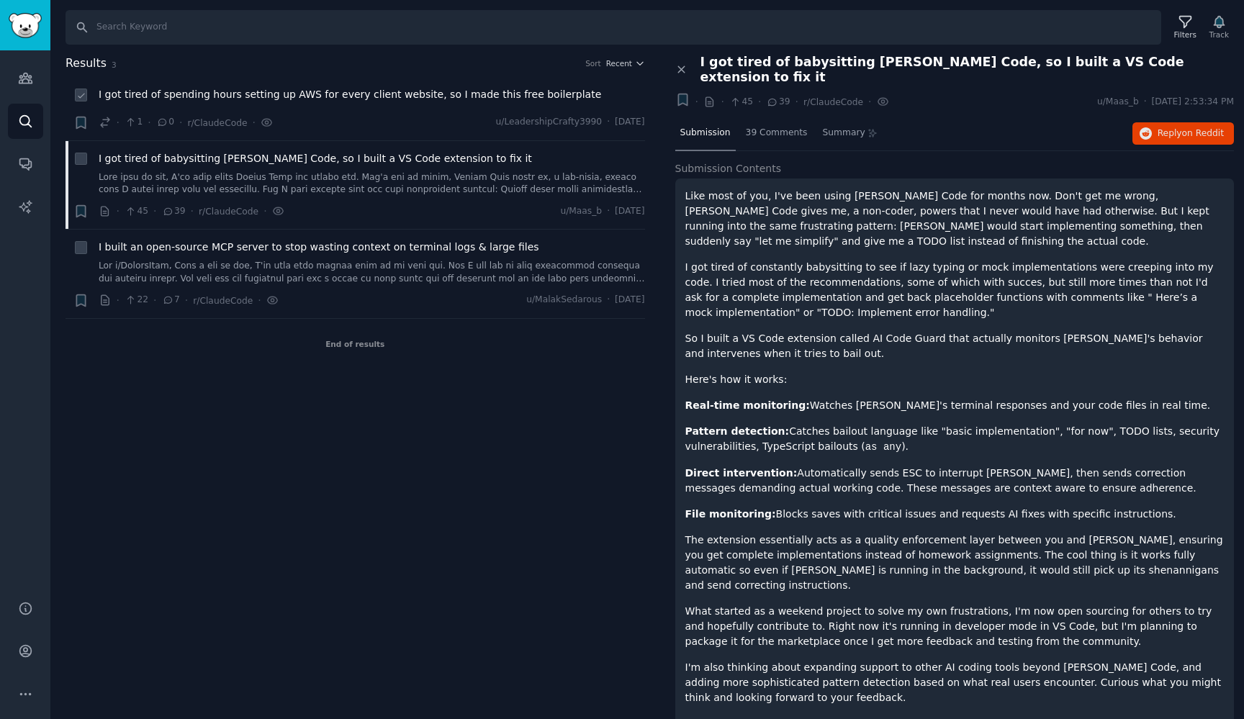
click at [446, 96] on span "I got tired of spending hours setting up AWS for every client website, so I mad…" at bounding box center [350, 94] width 502 height 15
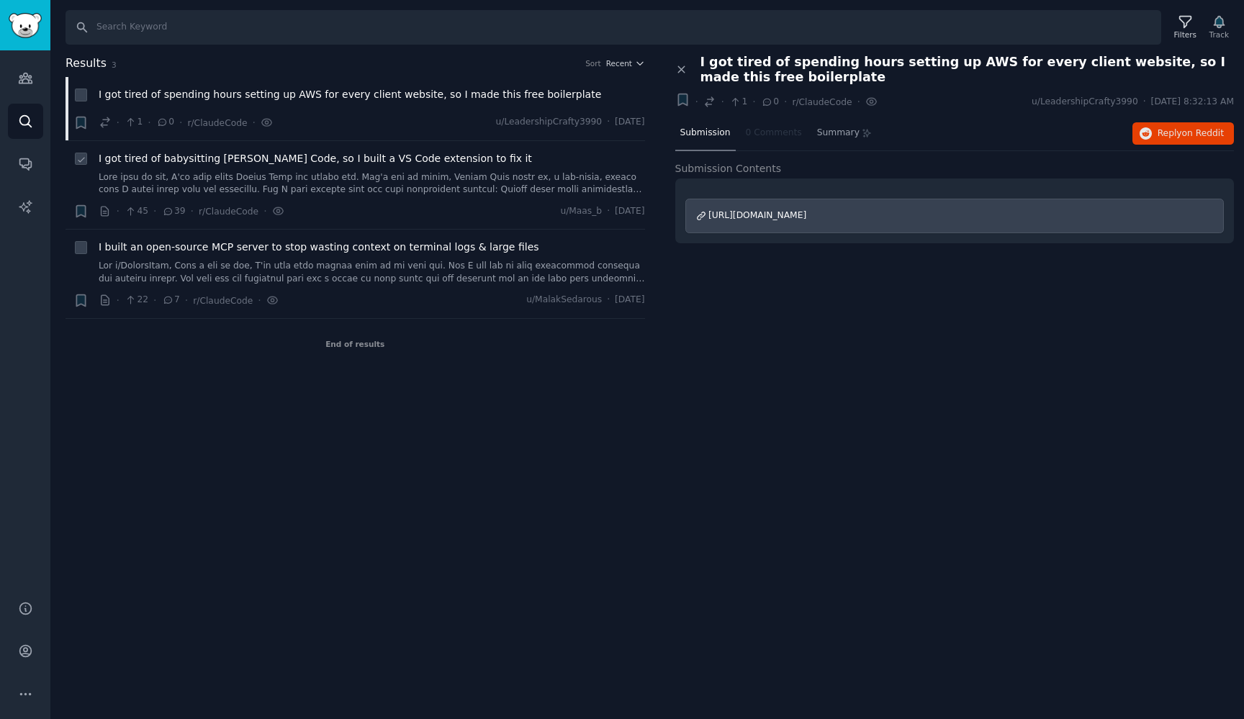
click at [428, 155] on span "I got tired of babysitting [PERSON_NAME] Code, so I built a VS Code extension t…" at bounding box center [315, 158] width 433 height 15
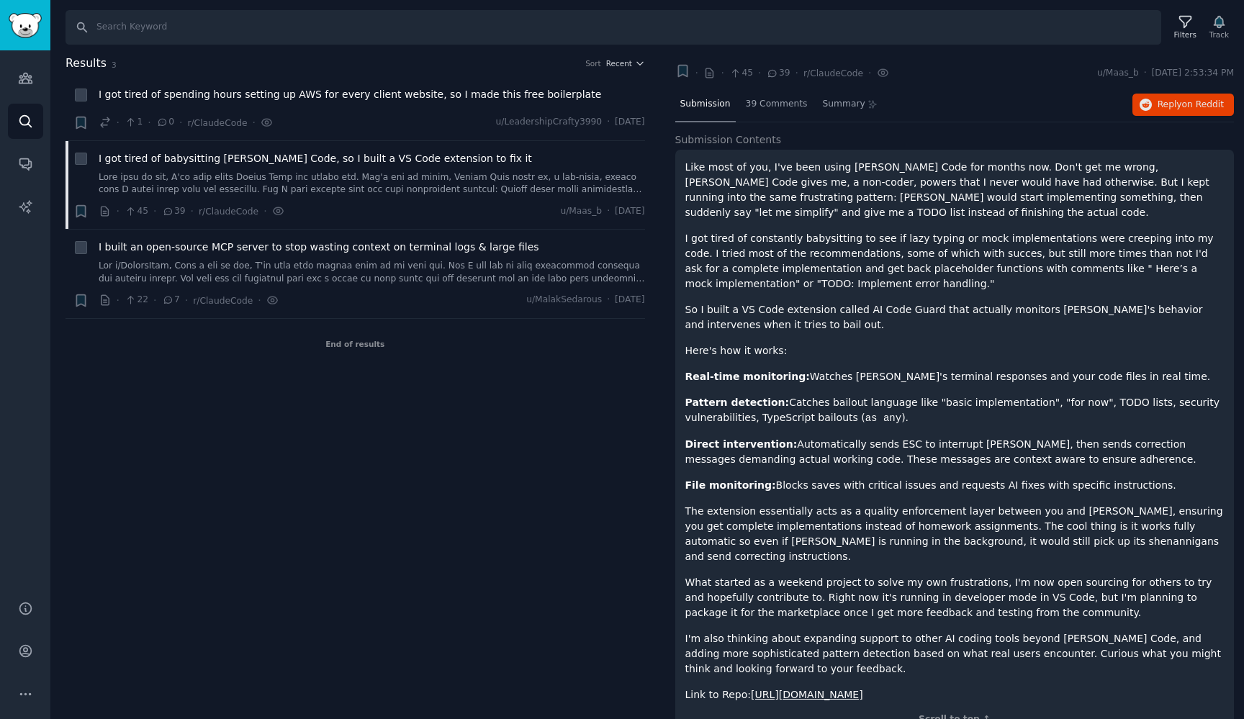
scroll to position [28, 0]
click at [1190, 100] on span "on Reddit" at bounding box center [1203, 105] width 42 height 10
